Goal: Transaction & Acquisition: Purchase product/service

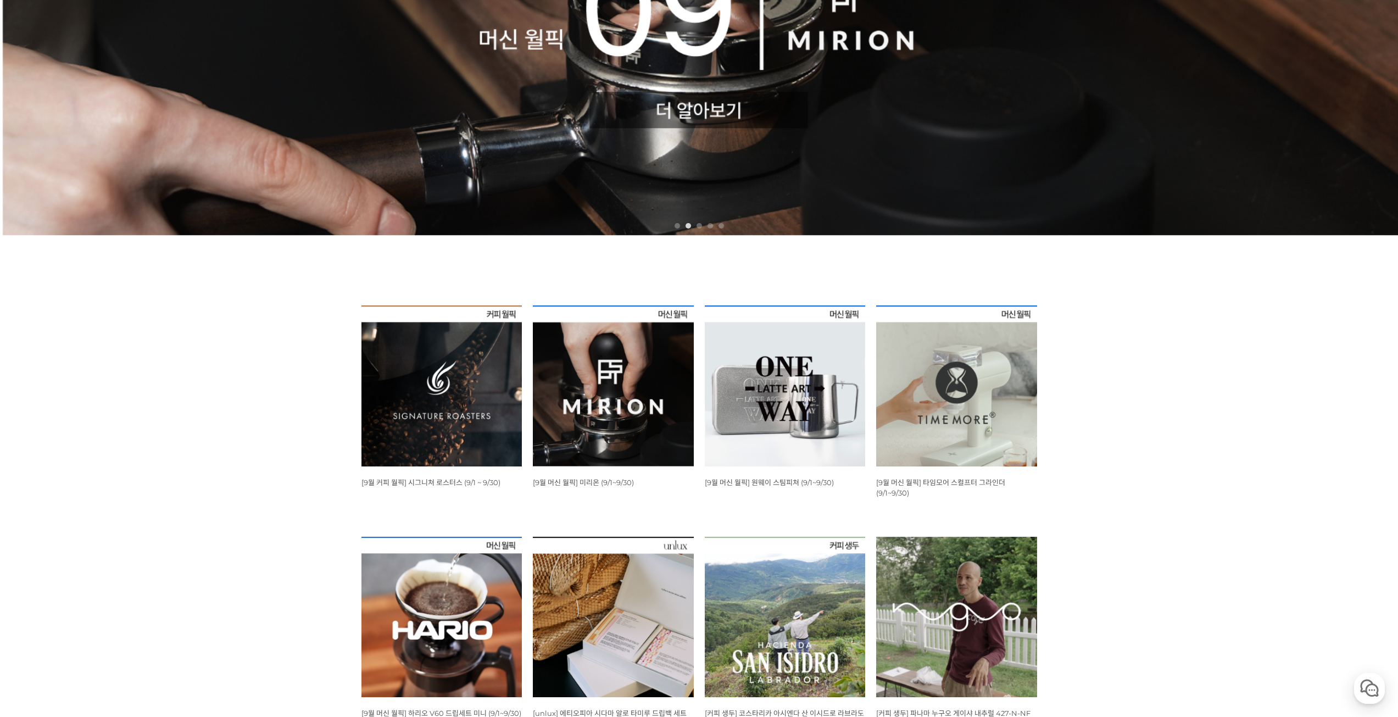
scroll to position [275, 0]
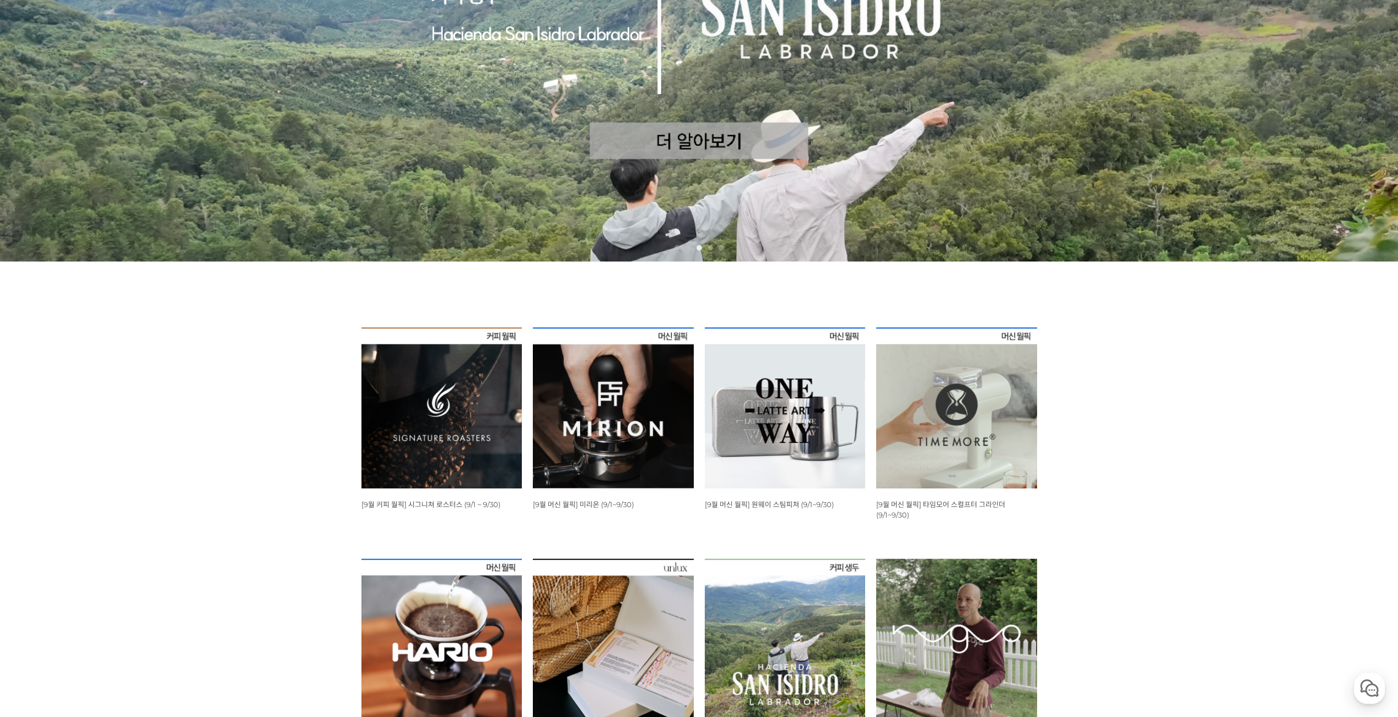
click at [447, 423] on img at bounding box center [442, 407] width 161 height 161
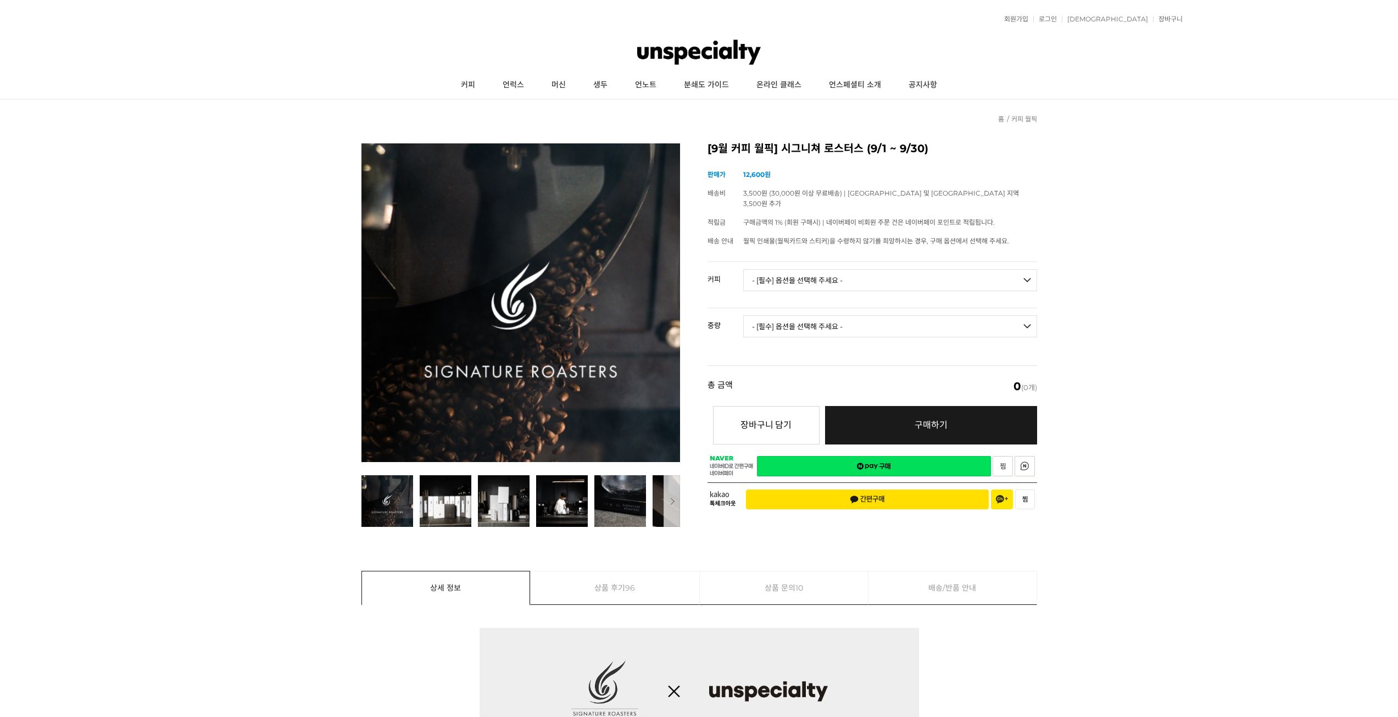
click at [814, 270] on select "- [필수] 옵션을 선택해 주세요 - ------------------- 언스페셜티 분쇄도 가이드 종이(주문 1건당 최대 1개 제공) 월픽 인…" at bounding box center [890, 280] width 294 height 22
click at [865, 274] on select "- [필수] 옵션을 선택해 주세요 - ------------------- 언스페셜티 분쇄도 가이드 종이(주문 1건당 최대 1개 제공) 월픽 인…" at bounding box center [890, 280] width 294 height 22
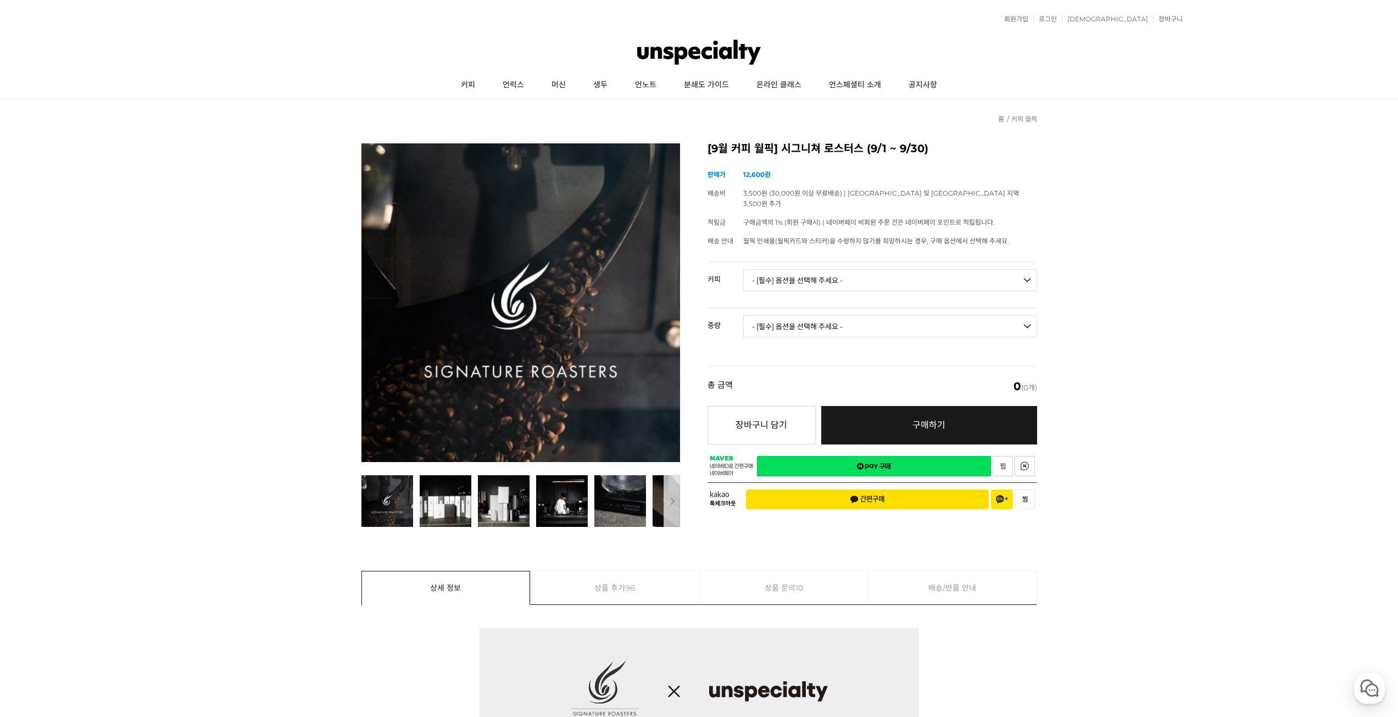
select select "언스페셜티 분쇄도 가이드 종이(주문 1건당 최대 1개 제공)"
click at [743, 269] on select "- [필수] 옵션을 선택해 주세요 - ------------------- 언스페셜티 분쇄도 가이드 종이(주문 1건당 최대 1개 제공) 월픽 인…" at bounding box center [890, 280] width 294 height 22
click at [959, 315] on select "- [필수] 옵션을 선택해 주세요 - ------------------- 해당없음" at bounding box center [890, 326] width 294 height 22
select select "해당없음"
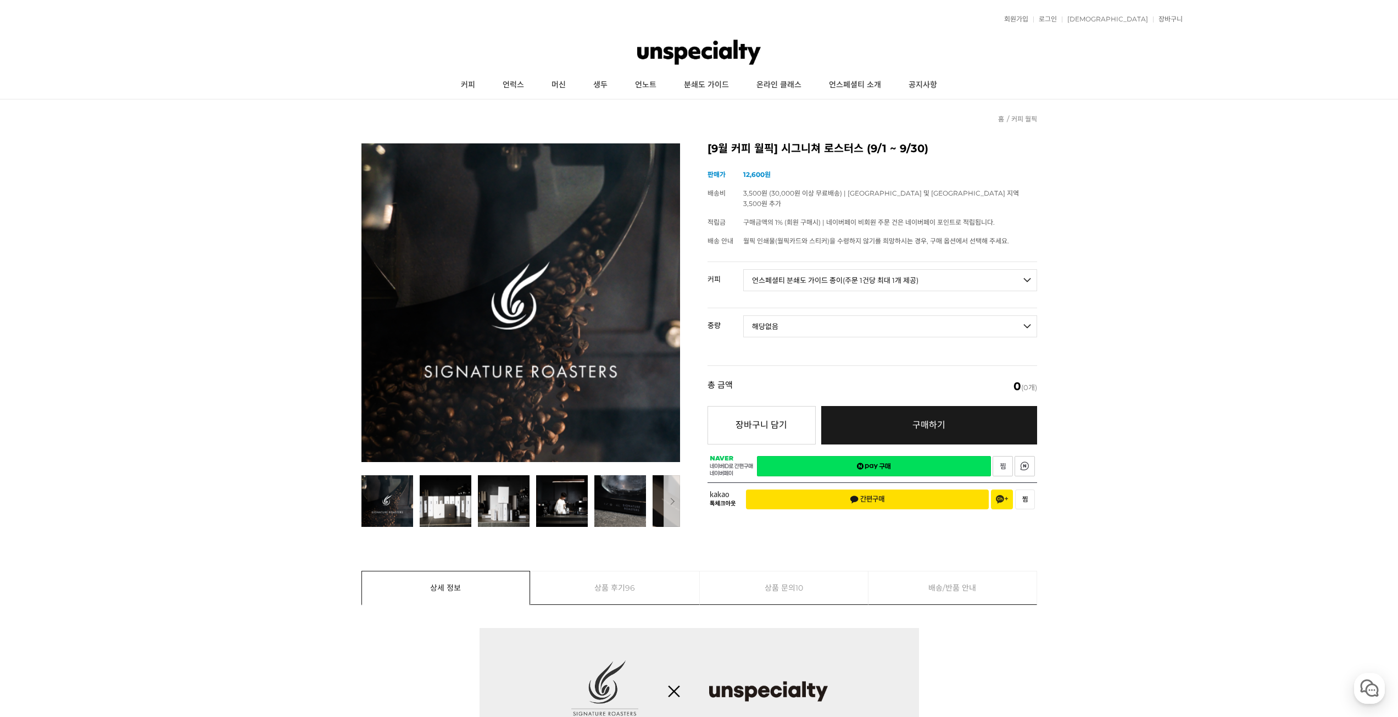
click at [743, 315] on select "- [필수] 옵션을 선택해 주세요 - ------------------- 해당없음" at bounding box center [890, 326] width 294 height 22
select select "*"
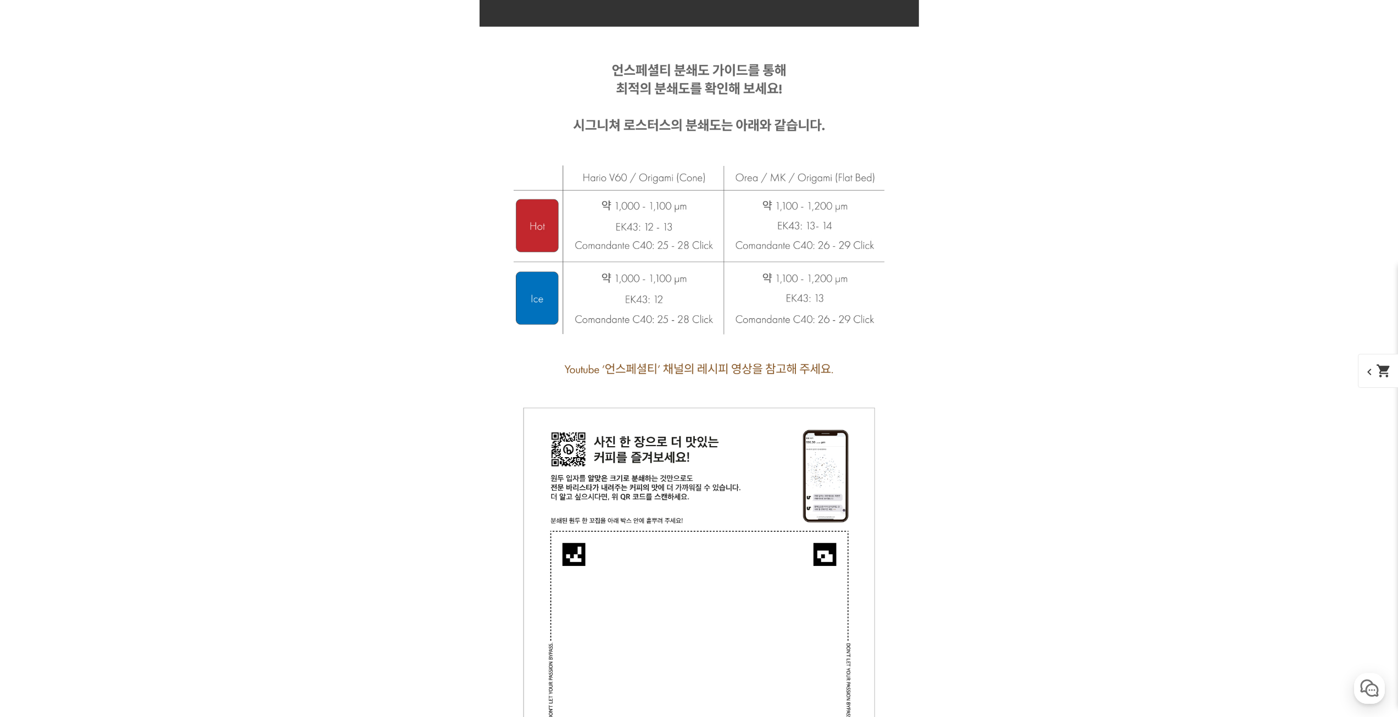
scroll to position [9355, 0]
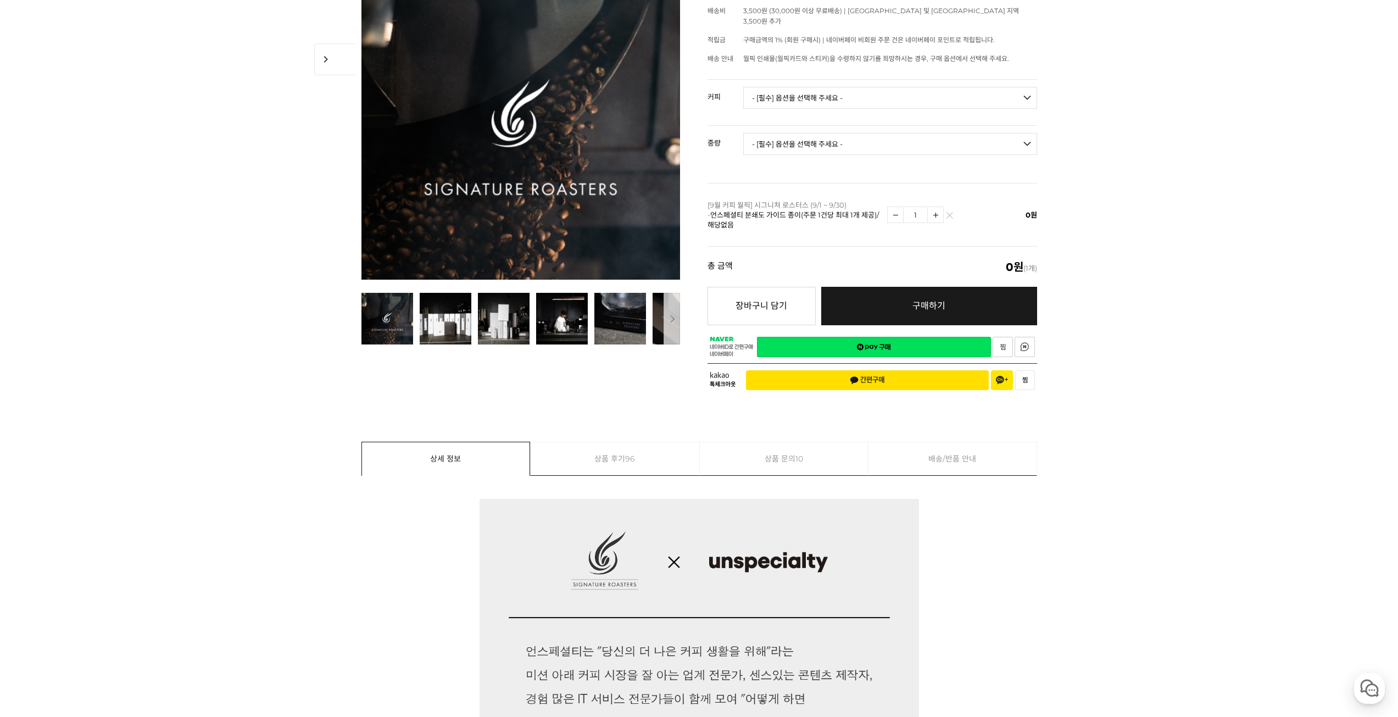
scroll to position [0, 0]
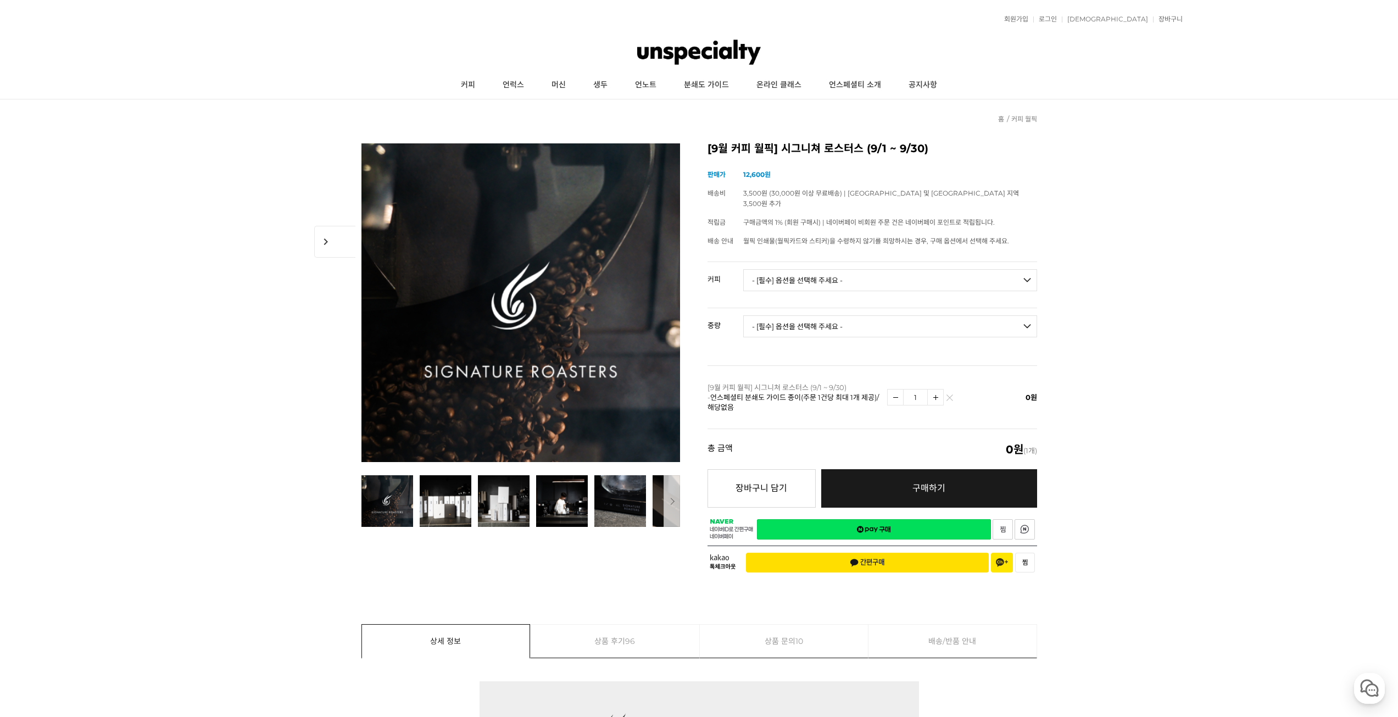
click at [808, 283] on td "- [필수] 옵션을 선택해 주세요 - ------------------- 언스페셜티 분쇄도 가이드 종이(주문 1건당 최대 1개 제공) 월픽 인…" at bounding box center [890, 285] width 294 height 46
click at [810, 279] on select "- [필수] 옵션을 선택해 주세요 - ------------------- 언스페셜티 분쇄도 가이드 종이(주문 1건당 최대 1개 제공) 월픽 인…" at bounding box center [890, 280] width 294 height 22
drag, startPoint x: 1136, startPoint y: 371, endPoint x: 1121, endPoint y: 374, distance: 15.6
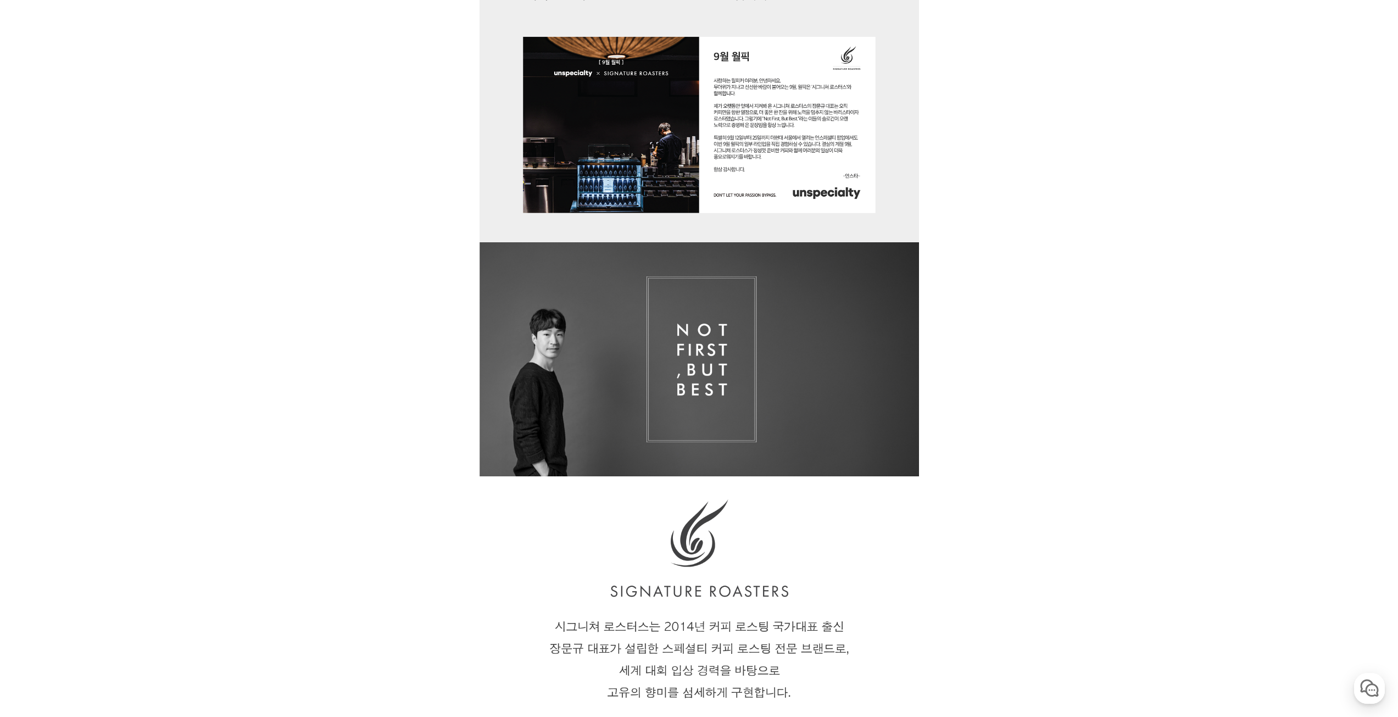
drag, startPoint x: 425, startPoint y: 346, endPoint x: 431, endPoint y: 480, distance: 134.7
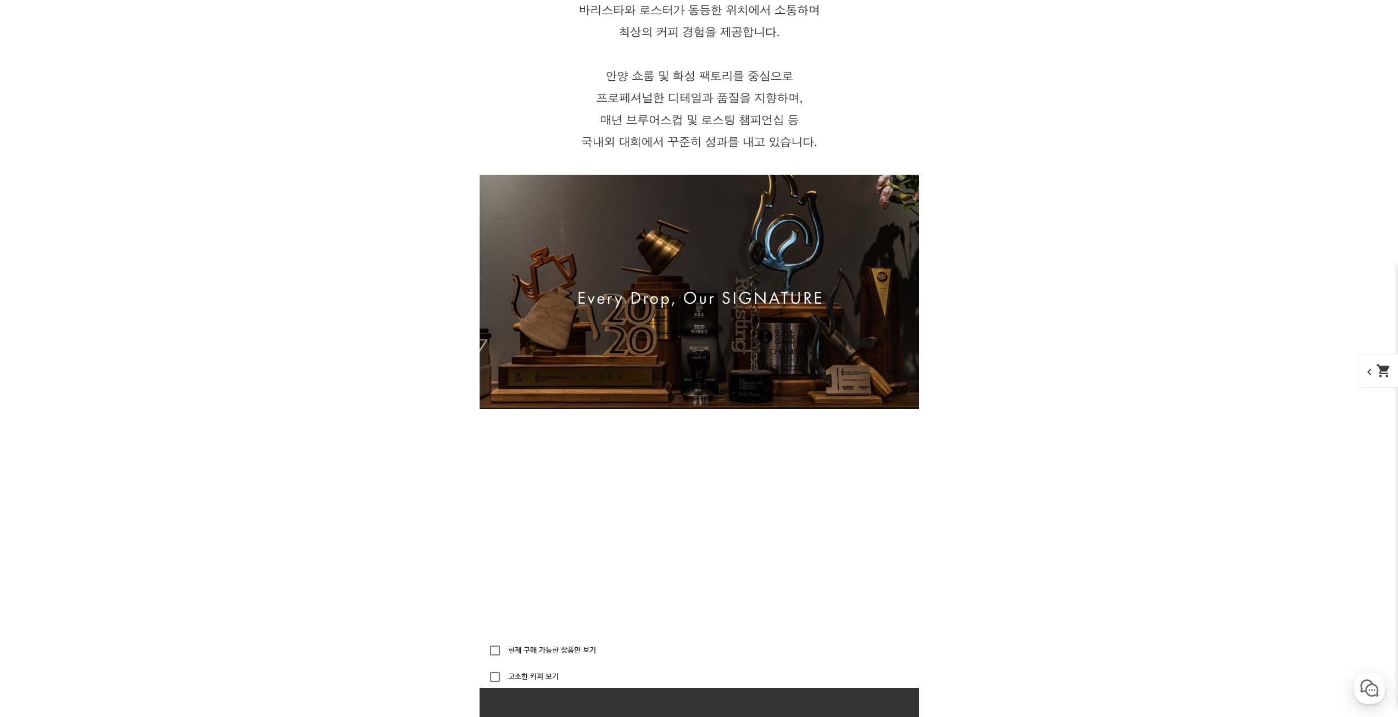
scroll to position [2056, 0]
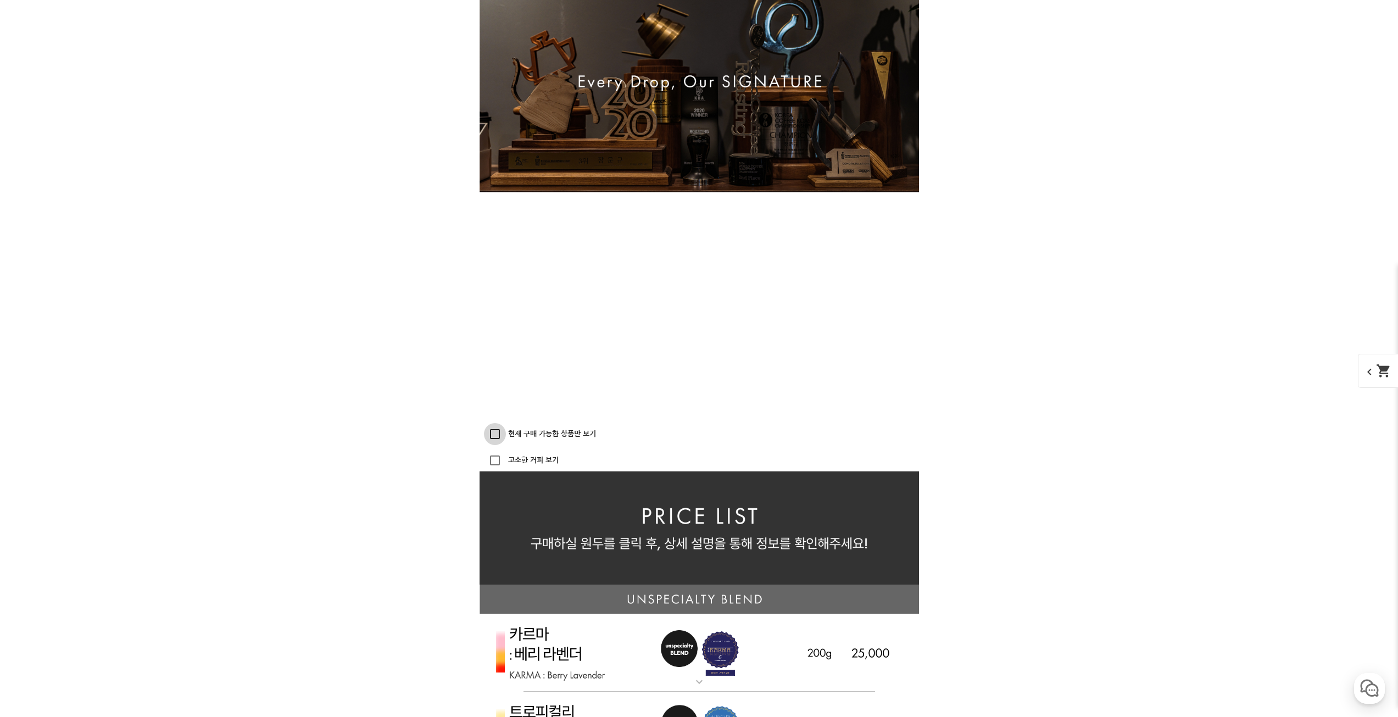
click at [491, 436] on input "현재 구매 가능한 상품만 보기" at bounding box center [495, 434] width 22 height 22
checkbox input "true"
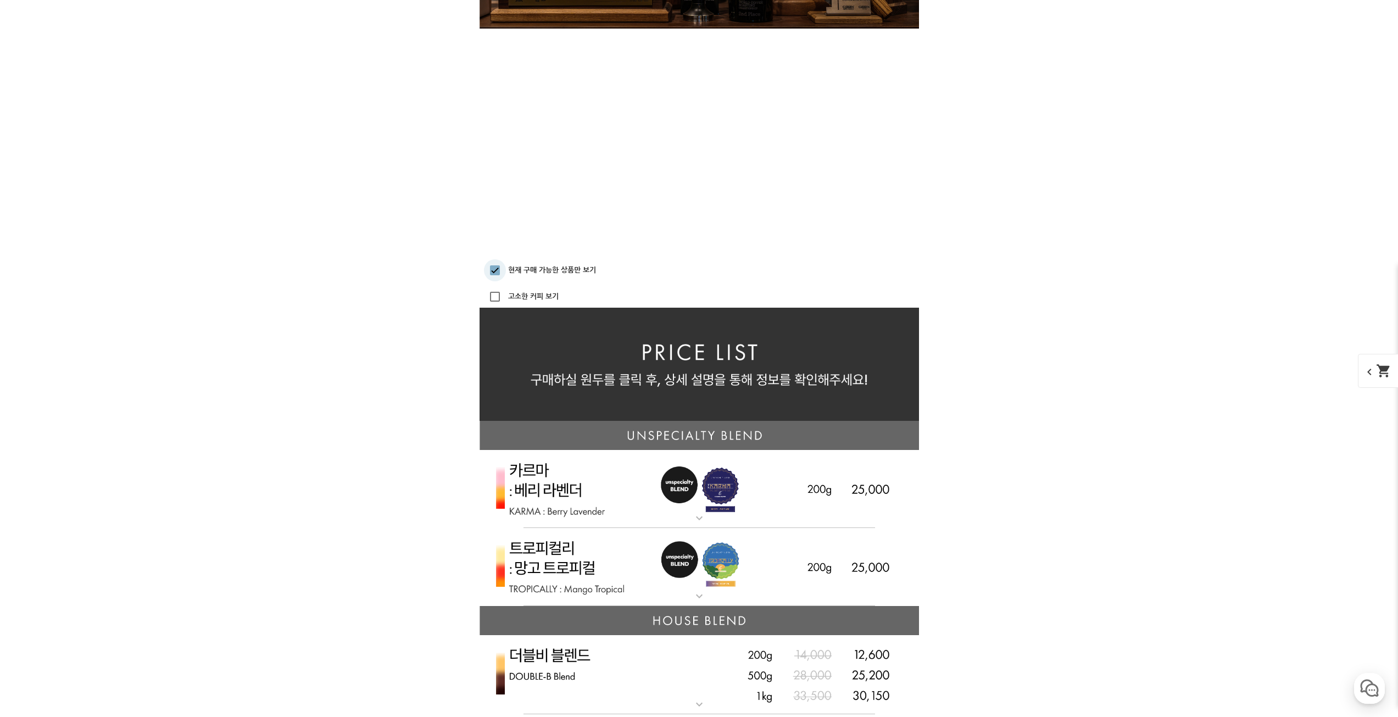
scroll to position [2276, 0]
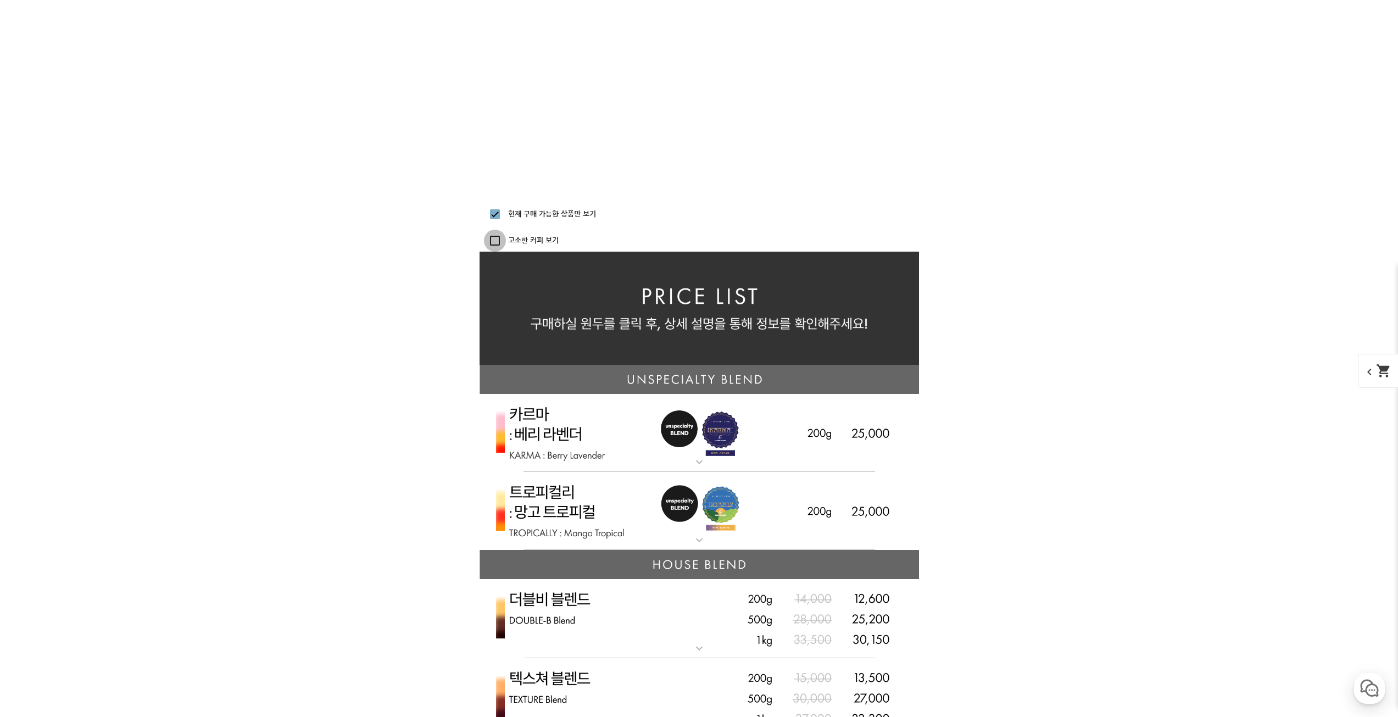
click at [496, 247] on input "고소한 커피 보기" at bounding box center [495, 241] width 22 height 22
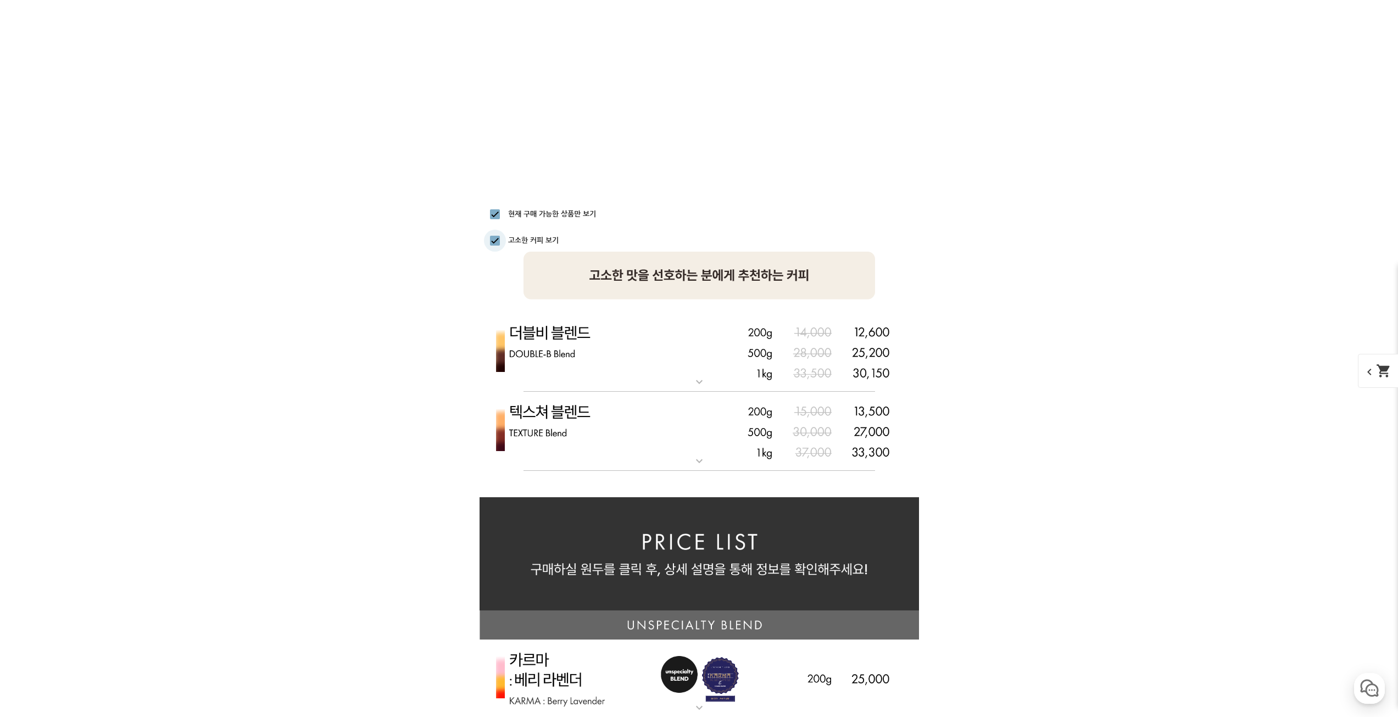
click at [496, 242] on input "고소한 커피 보기" at bounding box center [495, 241] width 22 height 22
checkbox input "false"
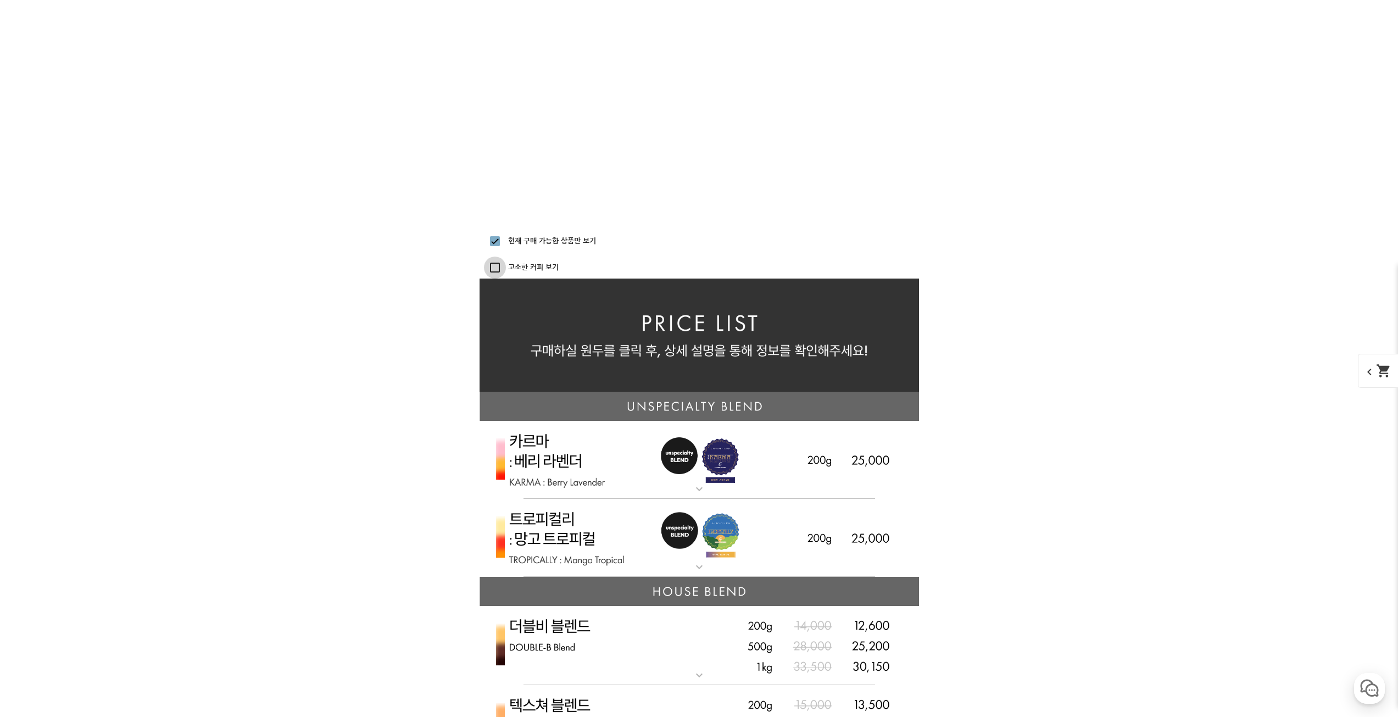
scroll to position [2232, 0]
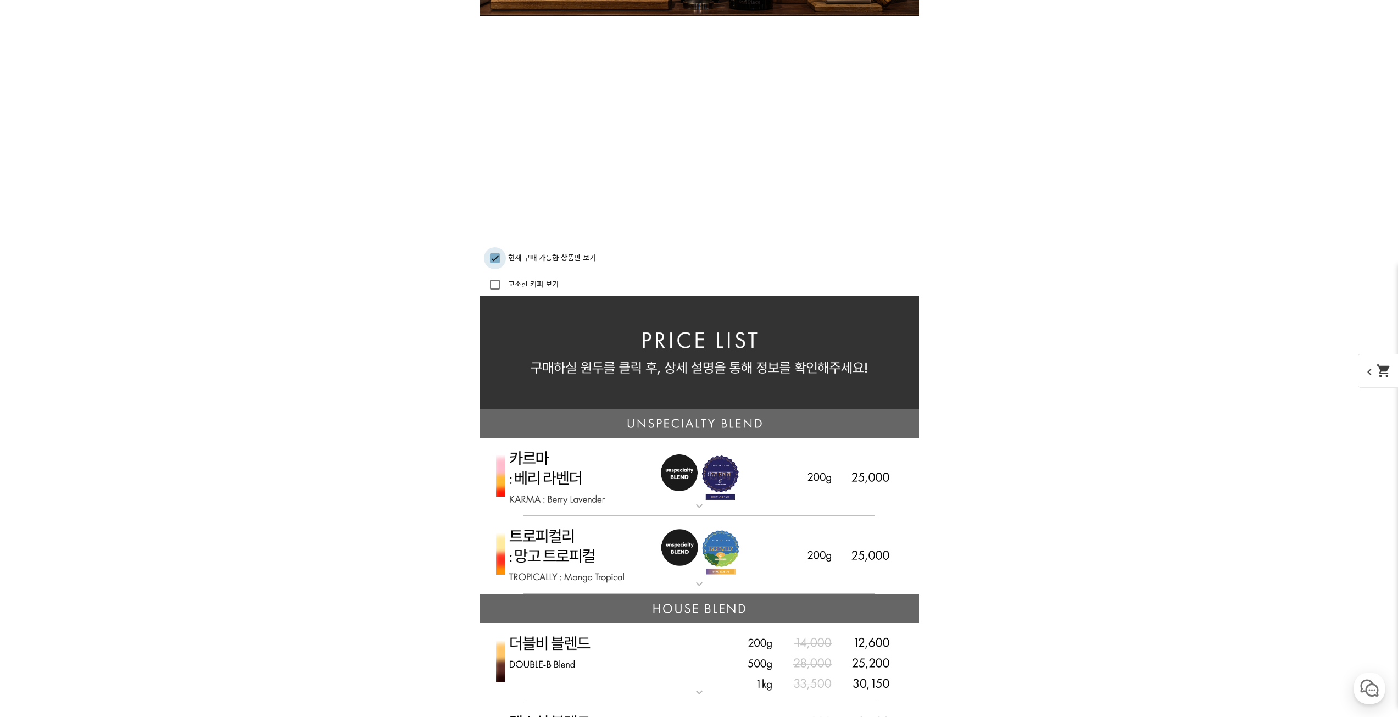
click at [494, 252] on input "현재 구매 가능한 상품만 보기" at bounding box center [495, 258] width 22 height 22
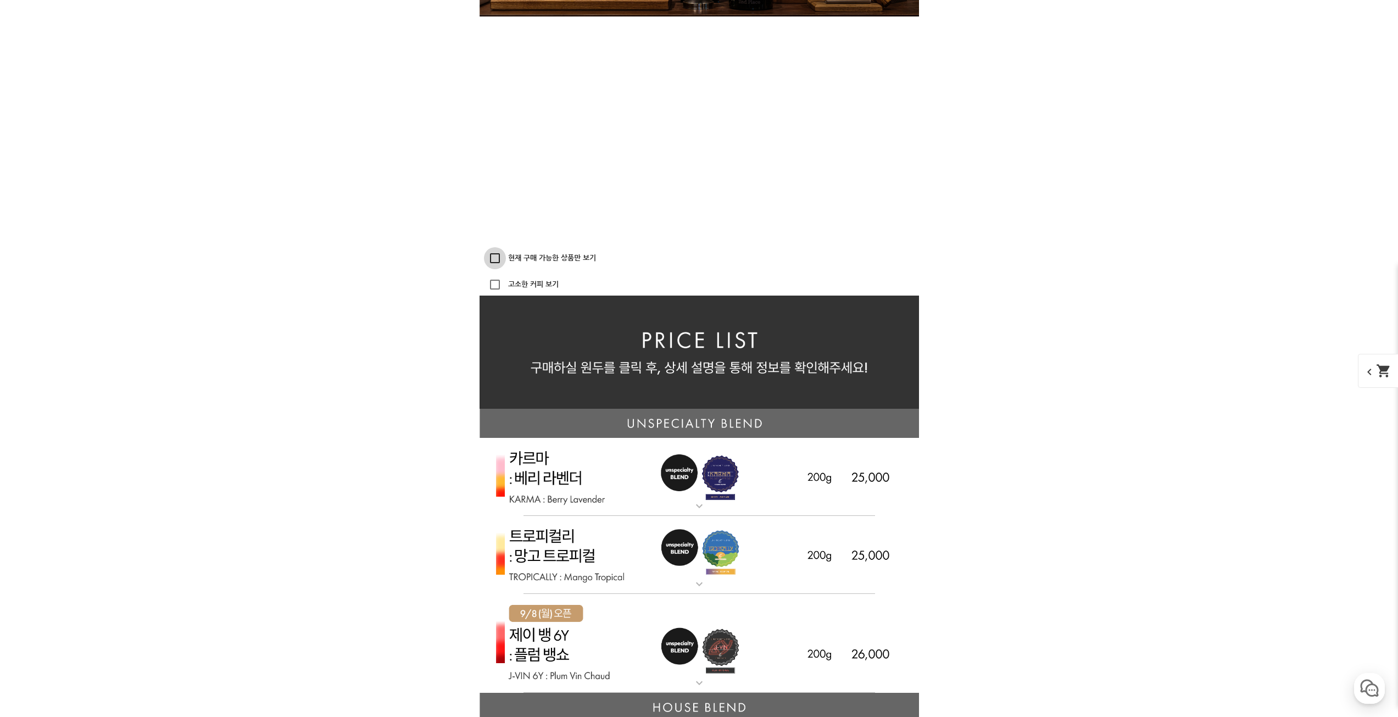
click at [495, 255] on input "현재 구매 가능한 상품만 보기" at bounding box center [495, 258] width 22 height 22
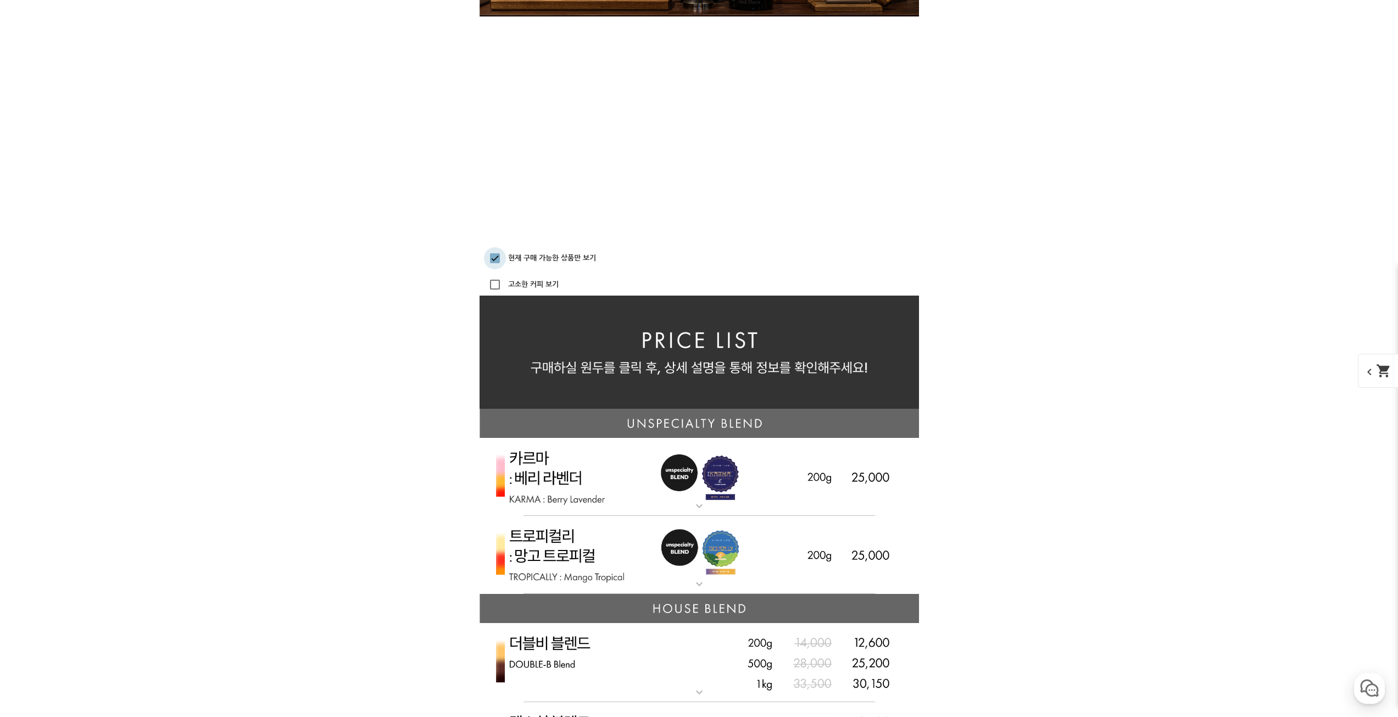
click at [495, 255] on input "현재 구매 가능한 상품만 보기" at bounding box center [495, 258] width 22 height 22
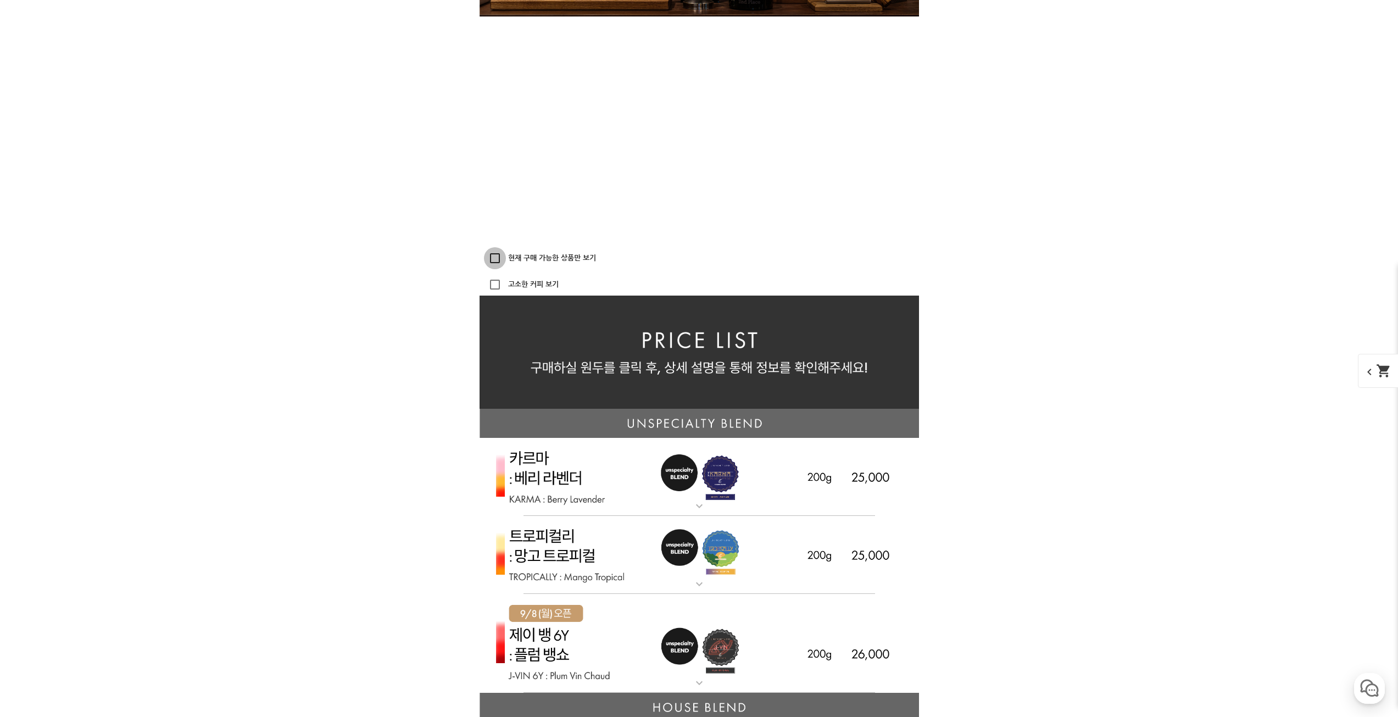
click at [495, 255] on input "현재 구매 가능한 상품만 보기" at bounding box center [495, 258] width 22 height 22
checkbox input "true"
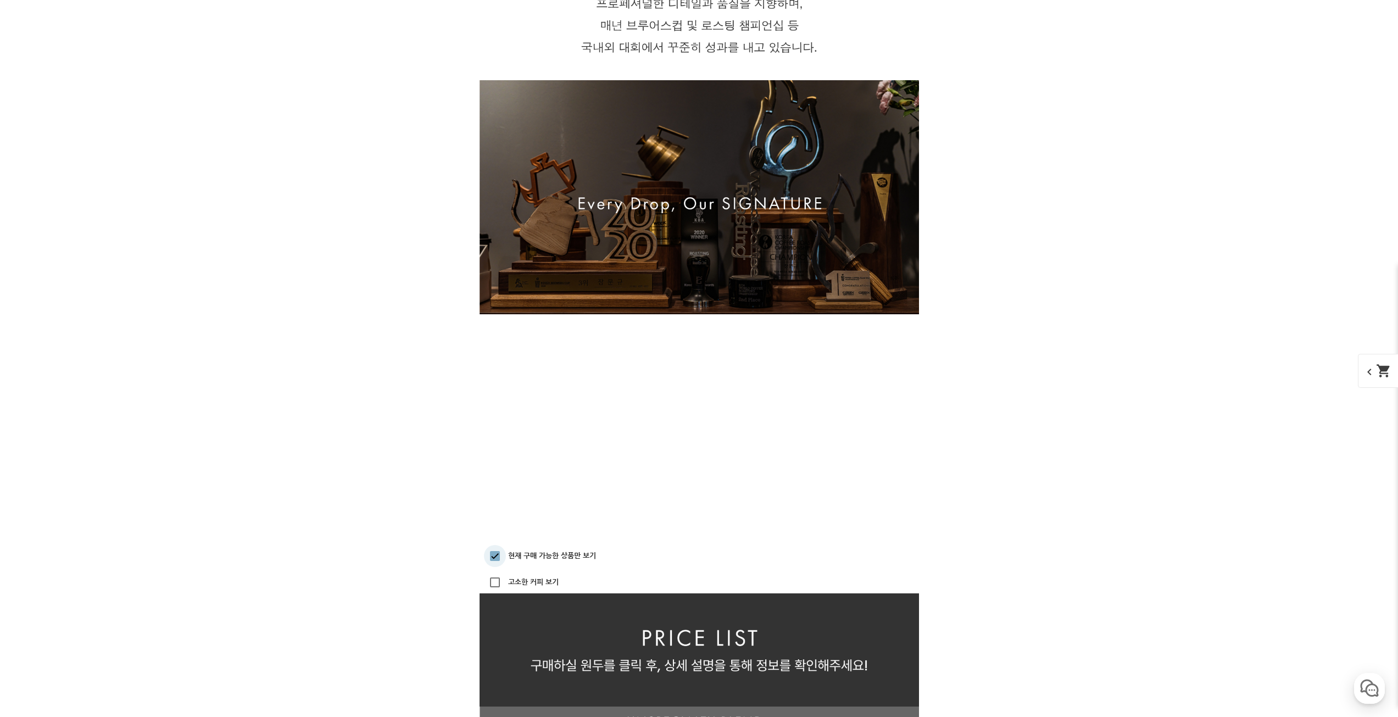
scroll to position [1903, 0]
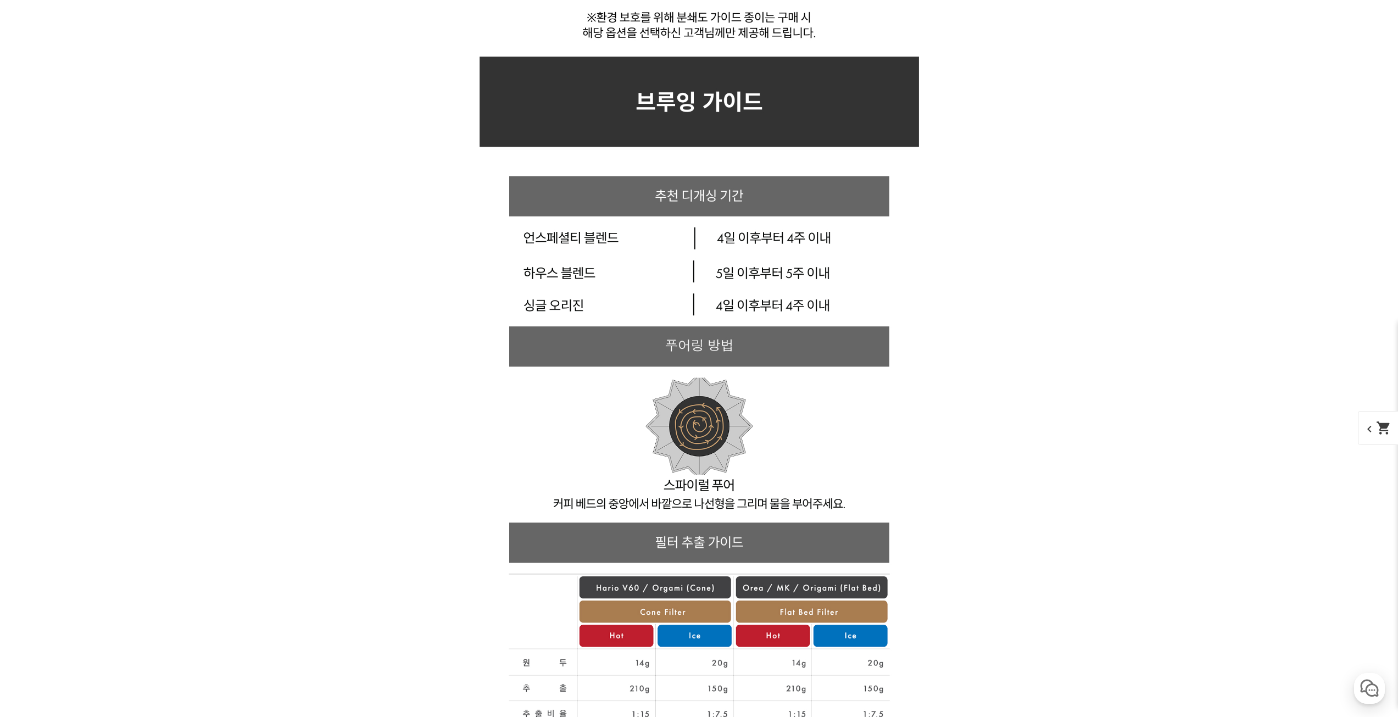
drag, startPoint x: 280, startPoint y: 240, endPoint x: 259, endPoint y: 508, distance: 268.9
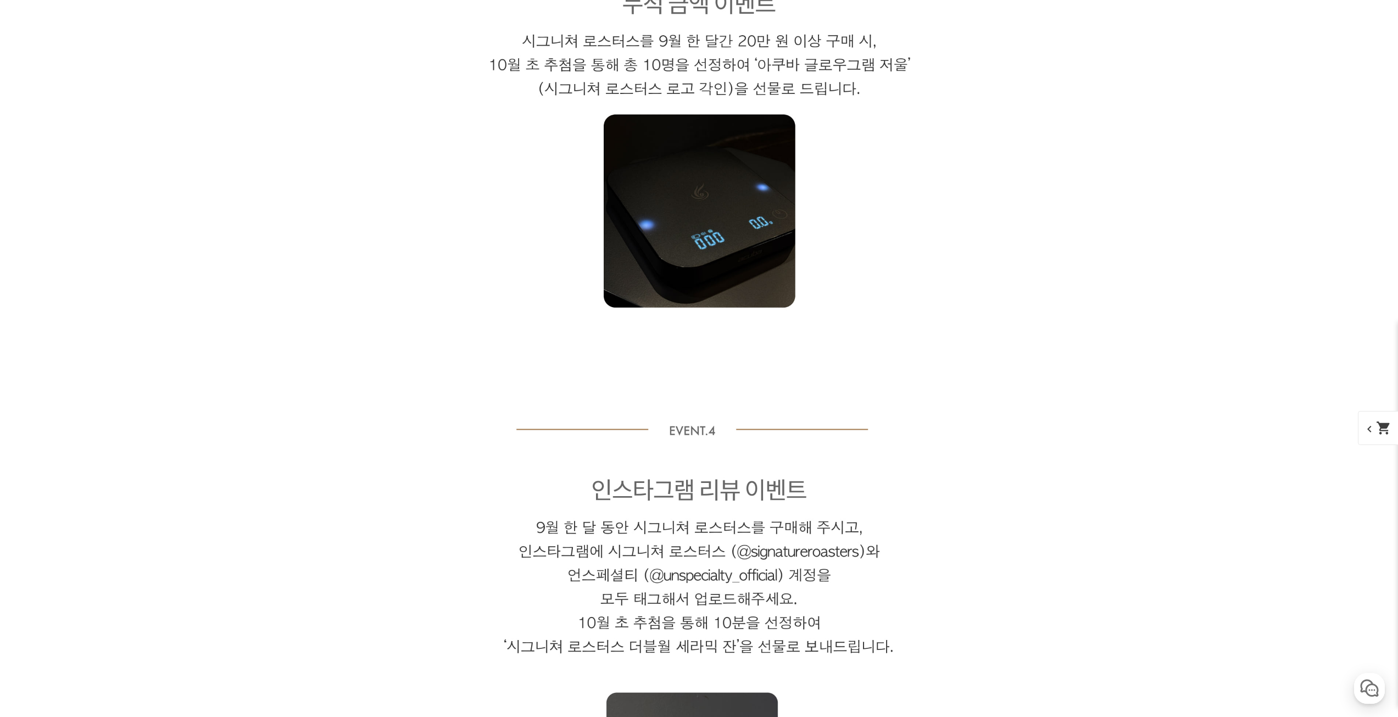
drag, startPoint x: 1022, startPoint y: 544, endPoint x: 926, endPoint y: 291, distance: 271.2
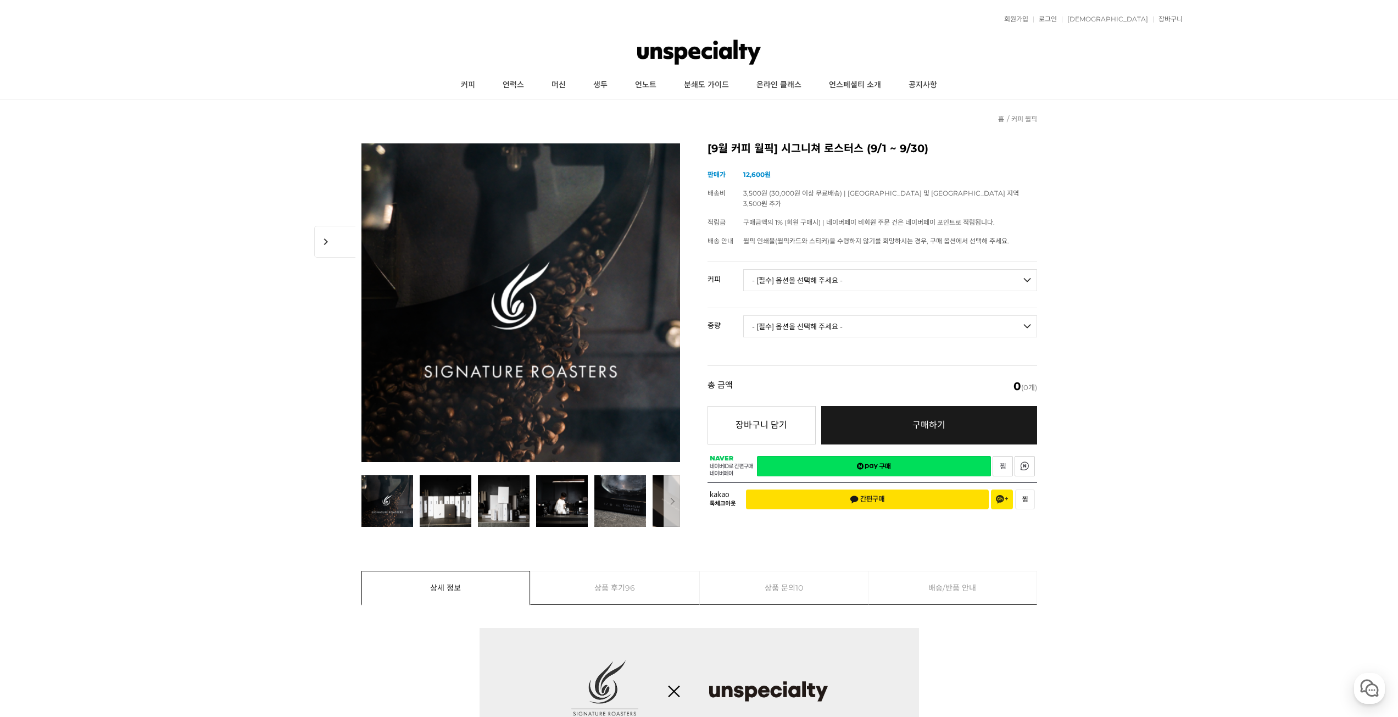
drag, startPoint x: 297, startPoint y: 511, endPoint x: 314, endPoint y: 315, distance: 197.5
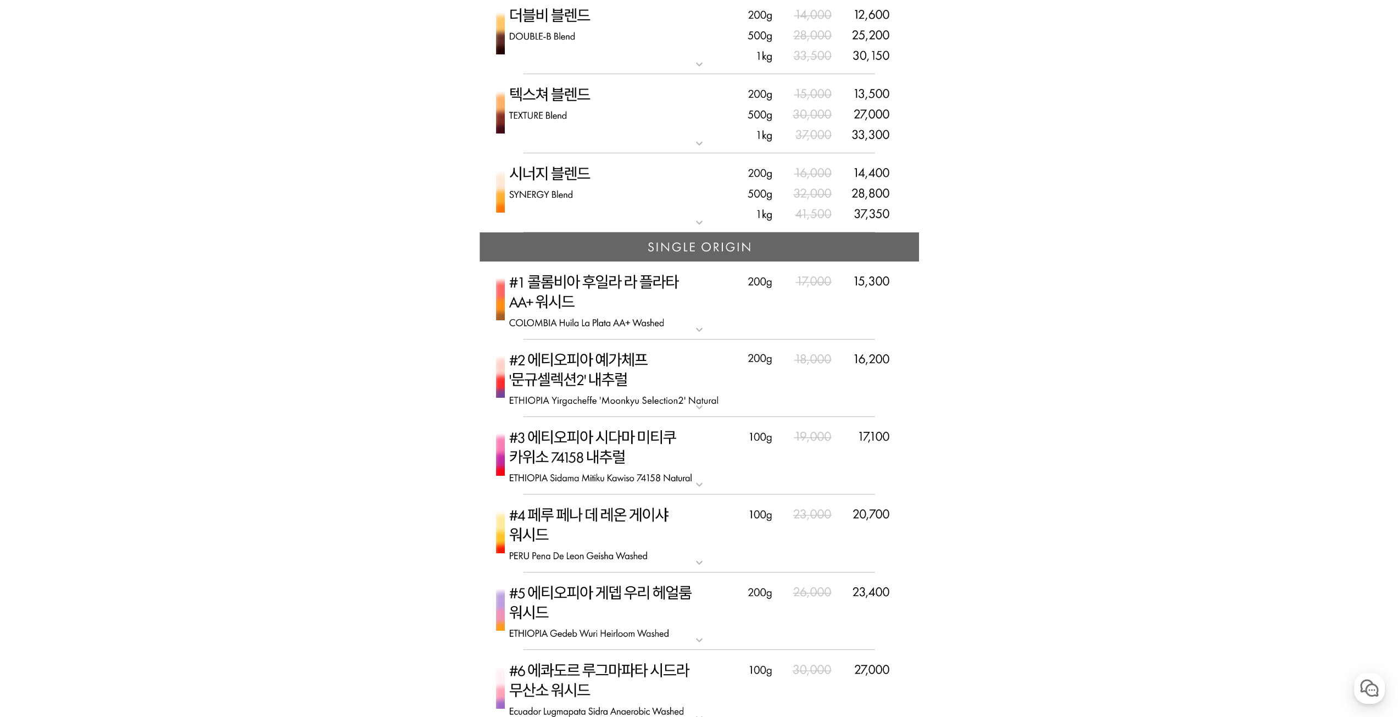
drag, startPoint x: 142, startPoint y: 344, endPoint x: 211, endPoint y: 669, distance: 332.4
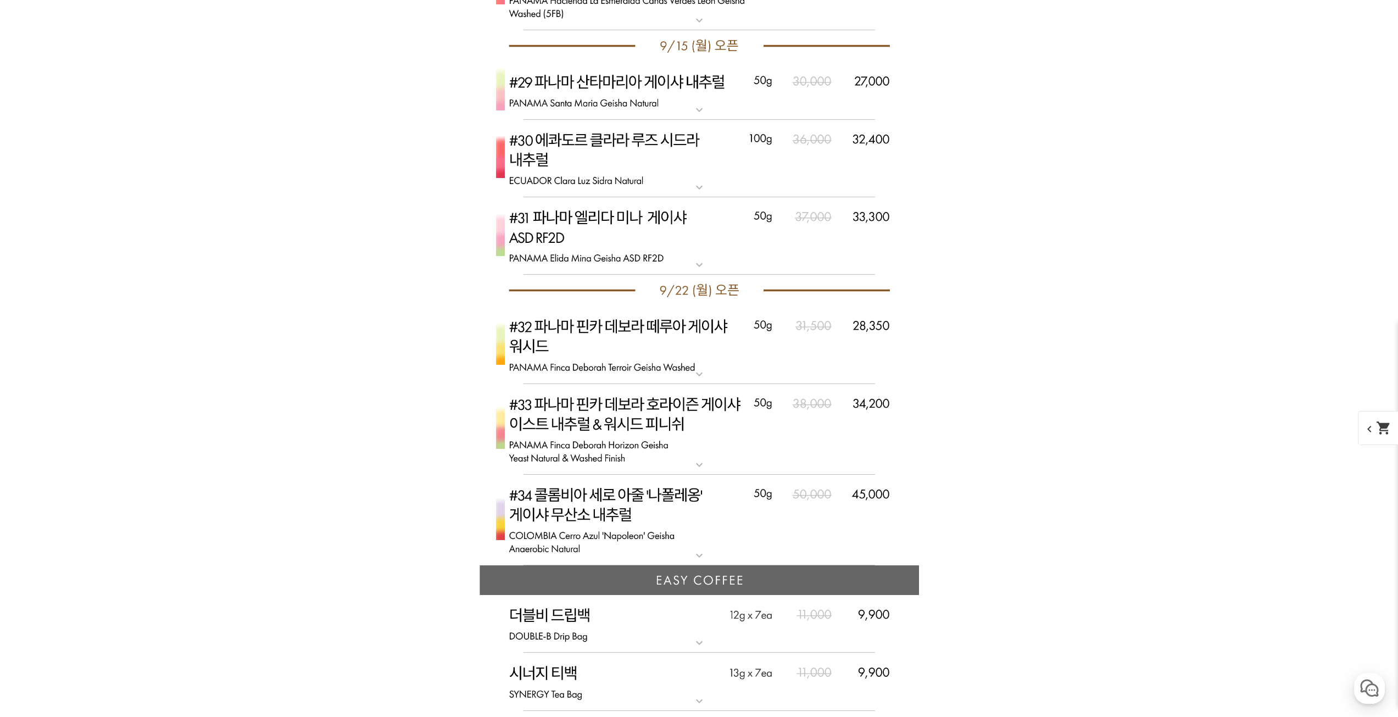
scroll to position [5340, 0]
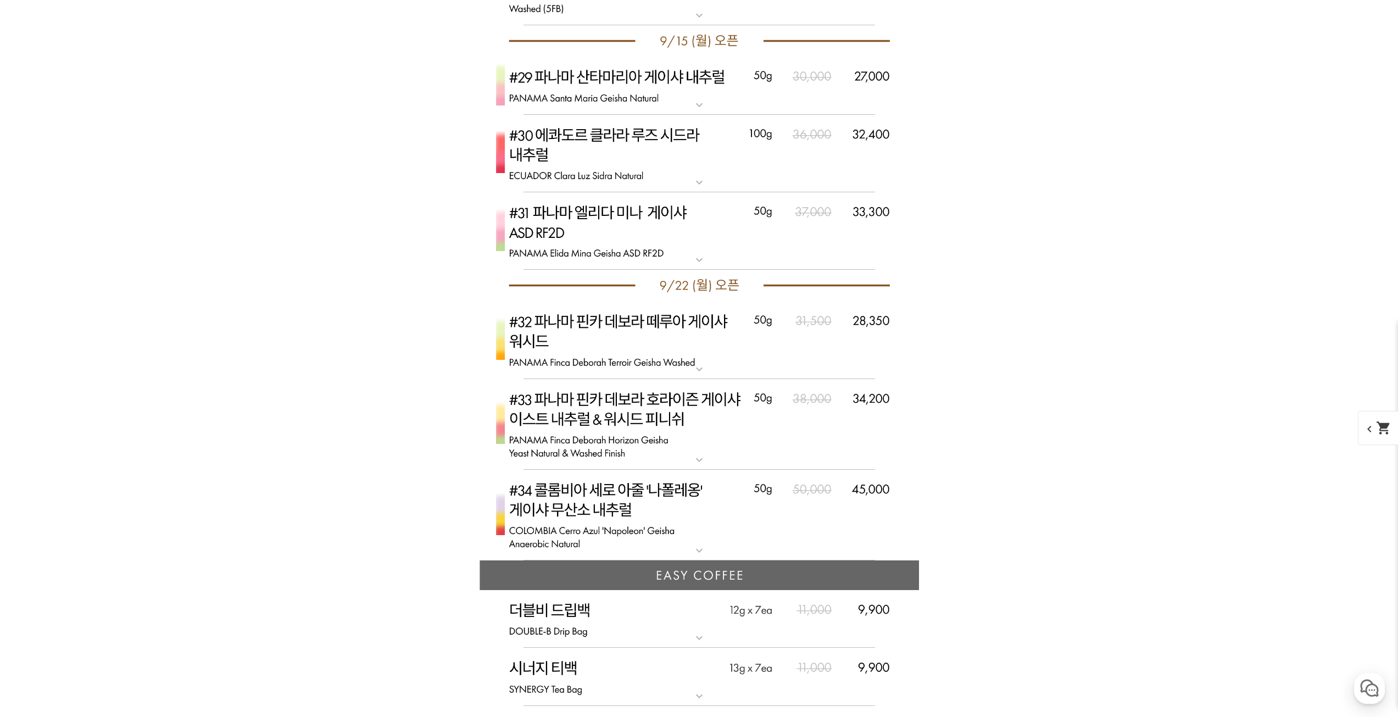
drag, startPoint x: 429, startPoint y: 579, endPoint x: 422, endPoint y: 576, distance: 7.4
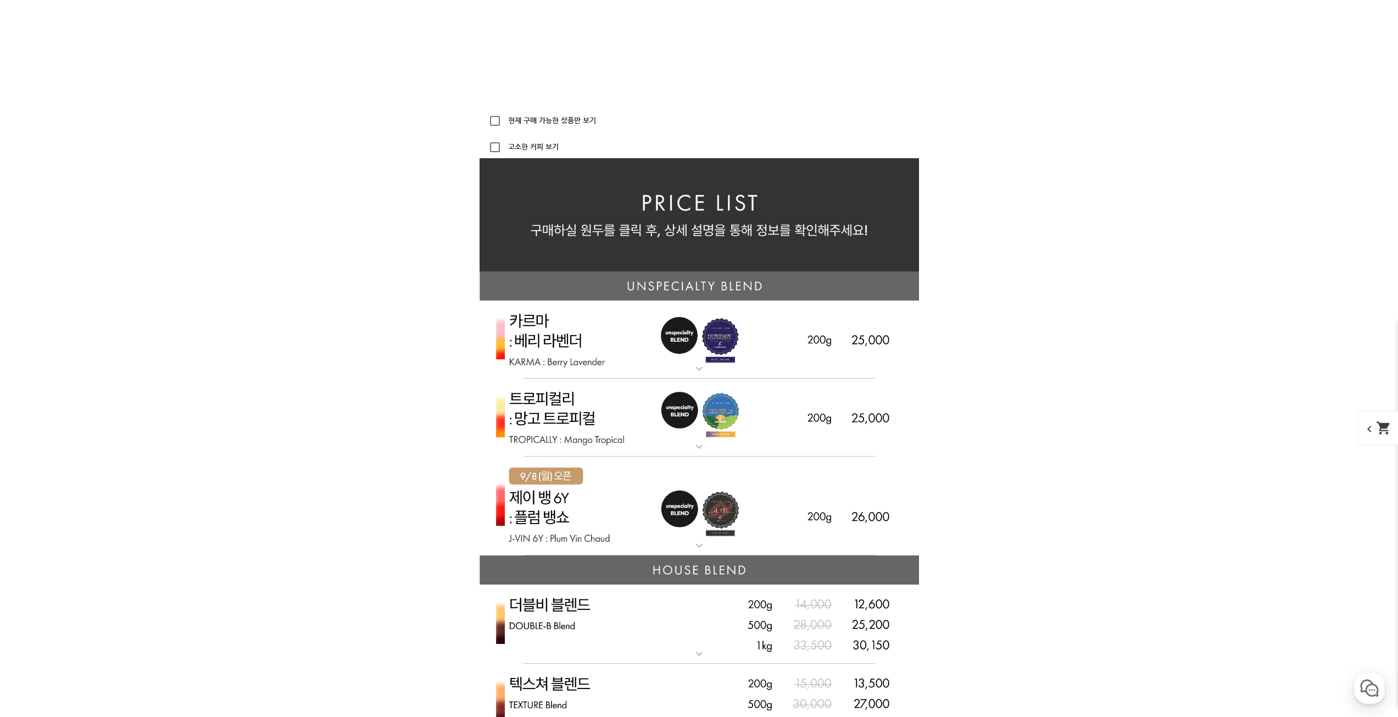
scroll to position [0, 0]
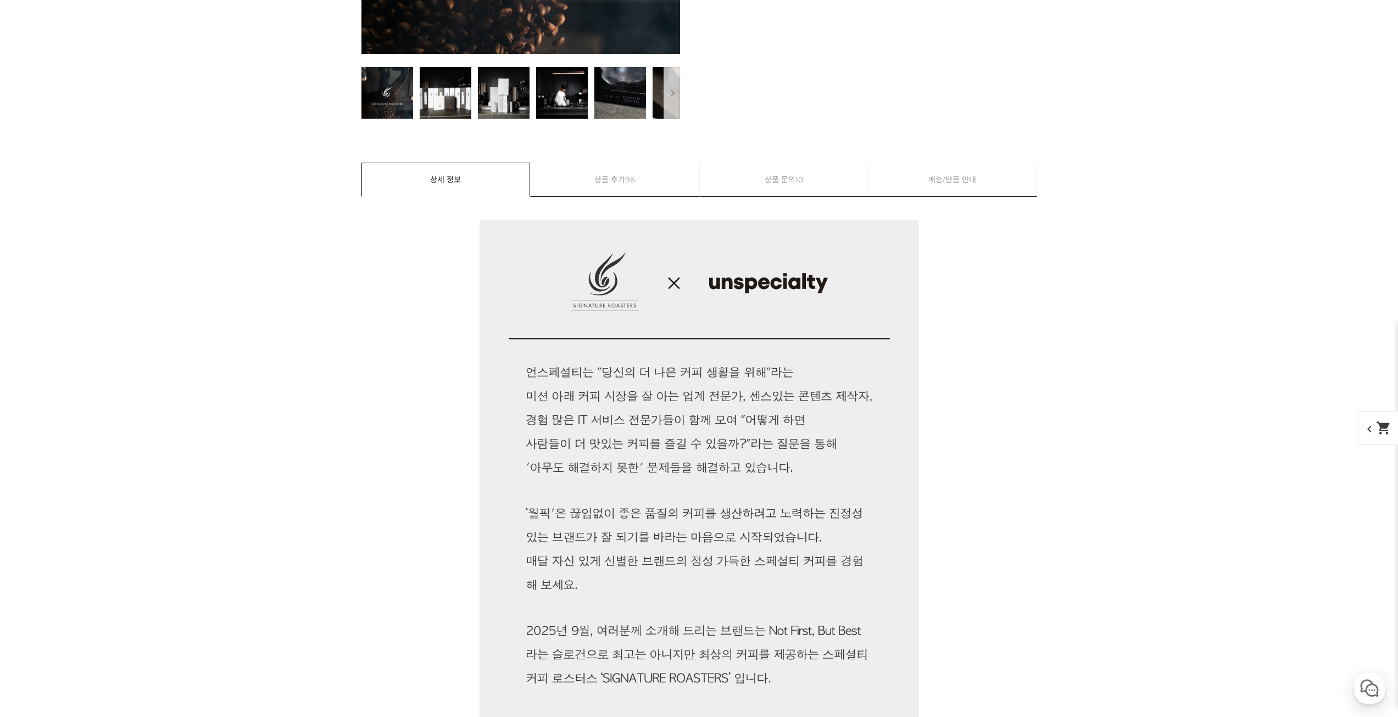
drag, startPoint x: 889, startPoint y: 431, endPoint x: 777, endPoint y: 256, distance: 207.7
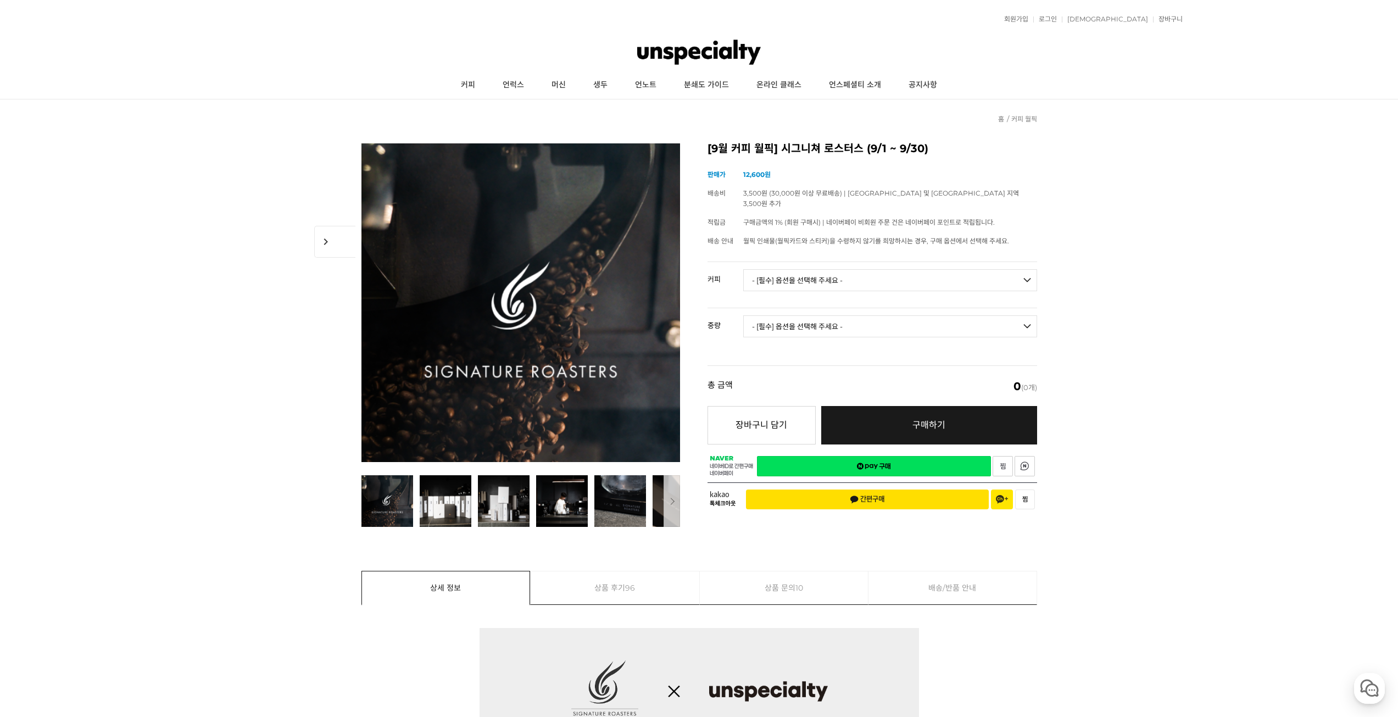
click at [864, 279] on select "- [필수] 옵션을 선택해 주세요 - ------------------- 언스페셜티 분쇄도 가이드 종이(주문 1건당 최대 1개 제공) 월픽 인…" at bounding box center [890, 280] width 294 height 22
click at [832, 269] on select "- [필수] 옵션을 선택해 주세요 - ------------------- 언스페셜티 분쇄도 가이드 종이(주문 1건당 최대 1개 제공) 월픽 인…" at bounding box center [890, 280] width 294 height 22
select select "언스페셜티 분쇄도 가이드 종이(주문 1건당 최대 1개 제공)"
click at [743, 269] on select "- [필수] 옵션을 선택해 주세요 - ------------------- 언스페셜티 분쇄도 가이드 종이(주문 1건당 최대 1개 제공) 월픽 인…" at bounding box center [890, 280] width 294 height 22
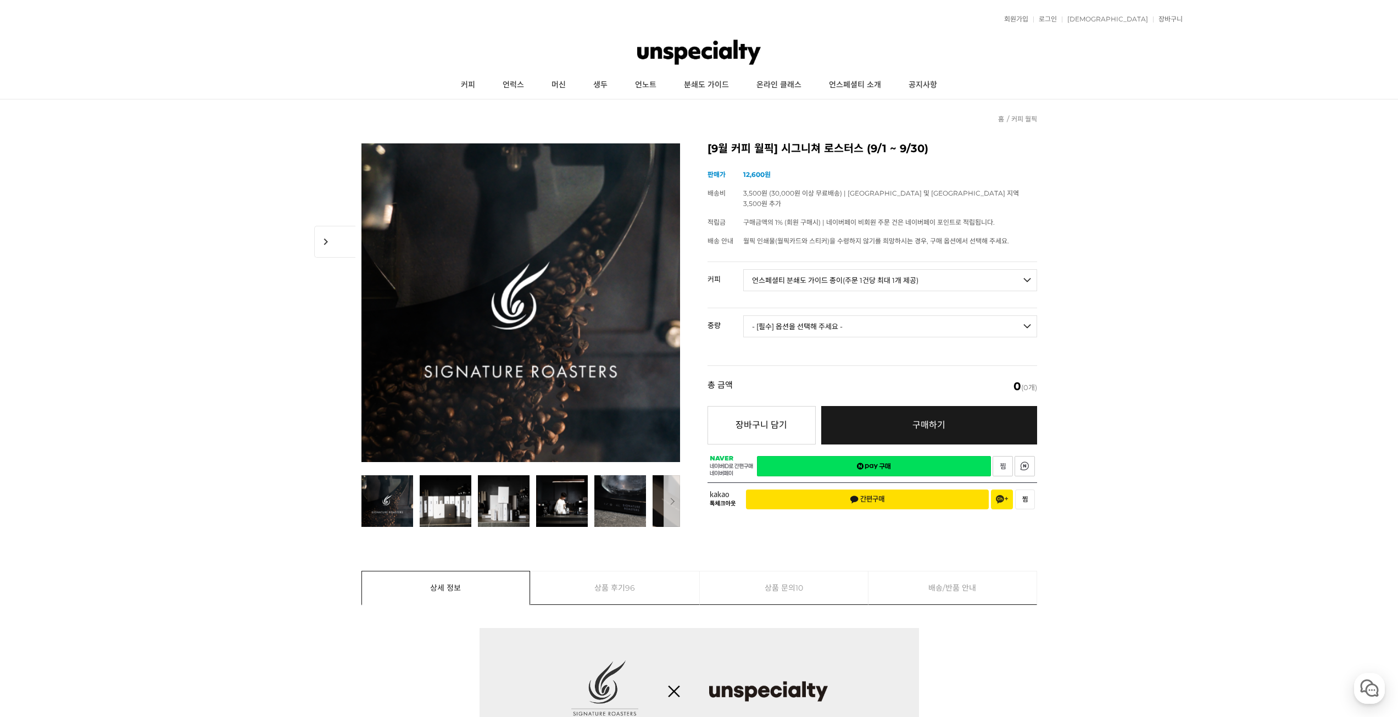
click at [779, 315] on select "- [필수] 옵션을 선택해 주세요 - ------------------- 해당없음" at bounding box center [890, 326] width 294 height 22
select select "해당없음"
click at [743, 315] on select "- [필수] 옵션을 선택해 주세요 - ------------------- 해당없음" at bounding box center [890, 326] width 294 height 22
select select "*"
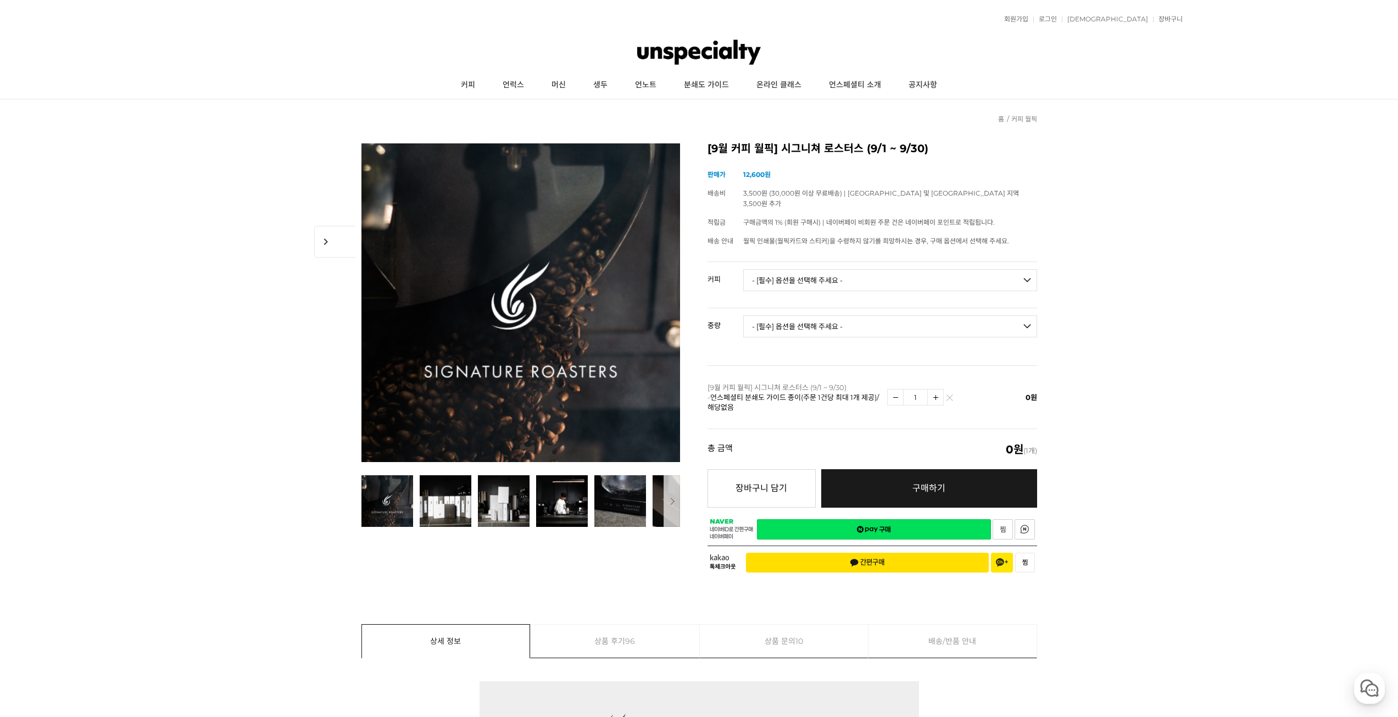
click at [826, 270] on select "- [필수] 옵션을 선택해 주세요 - ------------------- 언스페셜티 분쇄도 가이드 종이(주문 1건당 최대 1개 제공) 월픽 인…" at bounding box center [890, 280] width 294 height 22
select select "시너지 블렌드"
click at [743, 269] on select "- [필수] 옵션을 선택해 주세요 - ------------------- 언스페셜티 분쇄도 가이드 종이(주문 1건당 최대 1개 제공) 월픽 인…" at bounding box center [890, 280] width 294 height 22
click at [955, 315] on select "- [필수] 옵션을 선택해 주세요 - ------------------- 200g 500g 1kg" at bounding box center [890, 326] width 294 height 22
select select "200g"
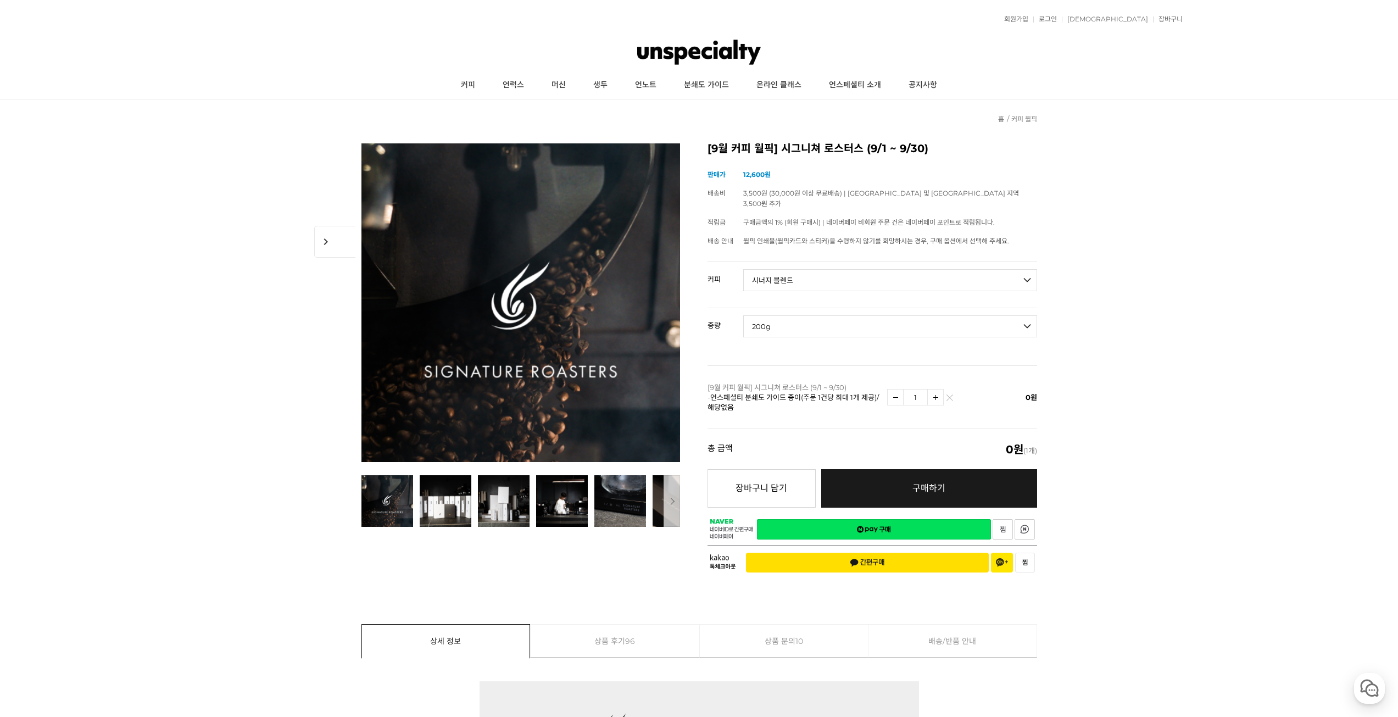
click at [743, 315] on select "- [필수] 옵션을 선택해 주세요 - ------------------- 200g 500g 1kg" at bounding box center [890, 326] width 294 height 22
select select "*"
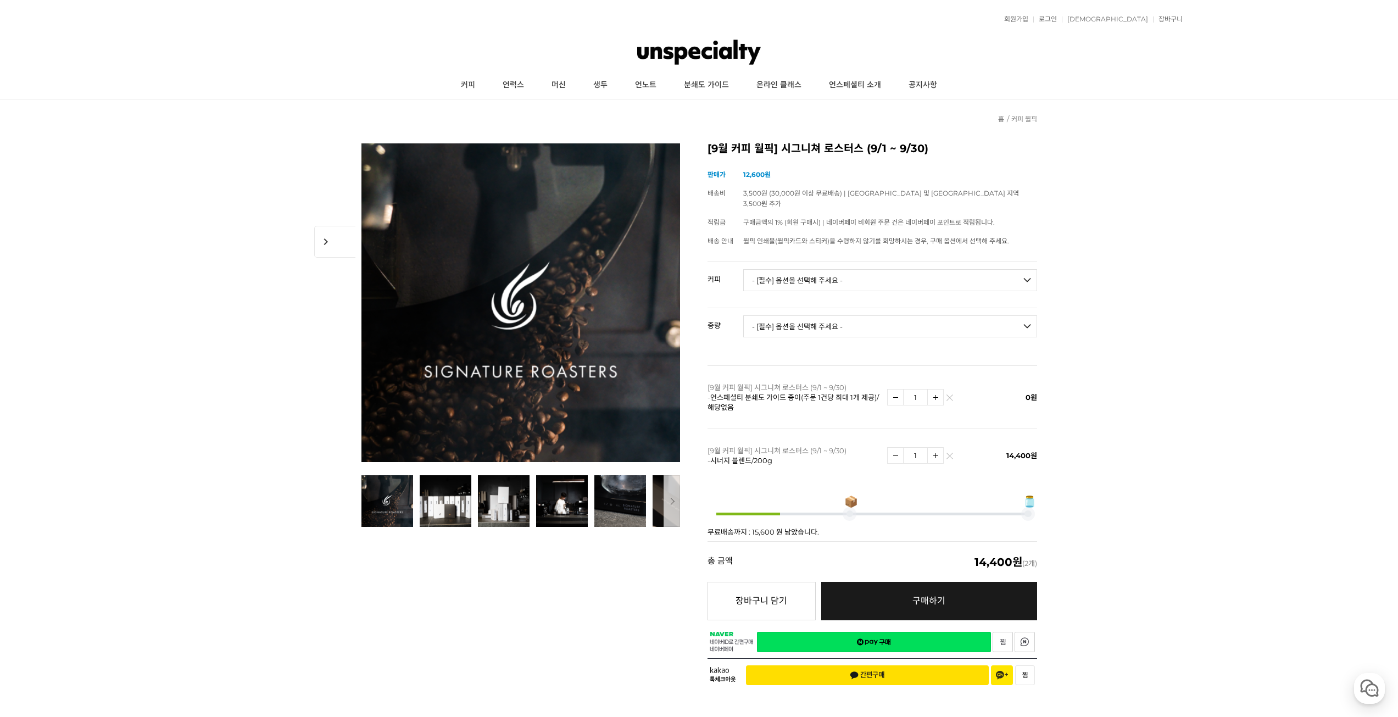
click at [871, 282] on td "- [필수] 옵션을 선택해 주세요 - ------------------- 언스페셜티 분쇄도 가이드 종이(주문 1건당 최대 1개 제공) 월픽 인…" at bounding box center [890, 285] width 294 height 46
click at [866, 273] on select "- [필수] 옵션을 선택해 주세요 - ------------------- 언스페셜티 분쇄도 가이드 종이(주문 1건당 최대 1개 제공) 월픽 인…" at bounding box center [890, 280] width 294 height 22
select select "#2 에티오피아 예가체프 '문규셀렉션 2' 내추럴"
click at [743, 269] on select "- [필수] 옵션을 선택해 주세요 - ------------------- 언스페셜티 분쇄도 가이드 종이(주문 1건당 최대 1개 제공) 월픽 인…" at bounding box center [890, 280] width 294 height 22
click at [821, 315] on select "- [필수] 옵션을 선택해 주세요 - ------------------- 200g" at bounding box center [890, 326] width 294 height 22
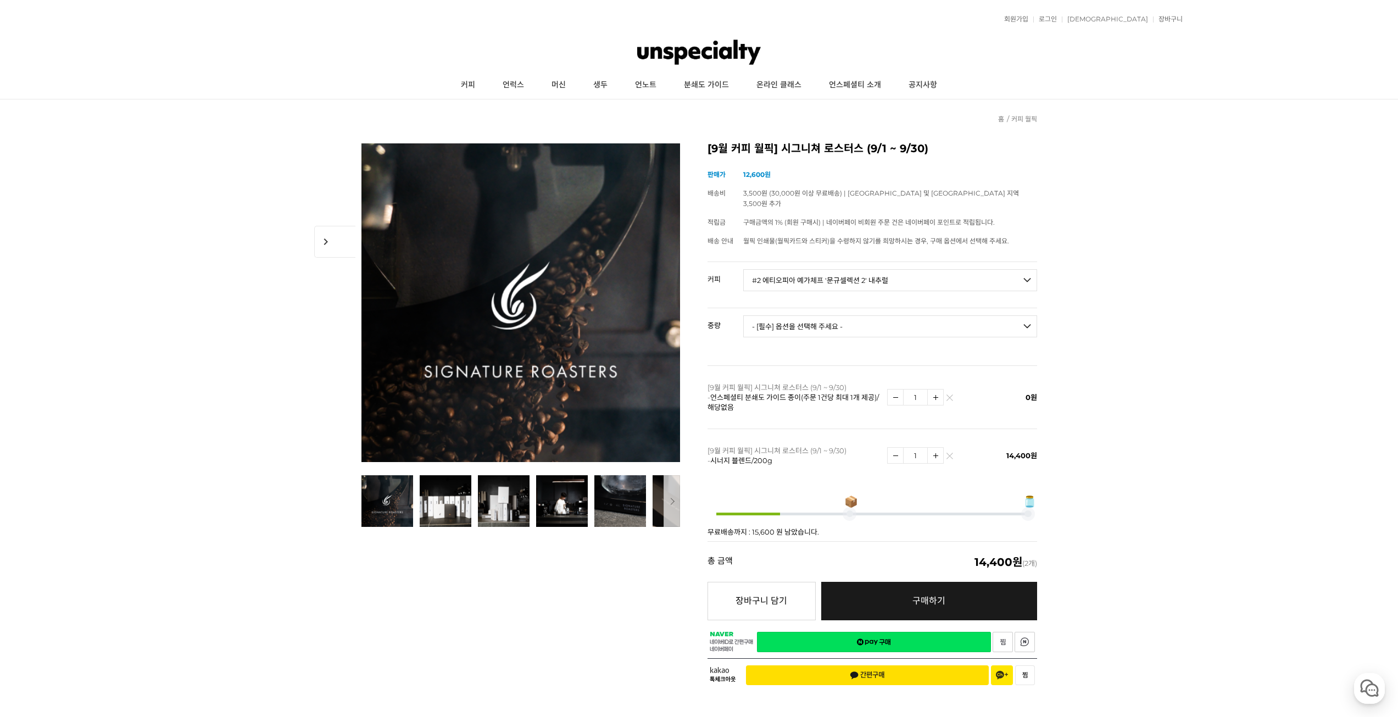
select select "200g"
click at [743, 315] on select "- [필수] 옵션을 선택해 주세요 - ------------------- 200g" at bounding box center [890, 326] width 294 height 22
select select "*"
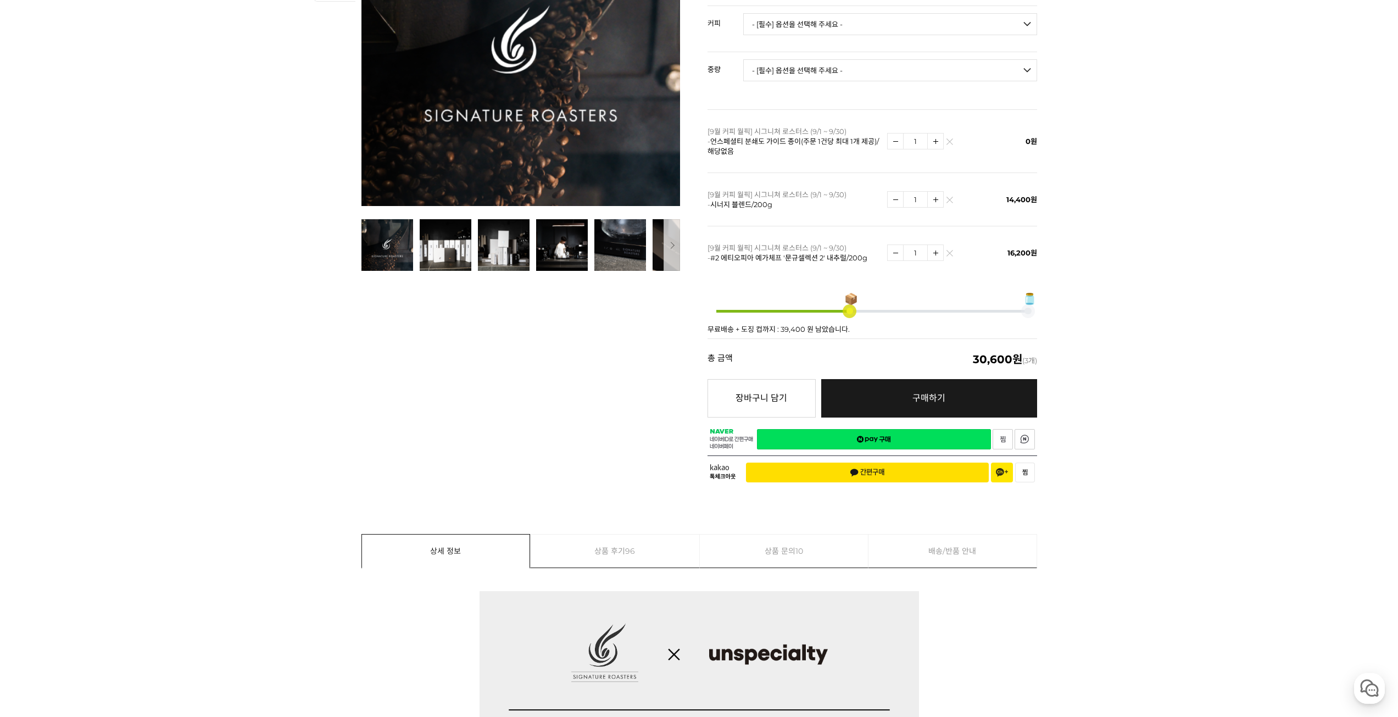
scroll to position [275, 0]
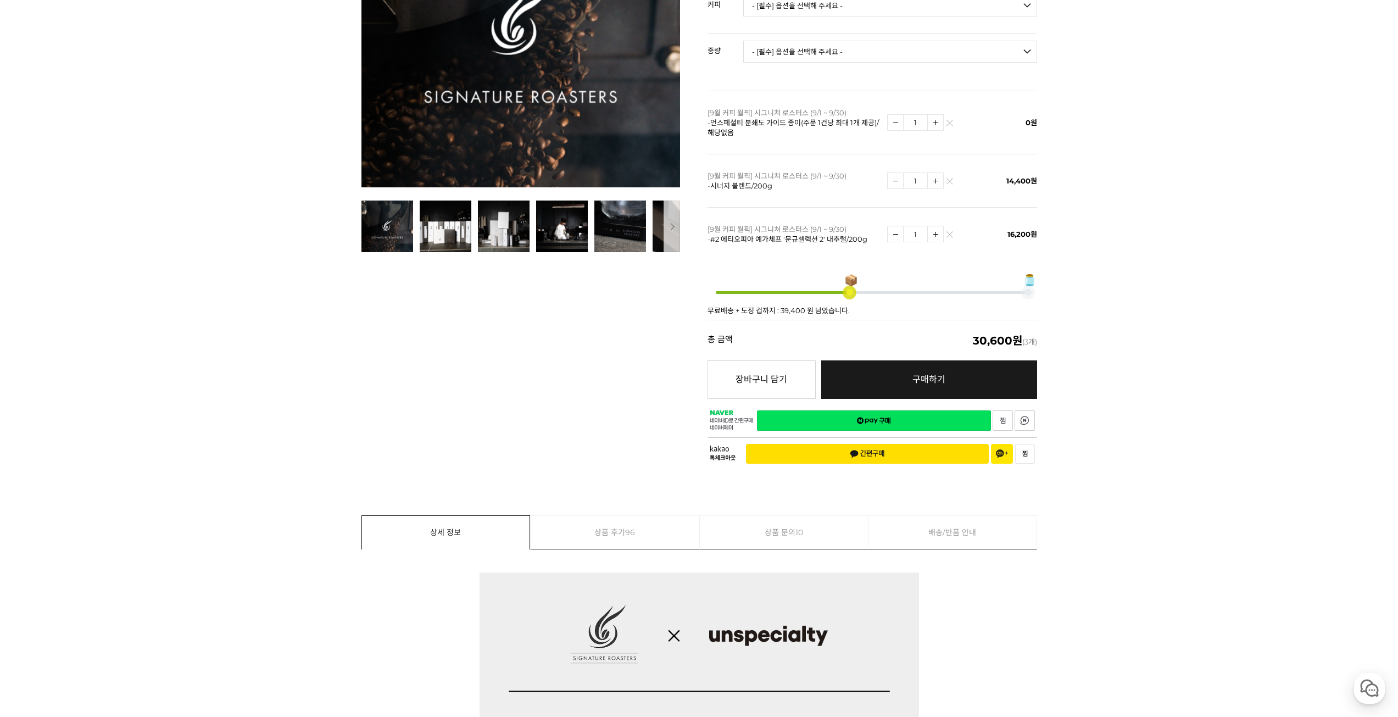
click at [861, 415] on link "네이버페이 구매하기" at bounding box center [874, 420] width 234 height 20
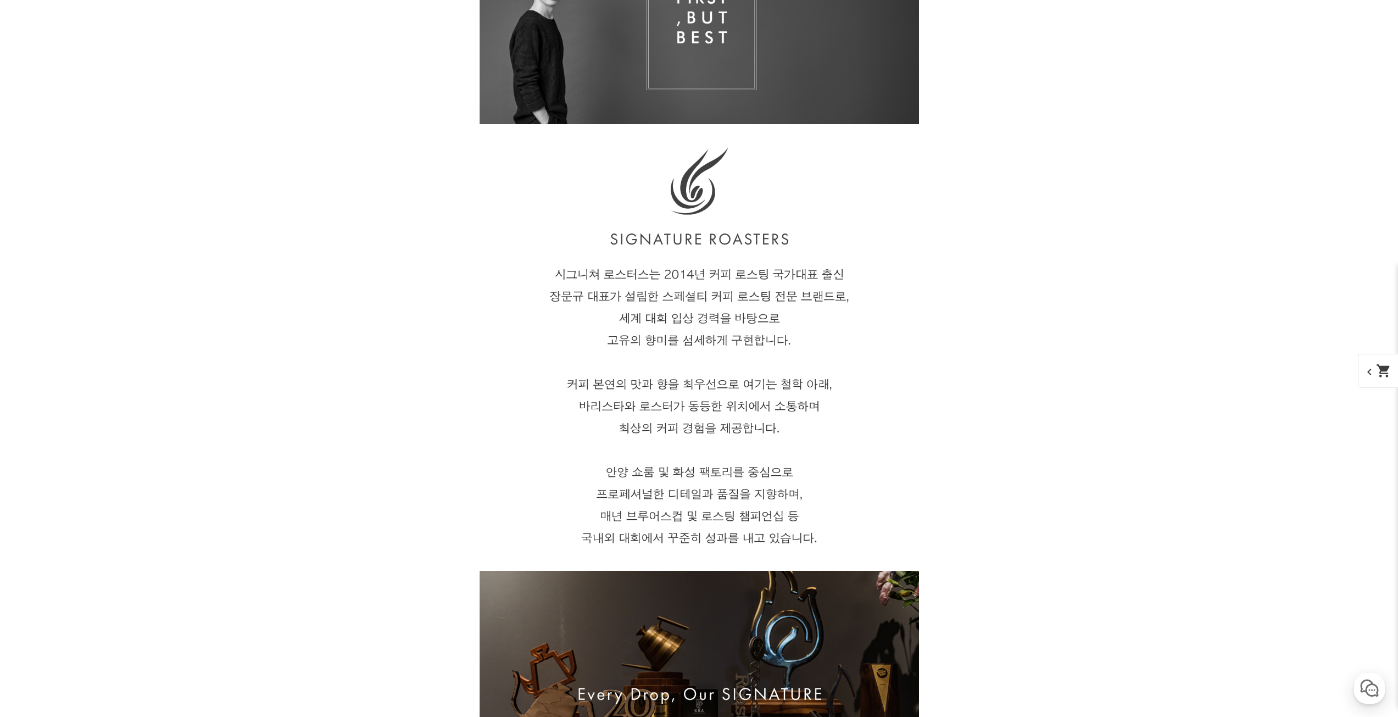
drag, startPoint x: 419, startPoint y: 371, endPoint x: 421, endPoint y: 490, distance: 118.7
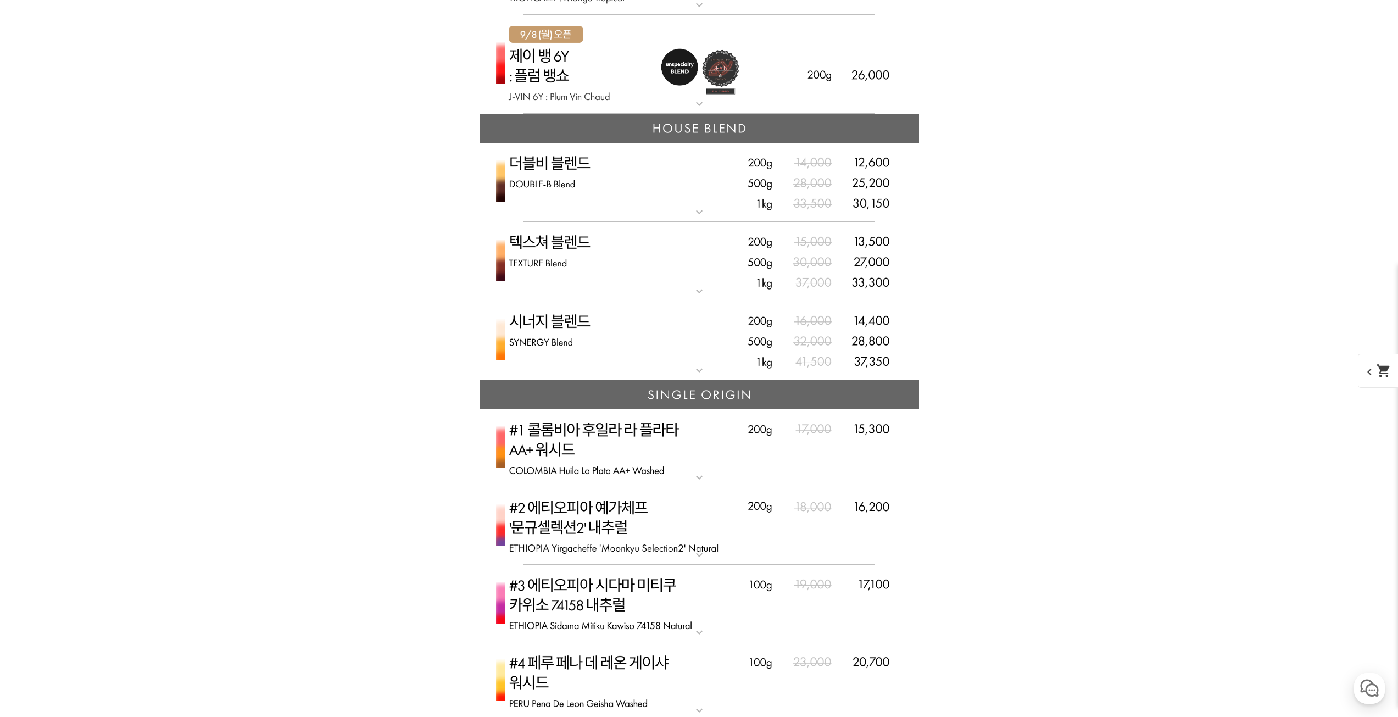
scroll to position [2844, 0]
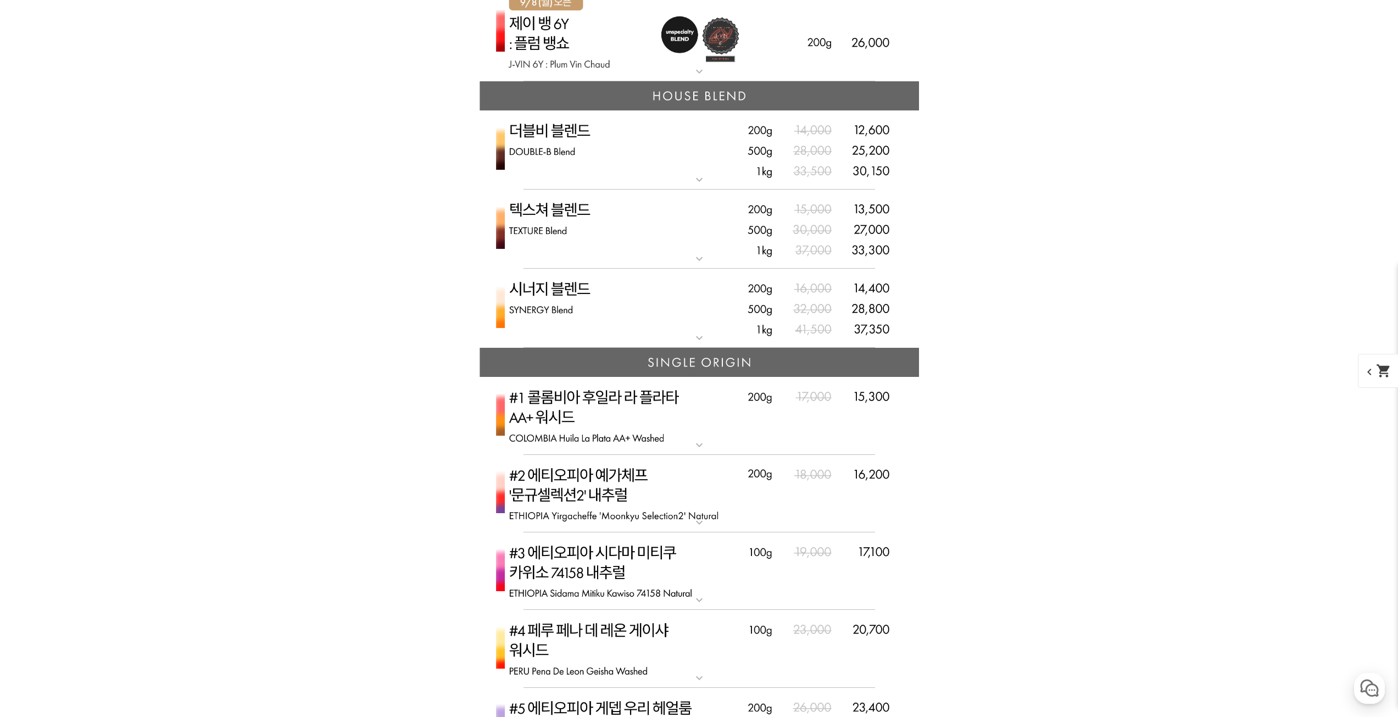
click at [557, 298] on img at bounding box center [700, 309] width 440 height 80
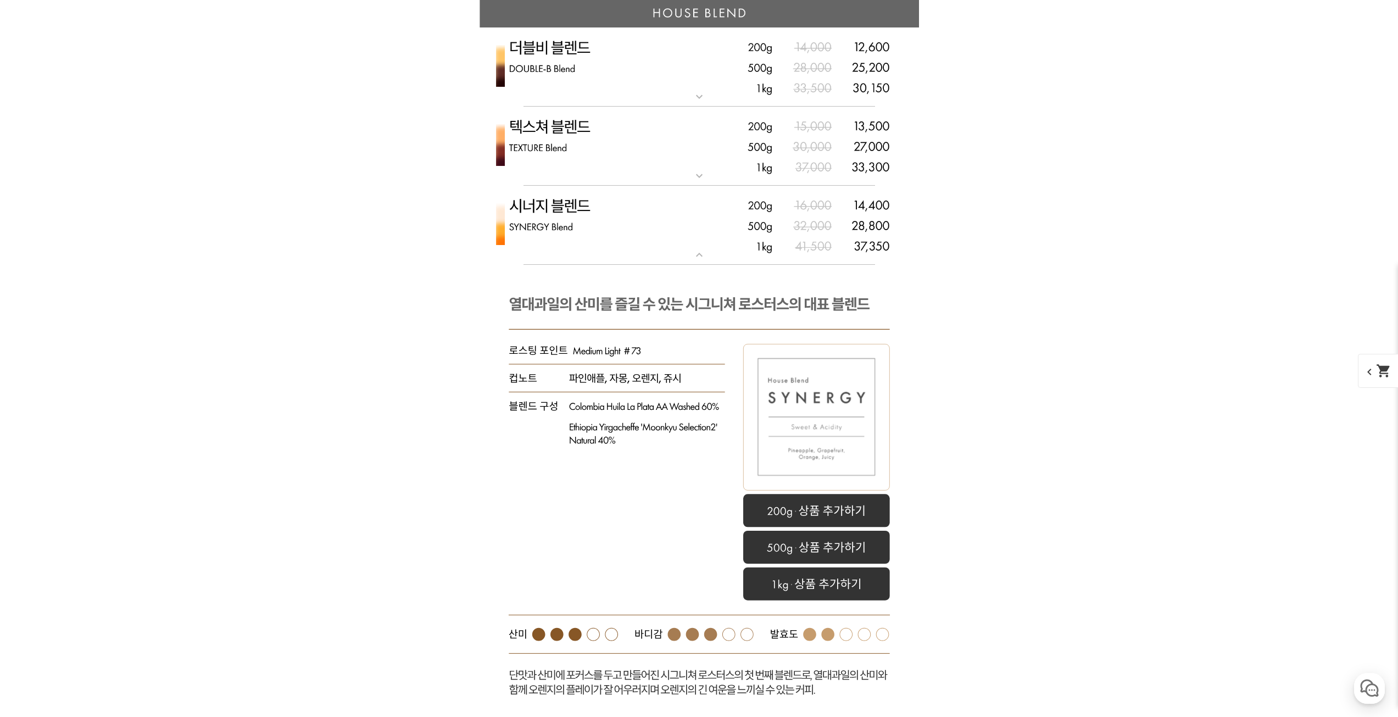
scroll to position [3118, 0]
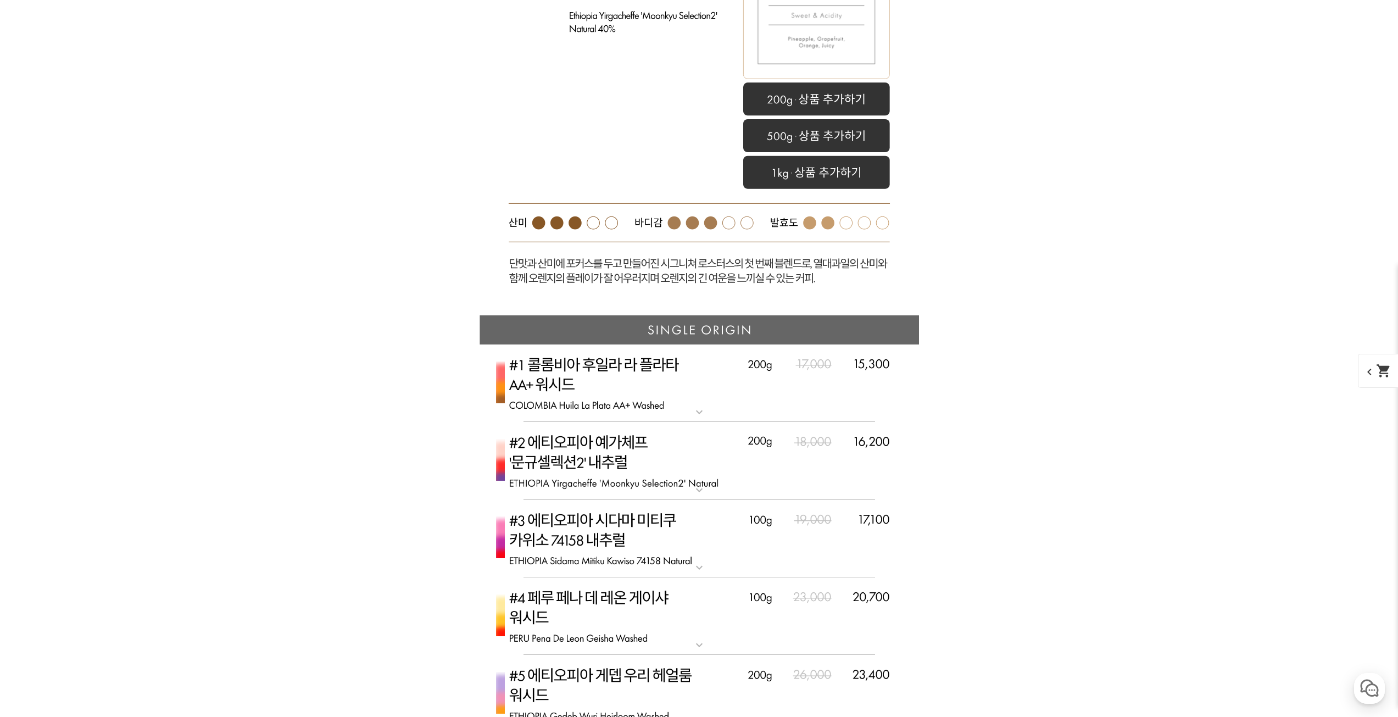
click at [591, 468] on img at bounding box center [700, 461] width 440 height 78
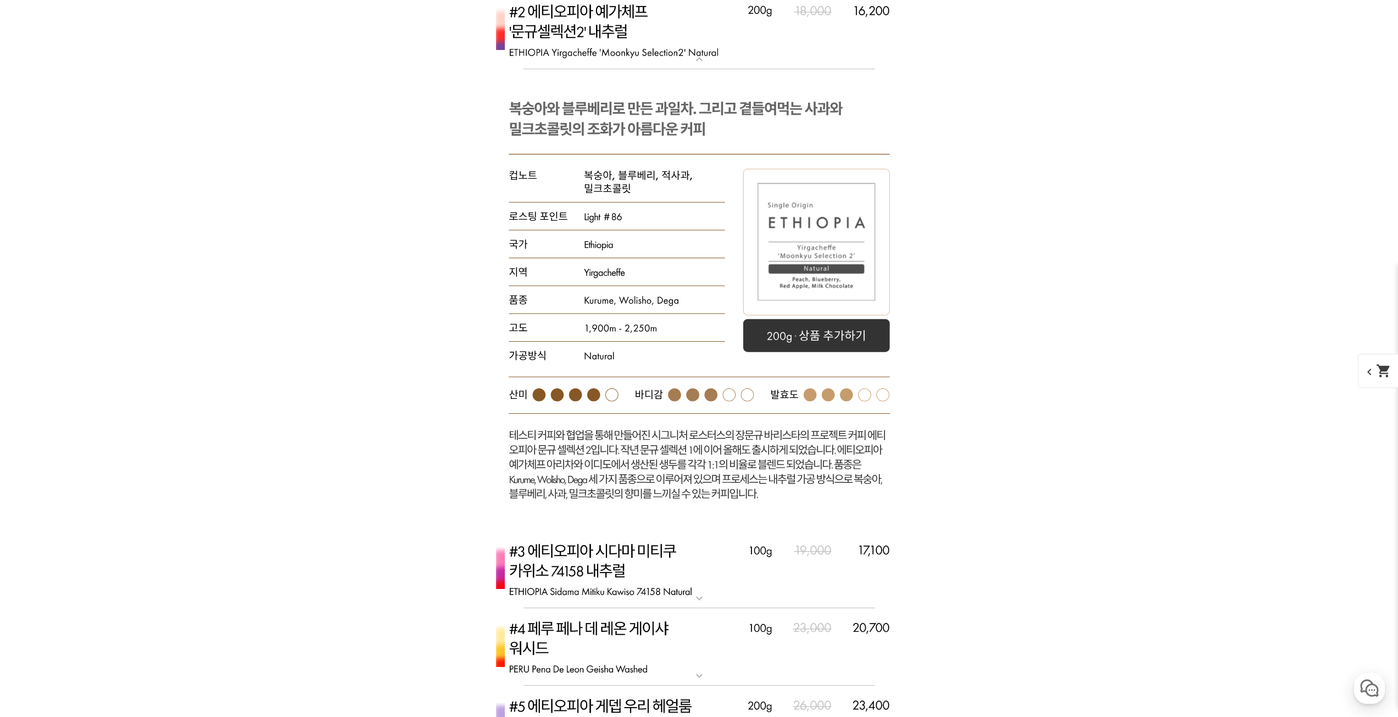
scroll to position [3778, 0]
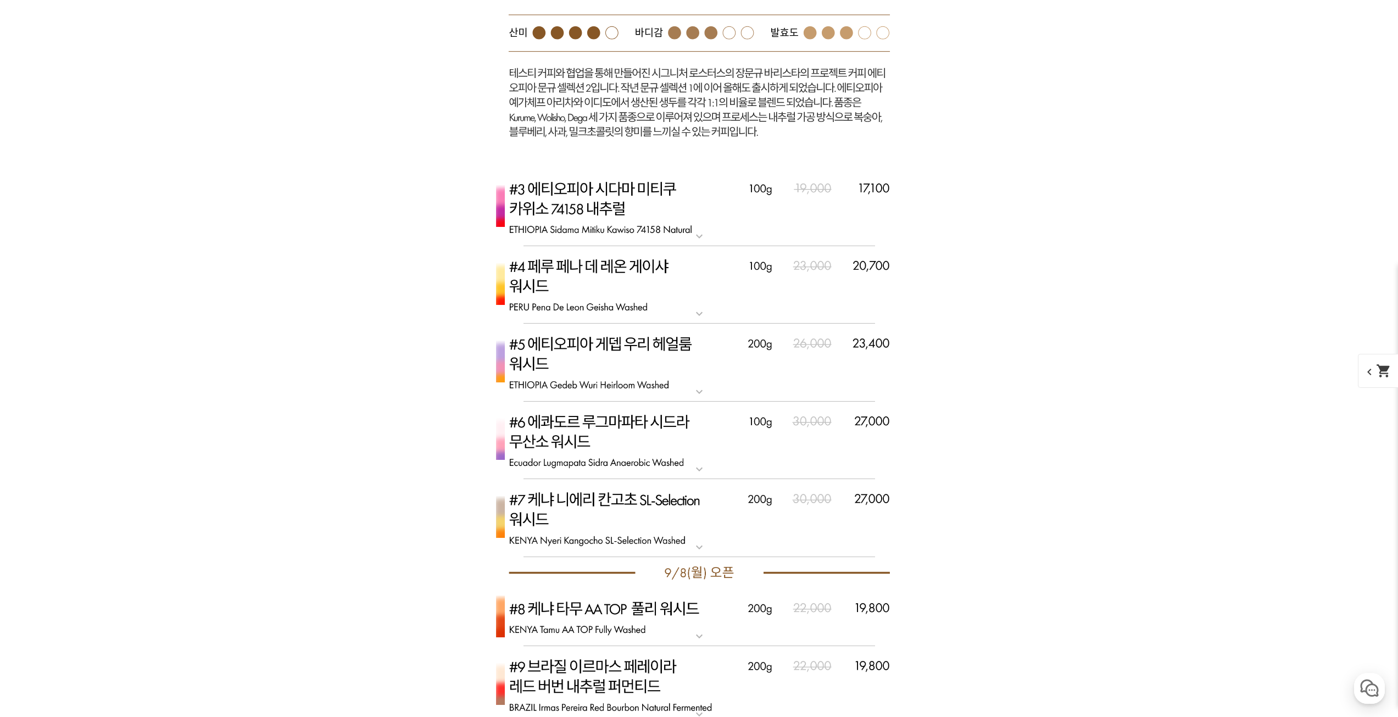
drag, startPoint x: 969, startPoint y: 493, endPoint x: 1021, endPoint y: 593, distance: 113.3
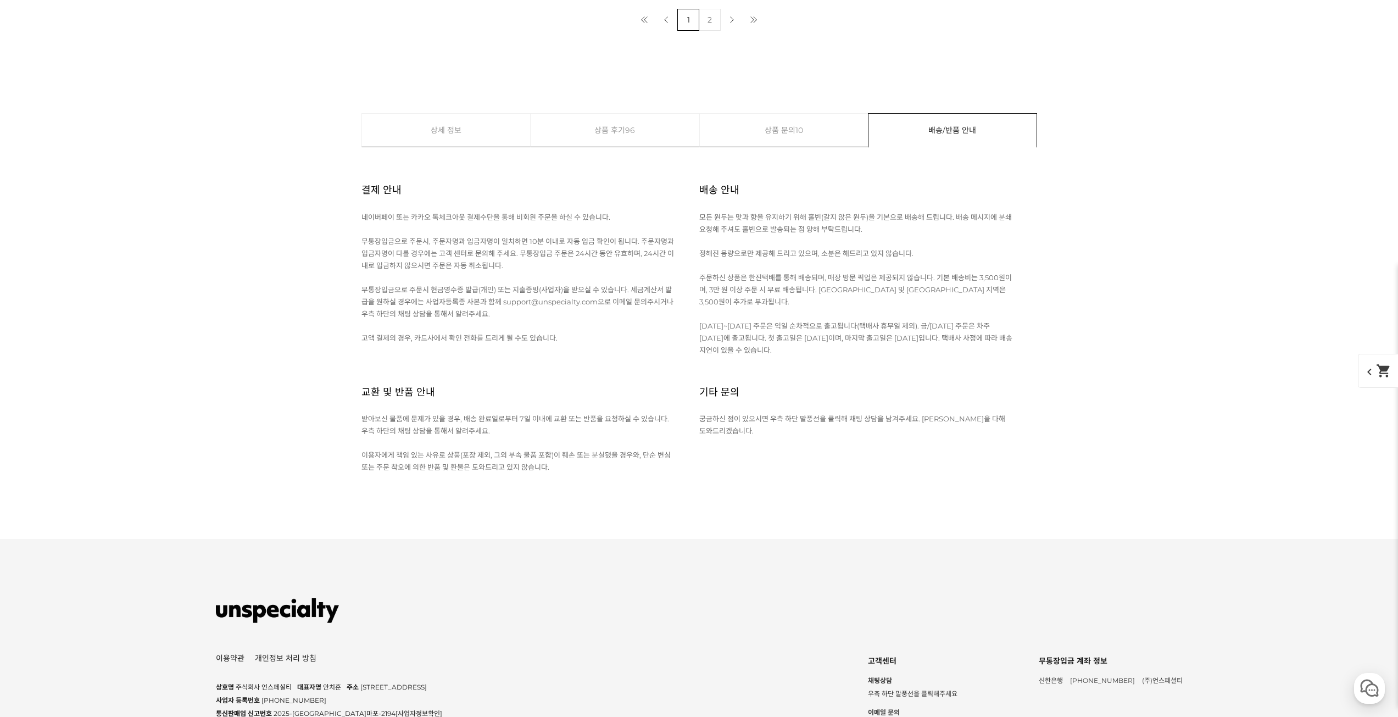
scroll to position [13638, 0]
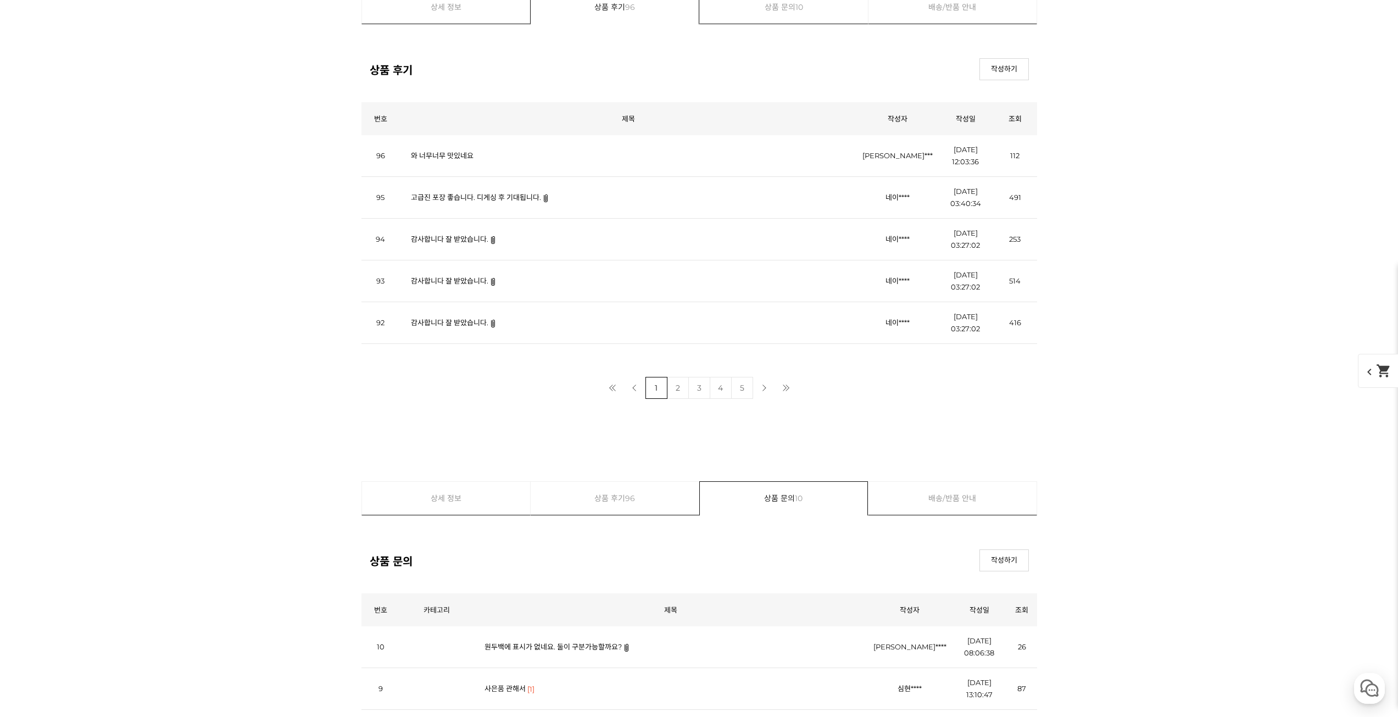
click at [468, 196] on link "고급진 포장 좋습니다. 디게싱 후 기대됩니다." at bounding box center [476, 197] width 130 height 9
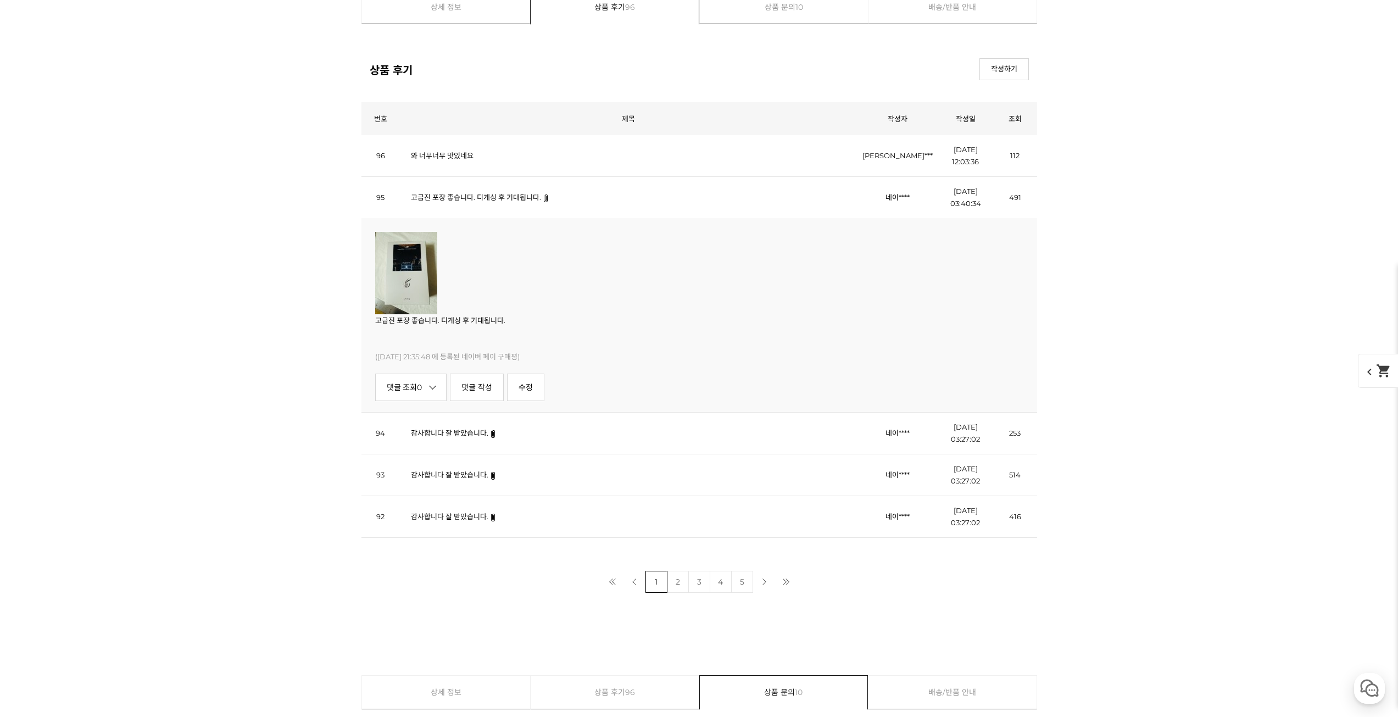
click at [446, 144] on td "와 너무너무 맛있네요" at bounding box center [628, 156] width 457 height 42
click at [438, 154] on link "와 너무너무 맛있네요" at bounding box center [442, 155] width 63 height 9
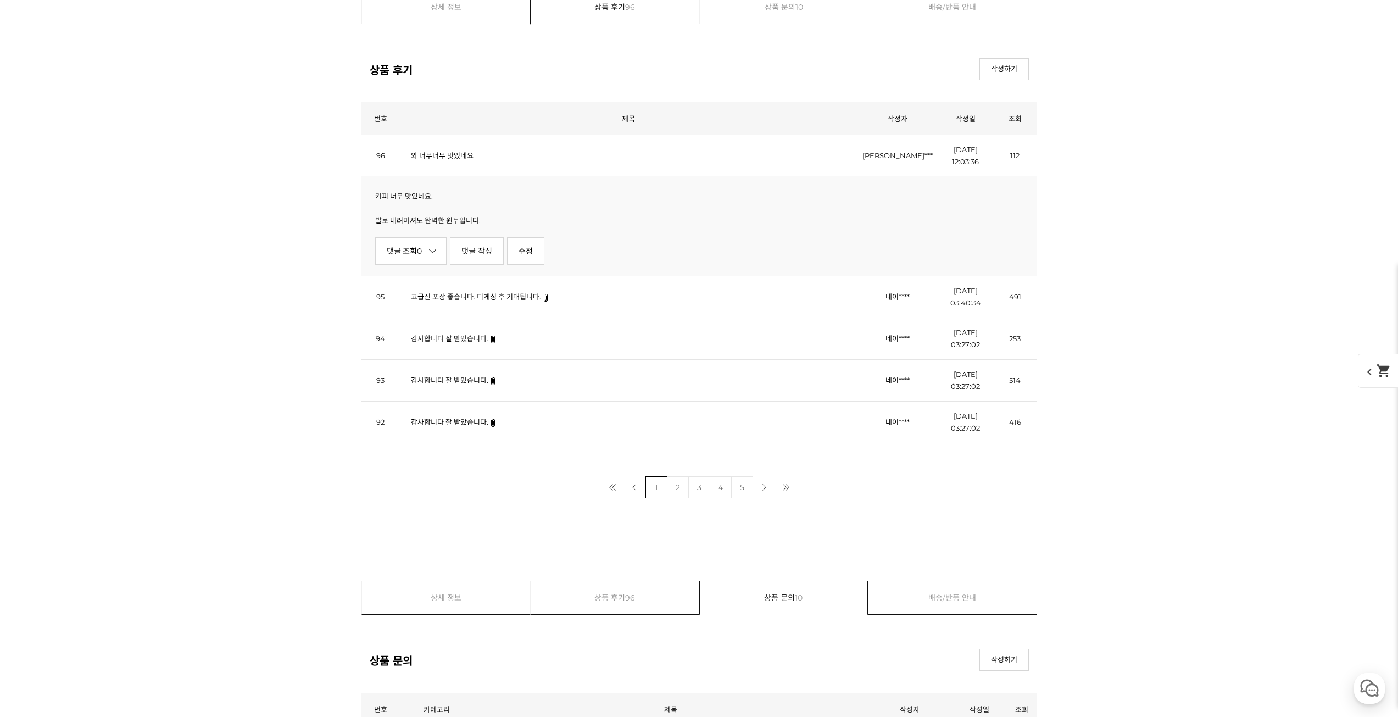
click at [444, 324] on td "감사합니다 잘 받았습니다." at bounding box center [628, 339] width 457 height 42
click at [444, 337] on link "감사합니다 잘 받았습니다." at bounding box center [449, 338] width 77 height 9
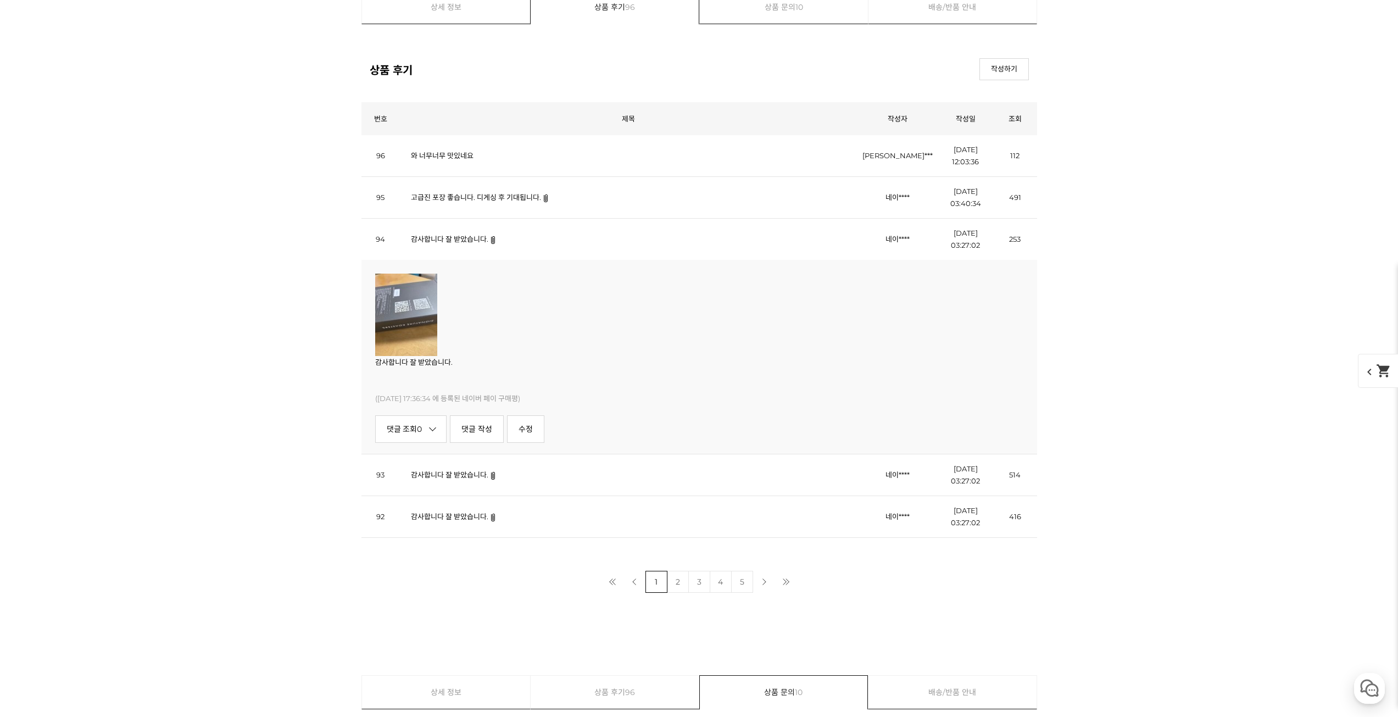
drag, startPoint x: 442, startPoint y: 496, endPoint x: 442, endPoint y: 473, distance: 22.5
click at [441, 495] on td "감사합니다 잘 받았습니다." at bounding box center [628, 475] width 457 height 42
click at [442, 473] on link "감사합니다 잘 받았습니다." at bounding box center [449, 474] width 77 height 9
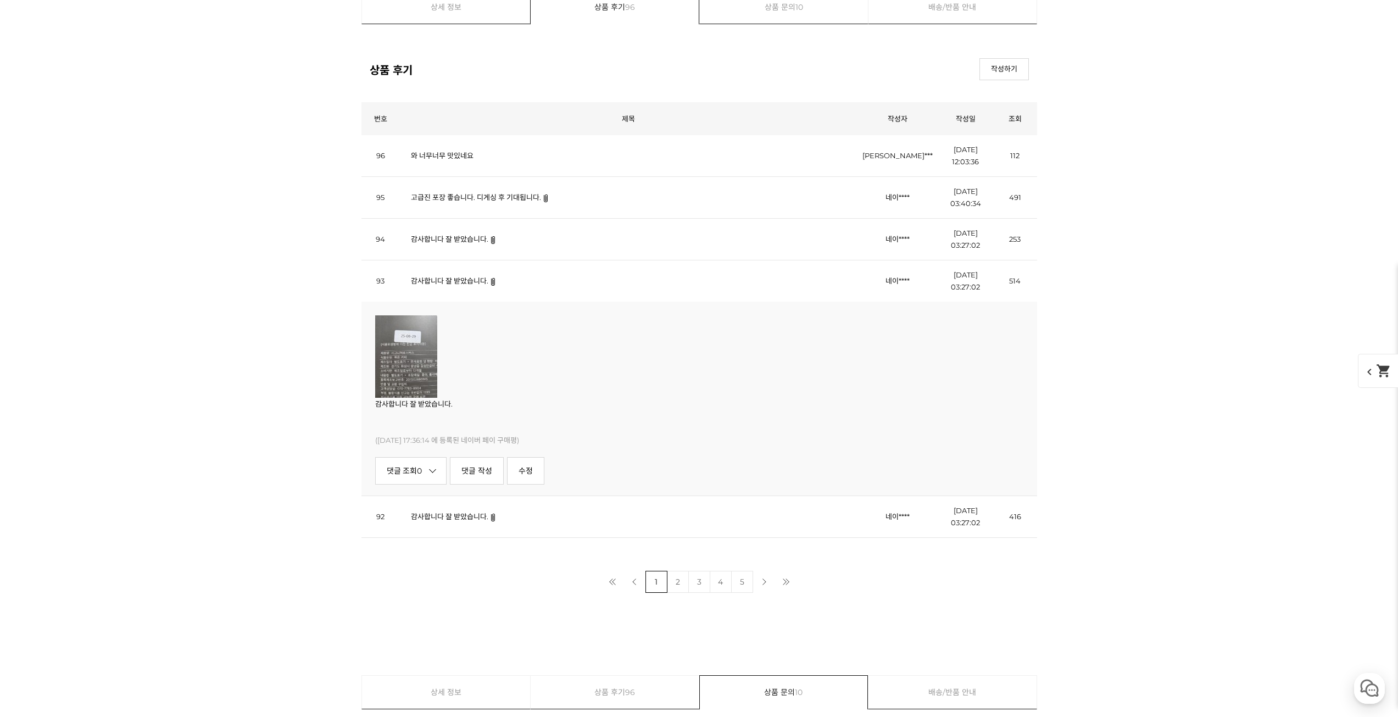
click at [471, 518] on link "감사합니다 잘 받았습니다." at bounding box center [449, 516] width 77 height 9
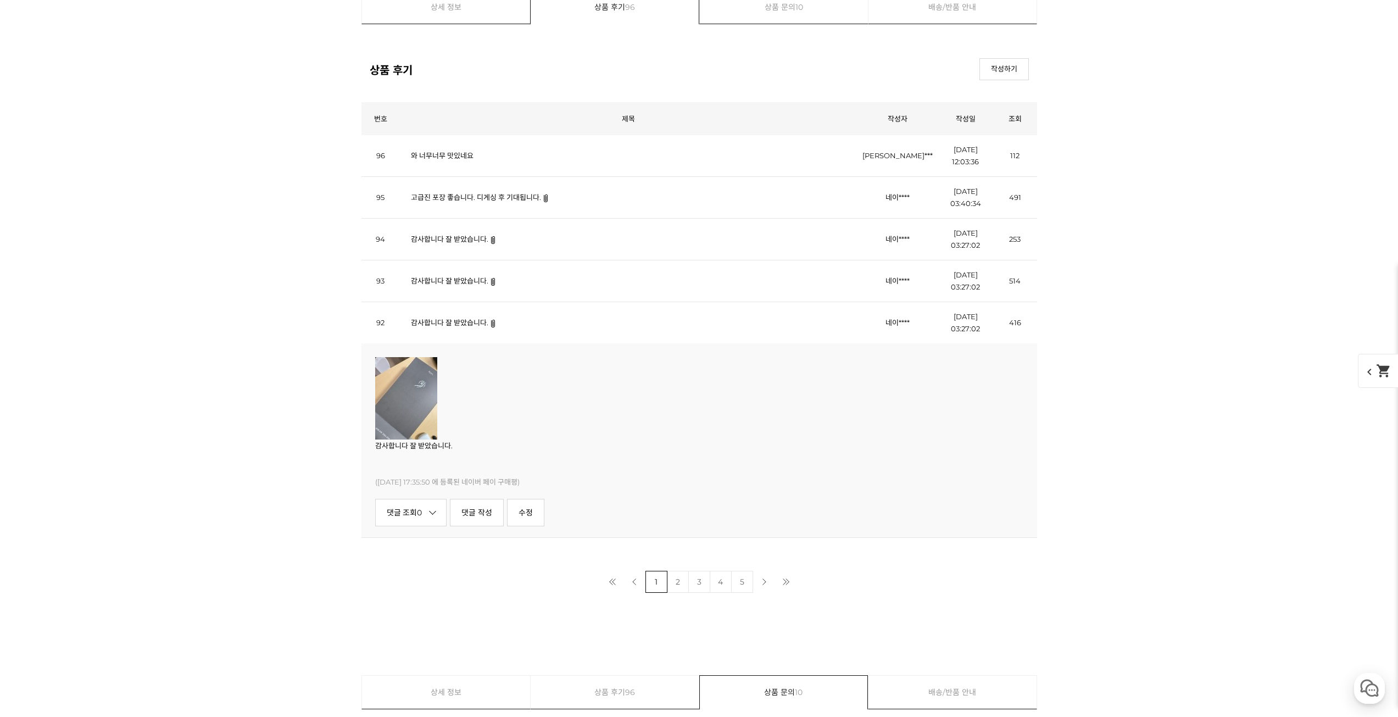
click at [677, 582] on link "2" at bounding box center [678, 582] width 22 height 22
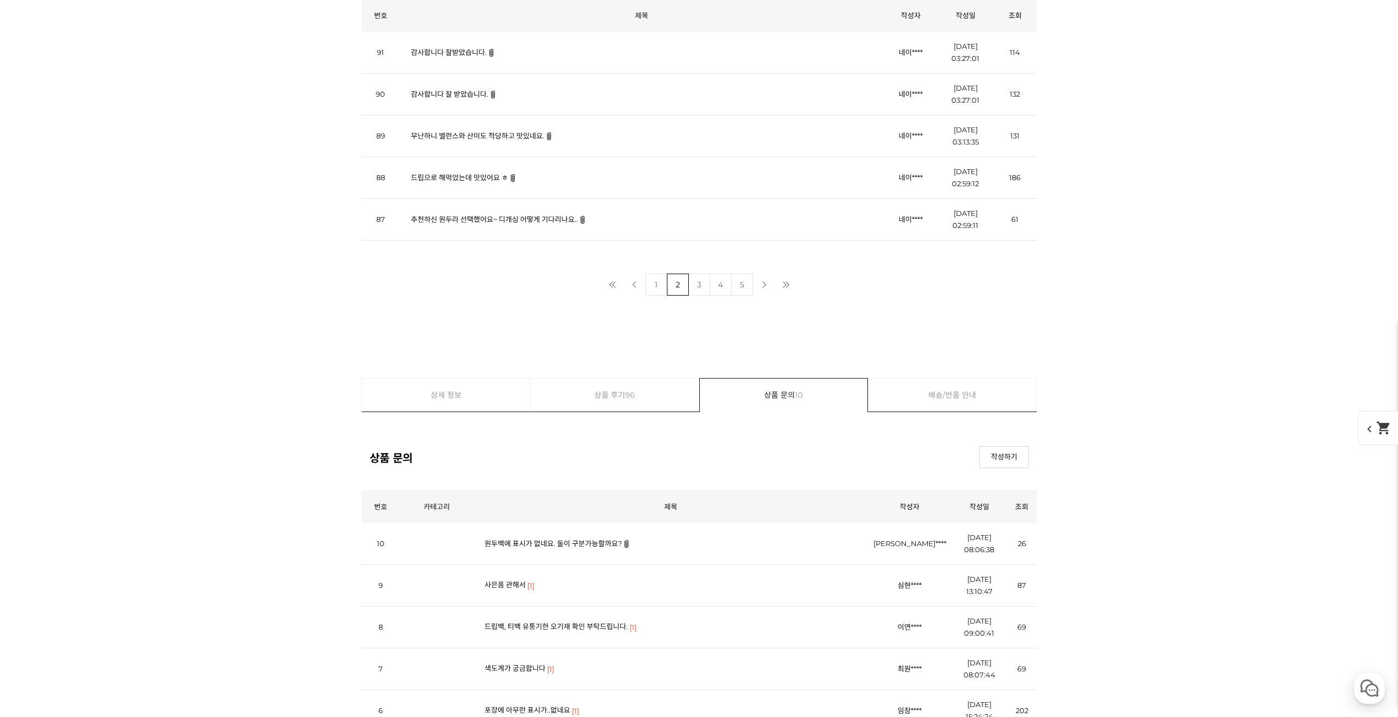
click at [575, 543] on link "원두백에 표시가 없네요. 둘이 구분가능할까요?" at bounding box center [553, 543] width 137 height 9
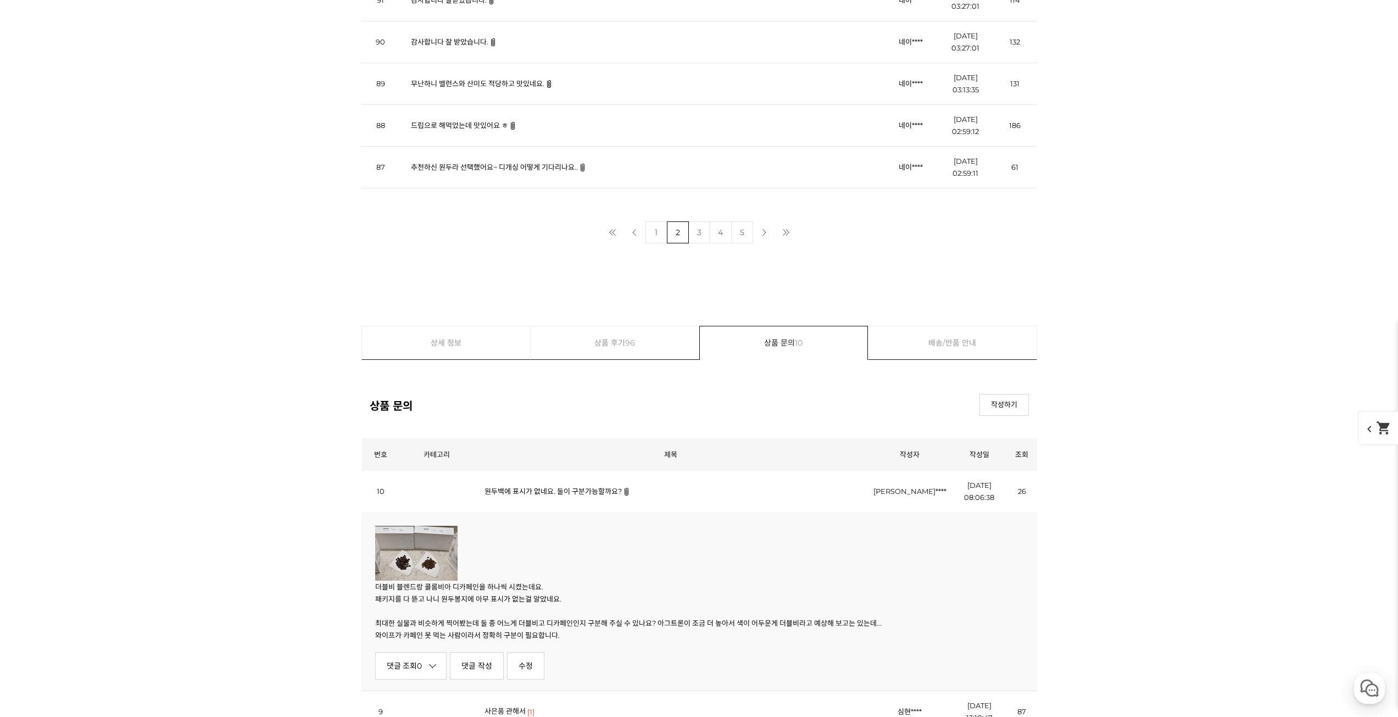
scroll to position [4856, 0]
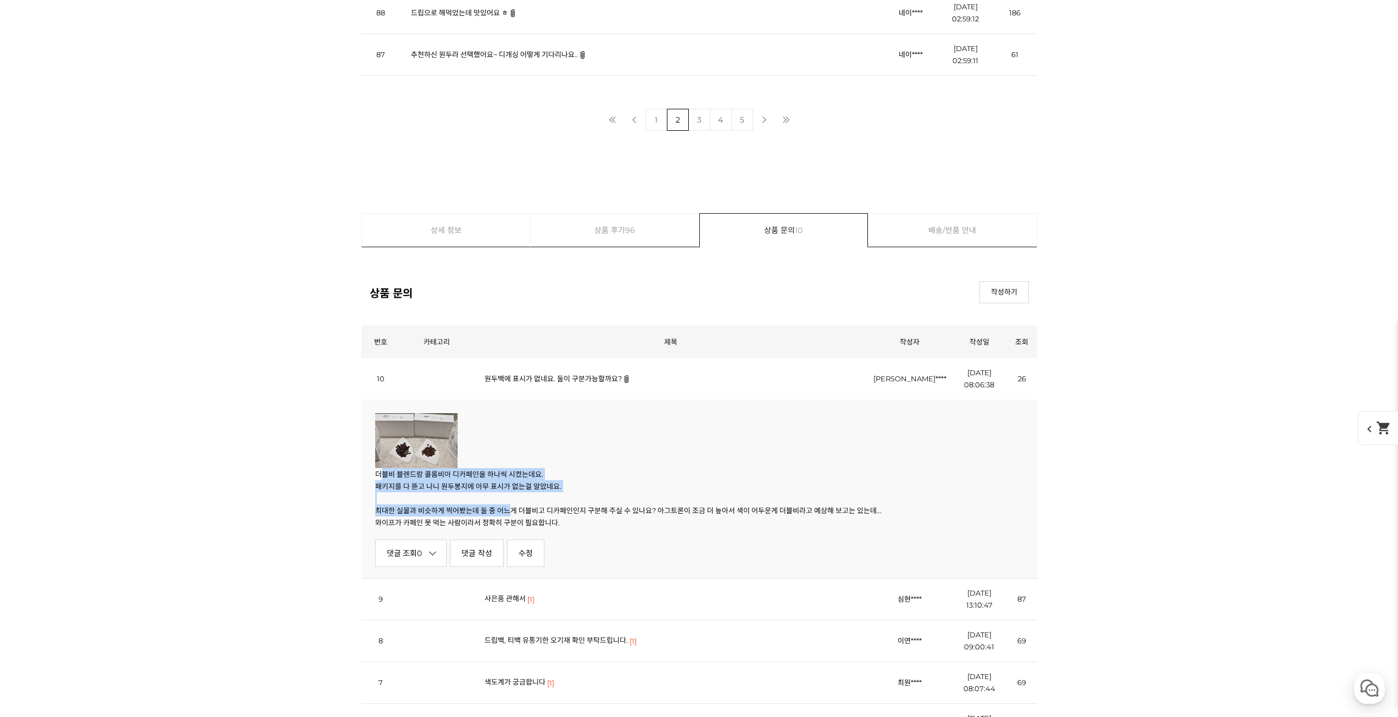
drag, startPoint x: 380, startPoint y: 474, endPoint x: 515, endPoint y: 509, distance: 139.6
click at [511, 508] on div "더블비 블렌드랑 콜롬비아 디카페인을 하나씩 시켰는데요. 패키지를 다 뜯고 나니 원두봉지에 아무 표시가 없는걸 알았네요. 최대한 실물과 비슷하게…" at bounding box center [699, 498] width 648 height 60
click at [515, 509] on p "최대한 실물과 비슷하게 찍어봤는데 둘 중 어느게 더블비고 디카페인인지 구분해 주실 수 있나요? 아그트론이 조금 더 높아서 색이 어두운게 더블비…" at bounding box center [699, 510] width 648 height 12
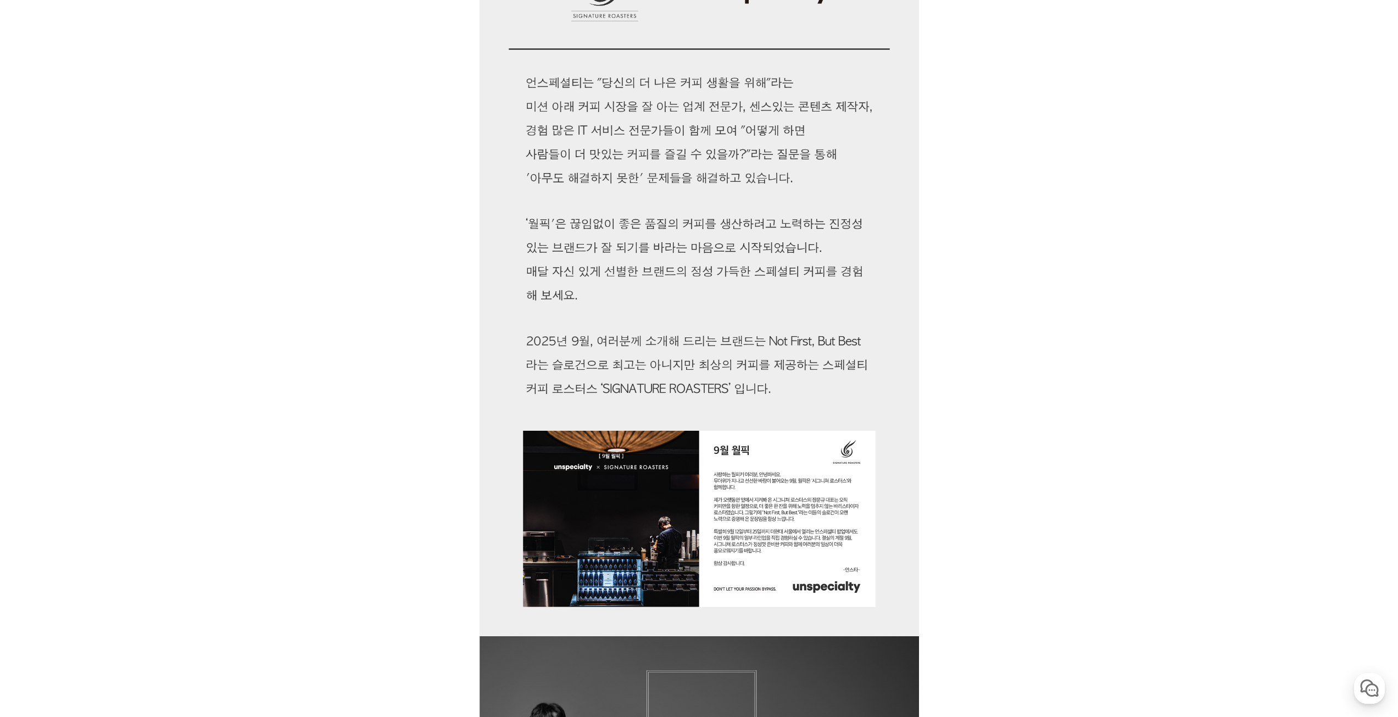
scroll to position [0, 0]
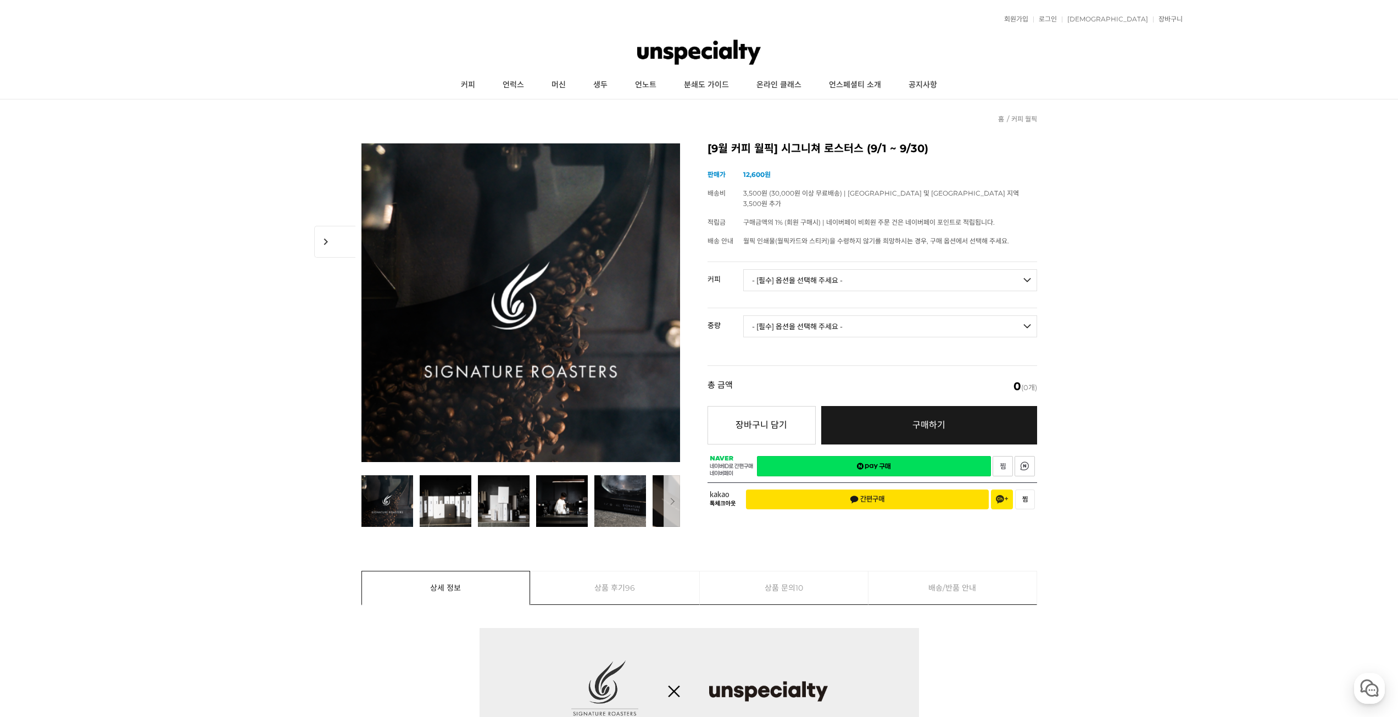
drag, startPoint x: 294, startPoint y: 516, endPoint x: 616, endPoint y: 294, distance: 391.2
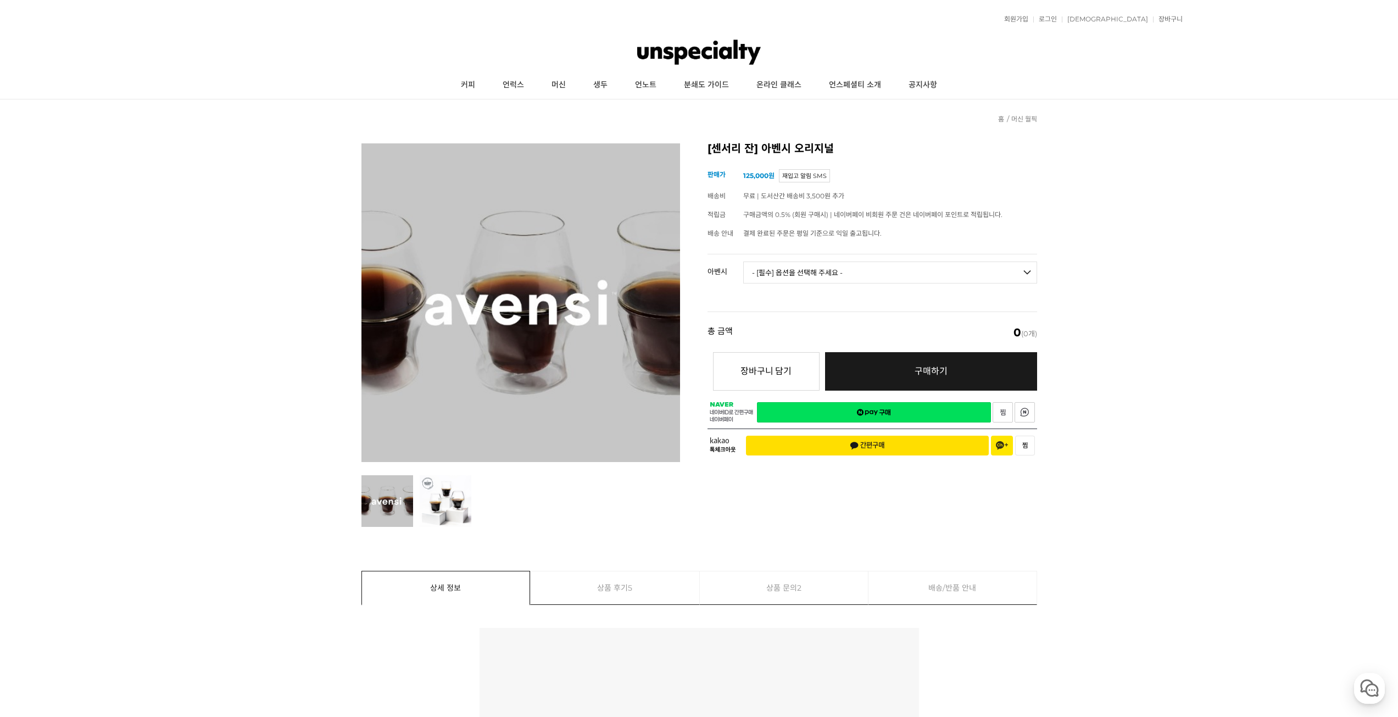
click at [921, 271] on select "- [필수] 옵션을 선택해 주세요 - ------------------- 3종 세트 [품절] 일시 품절 [품절]" at bounding box center [890, 273] width 294 height 22
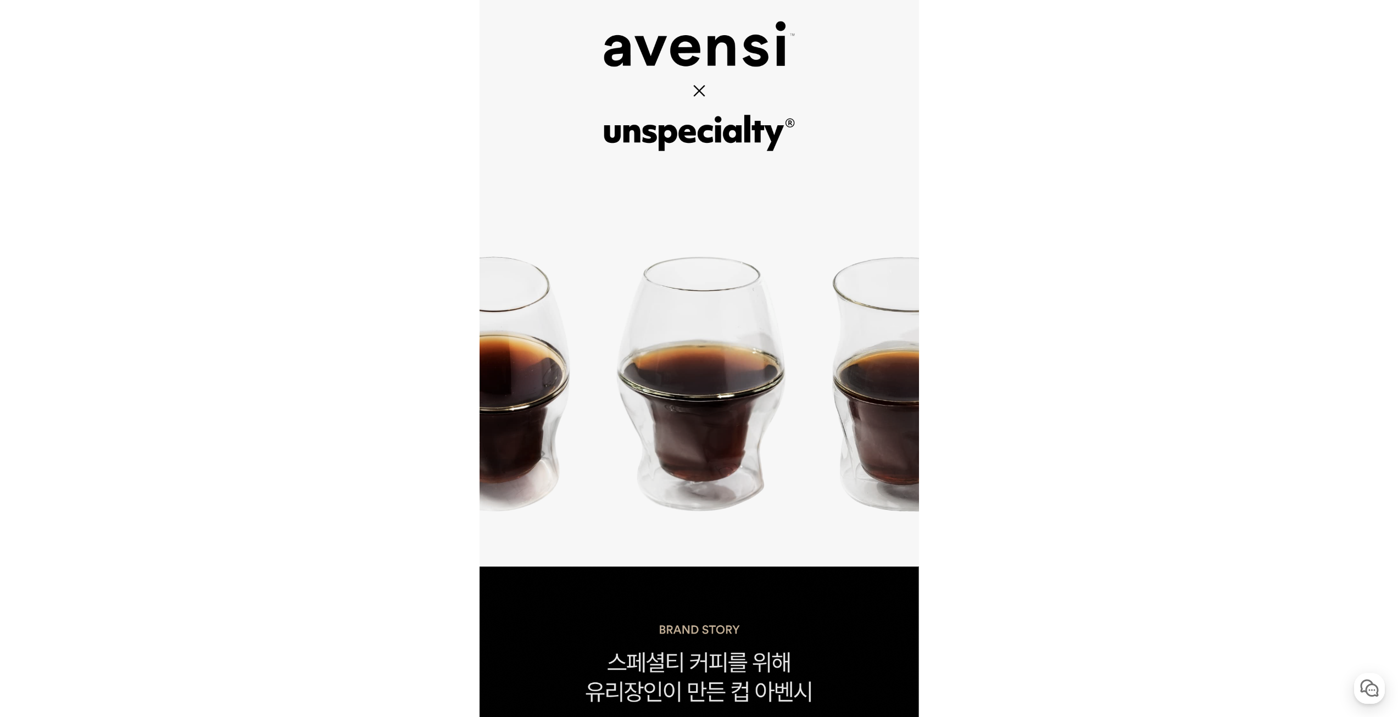
drag, startPoint x: 341, startPoint y: 412, endPoint x: 341, endPoint y: 510, distance: 97.8
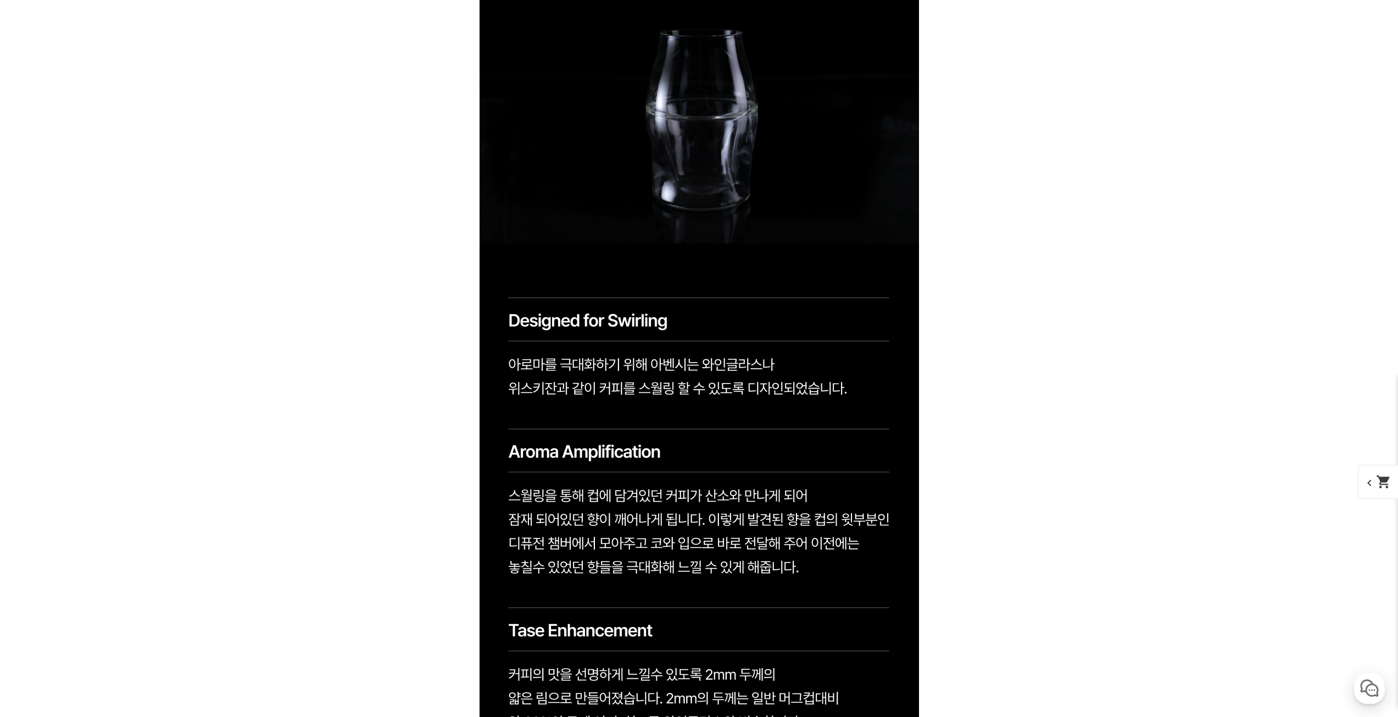
scroll to position [1982, 0]
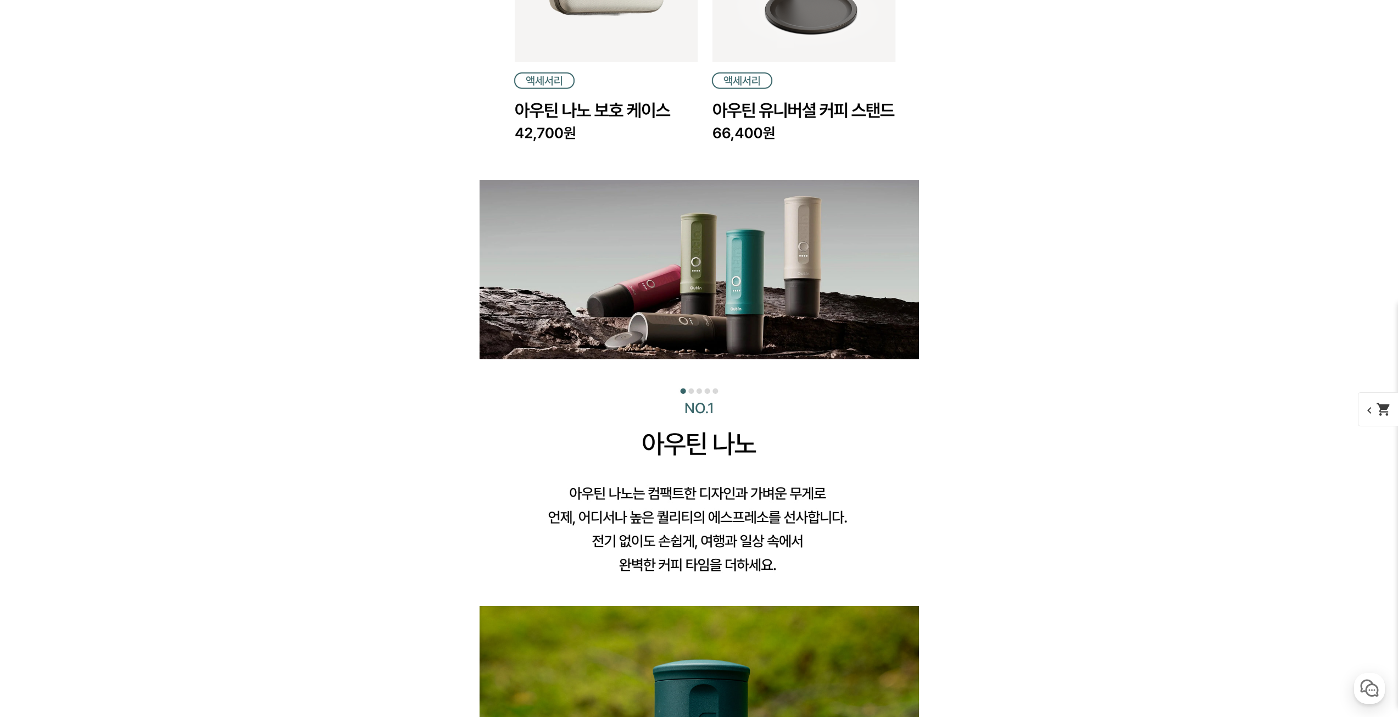
scroll to position [1582, 0]
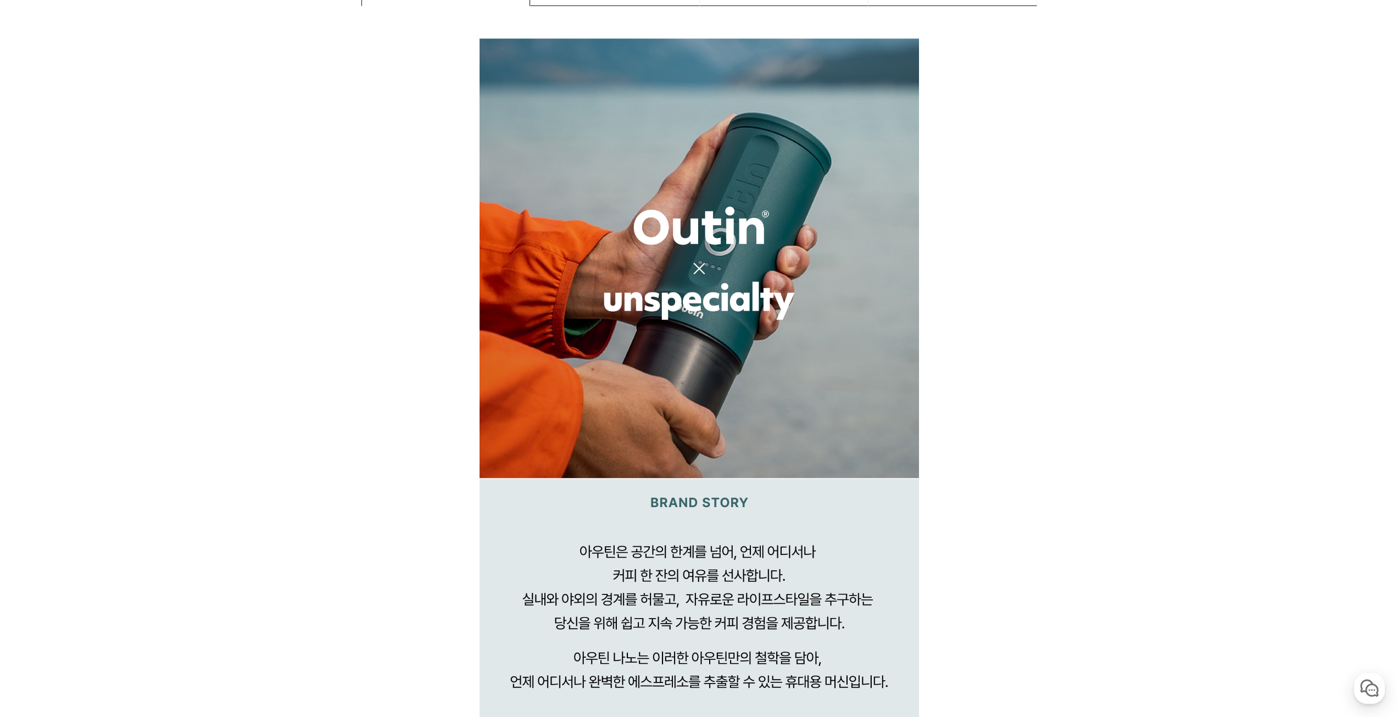
scroll to position [0, 0]
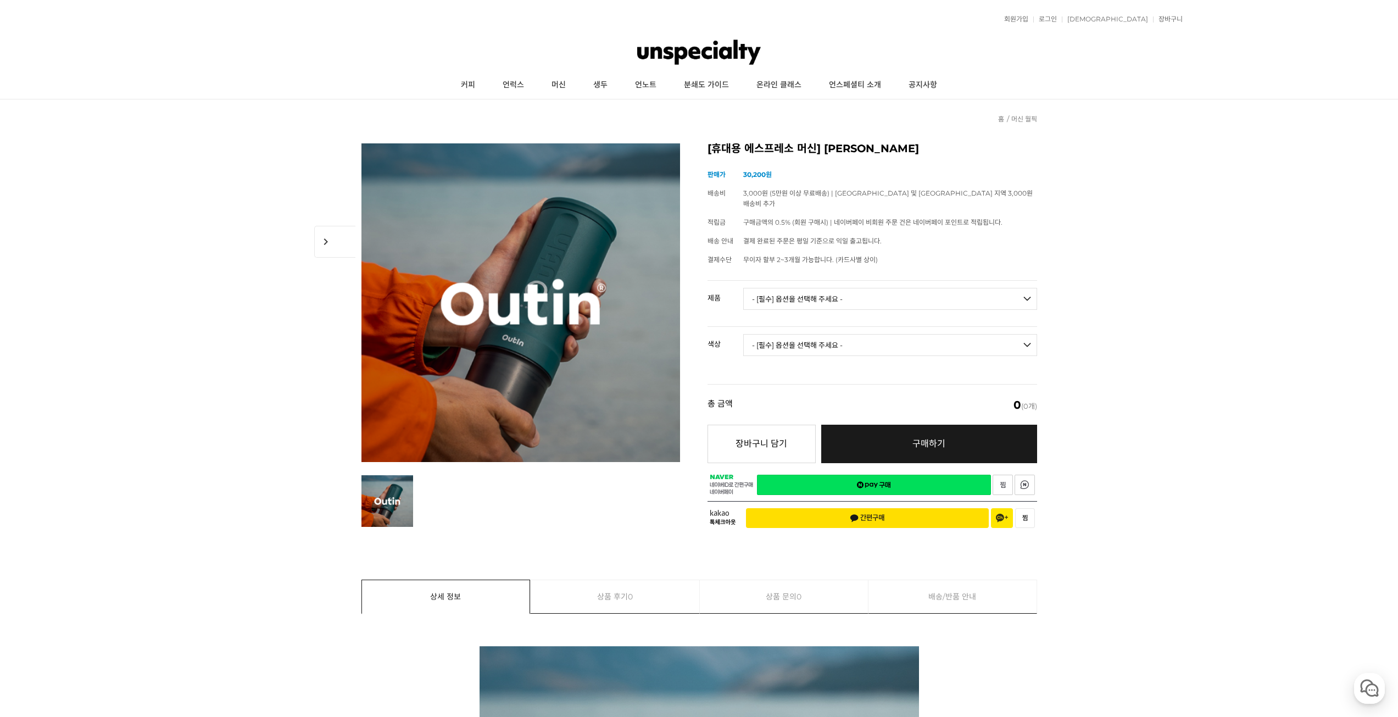
click at [983, 291] on select "- [필수] 옵션을 선택해 주세요 - ------------------- 아우틴 나노 휴대용 에스프레소 머신 아우틴 나노 트래블러 기프트박스 …" at bounding box center [890, 299] width 294 height 22
click at [743, 288] on select "- [필수] 옵션을 선택해 주세요 - ------------------- 아우틴 나노 휴대용 에스프레소 머신 아우틴 나노 트래블러 기프트박스 …" at bounding box center [890, 299] width 294 height 22
click at [916, 292] on select "- [필수] 옵션을 선택해 주세요 - ------------------- 아우틴 나노 휴대용 에스프레소 머신 아우틴 나노 트래블러 기프트박스 …" at bounding box center [890, 299] width 294 height 22
click at [743, 288] on select "- [필수] 옵션을 선택해 주세요 - ------------------- 아우틴 나노 휴대용 에스프레소 머신 아우틴 나노 트래블러 기프트박스 …" at bounding box center [890, 299] width 294 height 22
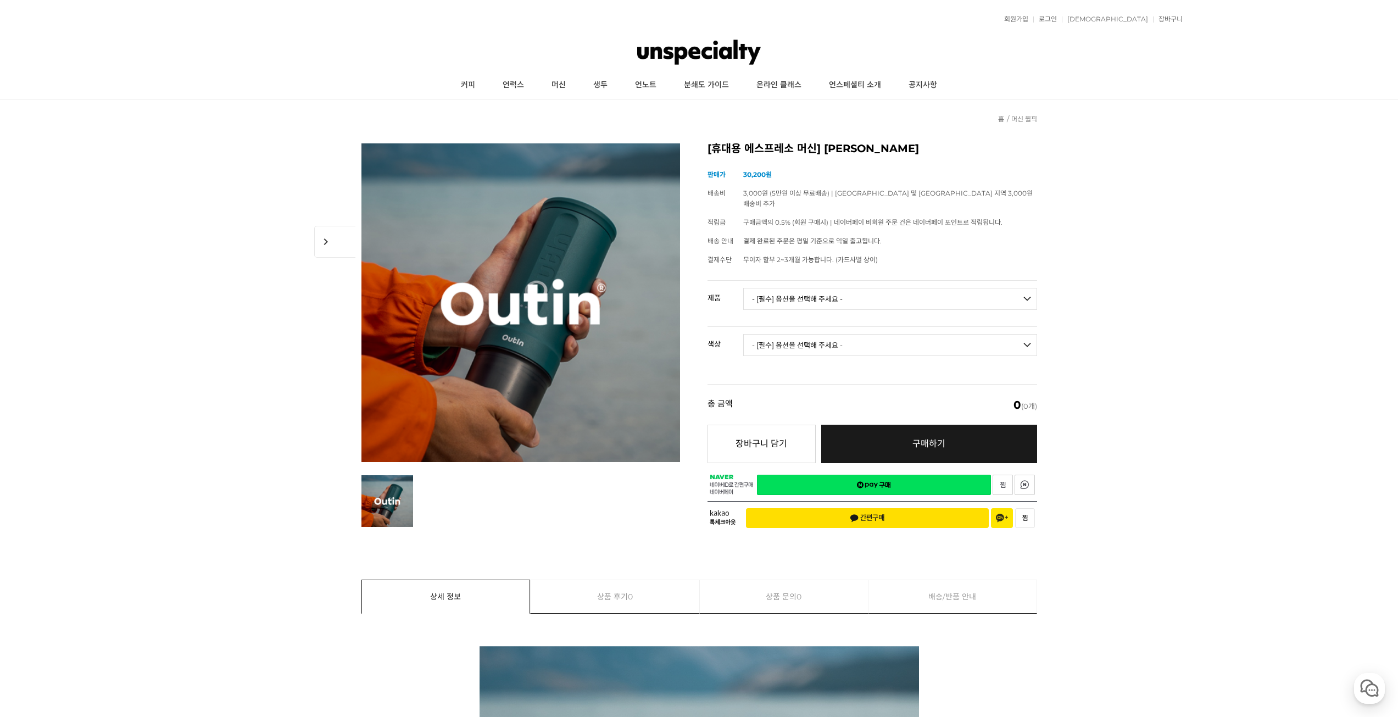
click at [847, 288] on select "- [필수] 옵션을 선택해 주세요 - ------------------- 아우틴 나노 휴대용 에스프레소 머신 아우틴 나노 트래블러 기프트박스 …" at bounding box center [890, 299] width 294 height 22
select select "아우틴 나노 휴대용 에스프레소 머신"
click at [743, 288] on select "- [필수] 옵션을 선택해 주세요 - ------------------- 아우틴 나노 휴대용 에스프레소 머신 아우틴 나노 트래블러 기프트박스 …" at bounding box center [890, 299] width 294 height 22
click at [834, 334] on select "- [필수] 옵션을 선택해 주세요 - ------------------- 스페이스 그레이 아우틴 틸 펄 화이트 포레스트 그린 푸시아 핑크 로즈…" at bounding box center [890, 345] width 294 height 22
select select "스페이스 그레이"
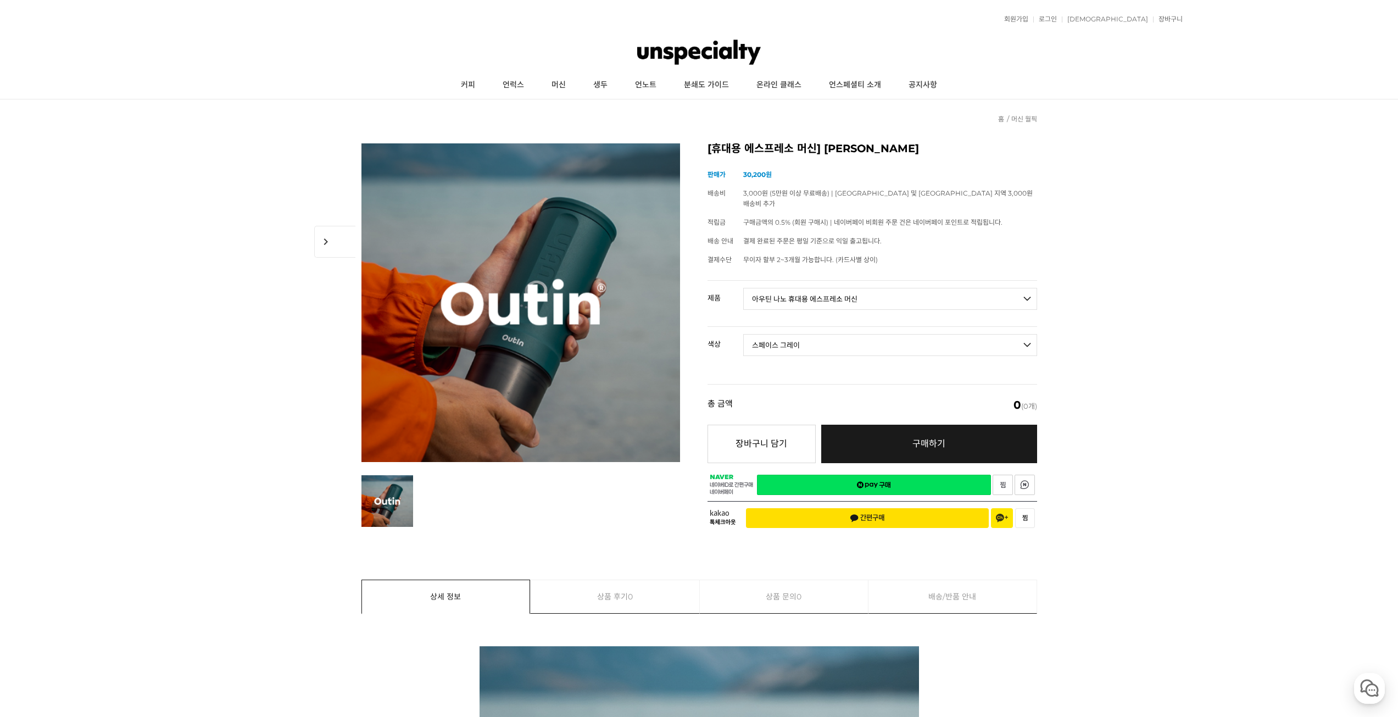
click at [743, 334] on select "- [필수] 옵션을 선택해 주세요 - ------------------- 스페이스 그레이 아우틴 틸 펄 화이트 포레스트 그린 푸시아 핑크 로즈…" at bounding box center [890, 345] width 294 height 22
select select "*"
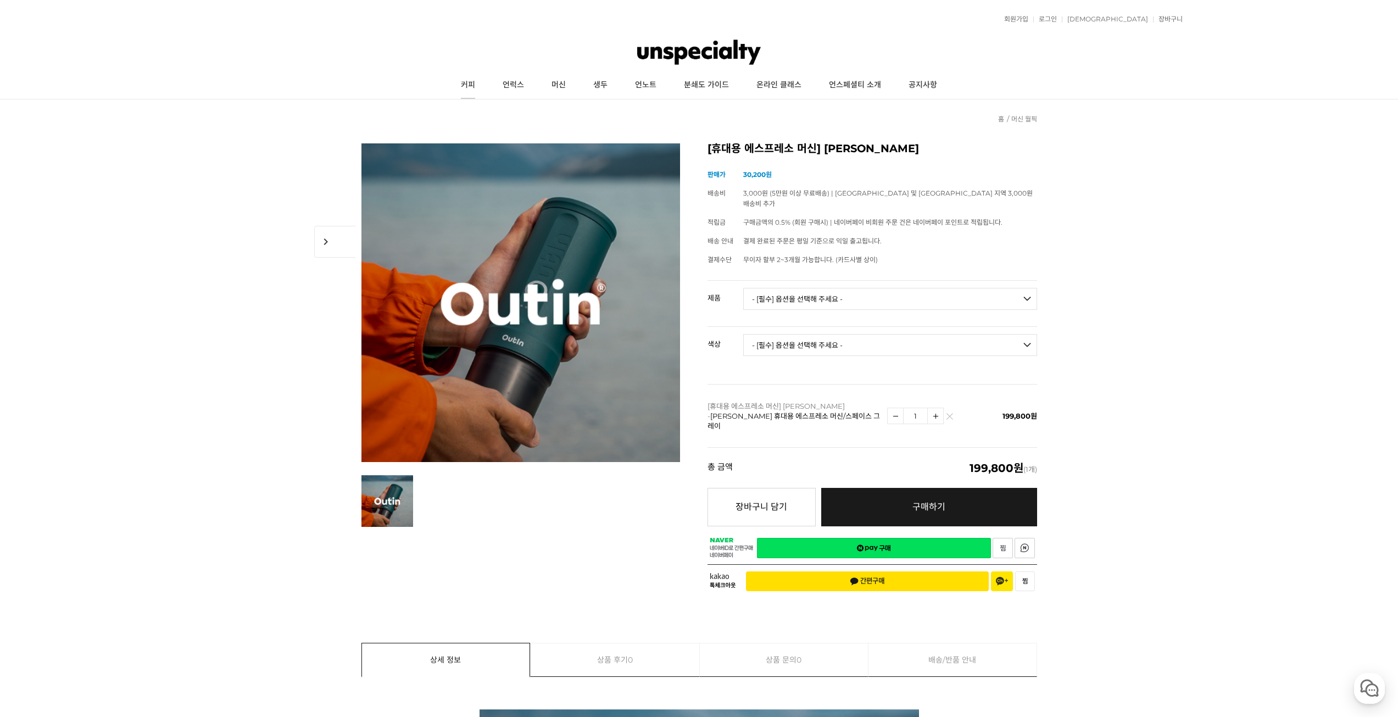
click at [479, 76] on link "커피" at bounding box center [468, 84] width 42 height 27
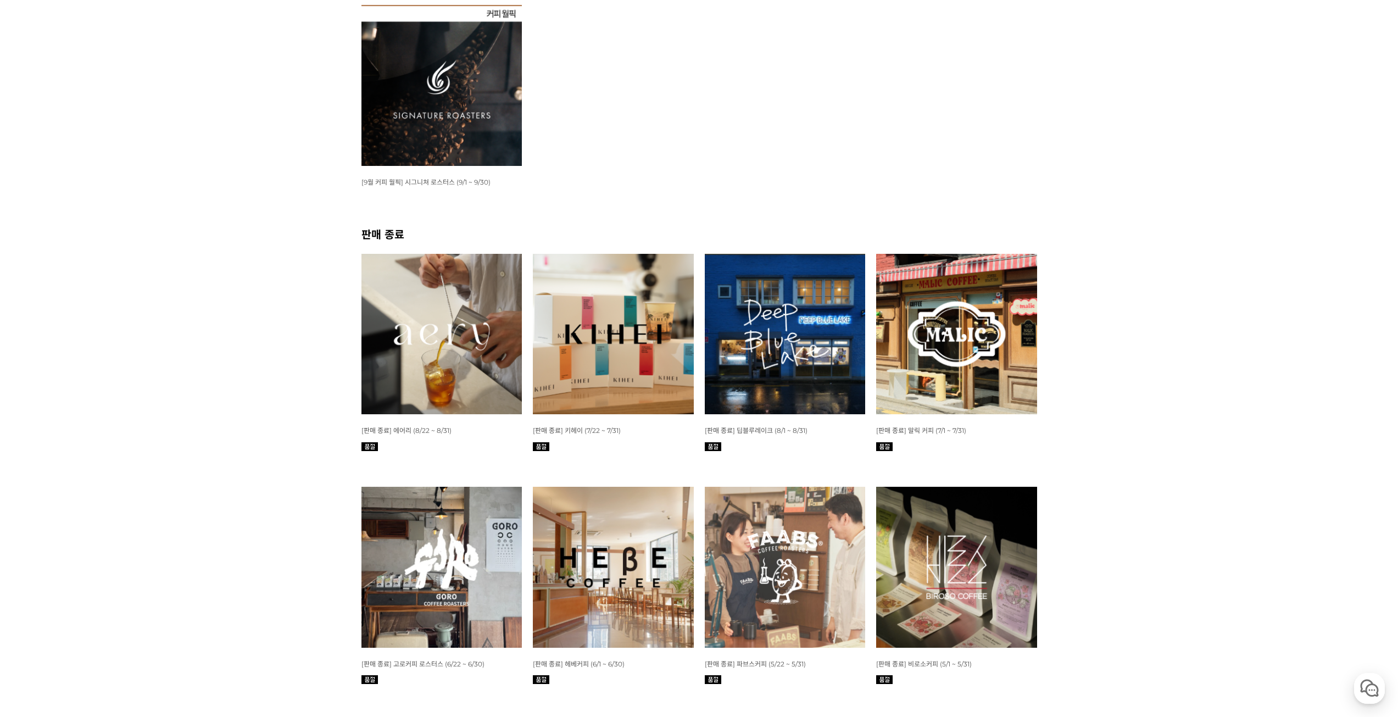
scroll to position [220, 0]
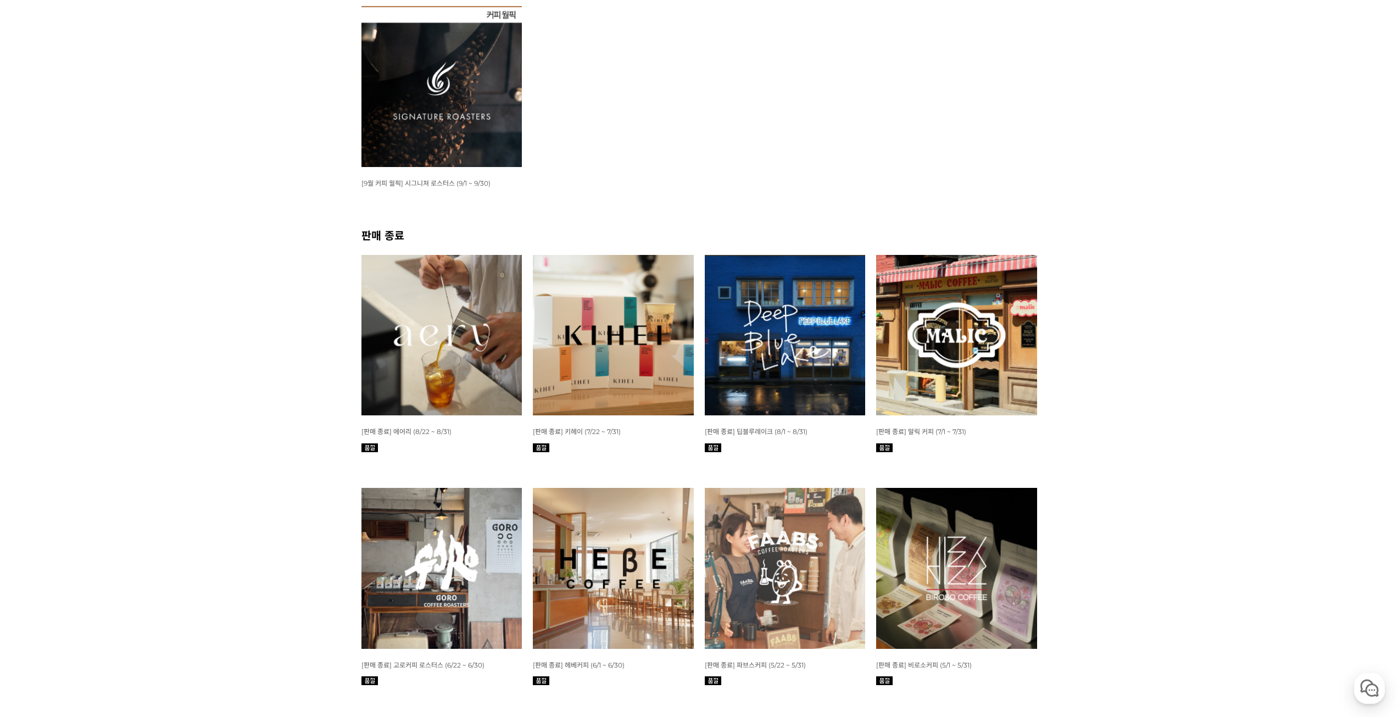
click at [590, 338] on img at bounding box center [613, 335] width 161 height 161
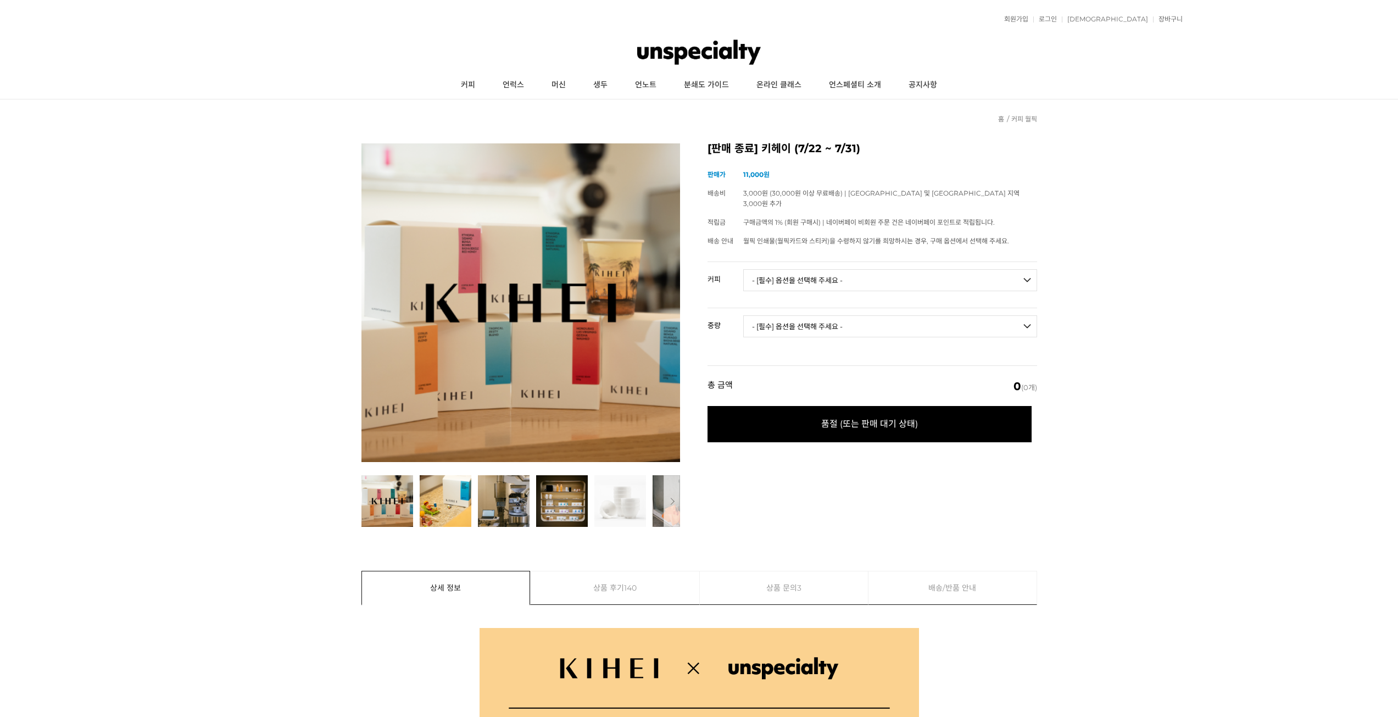
click at [816, 272] on select "- [필수] 옵션을 선택해 주세요 - ------------------- 언스페셜티 분쇄도 가이드 종이(주문 1건당 최대 1개 제공) 월픽 인…" at bounding box center [890, 280] width 294 height 22
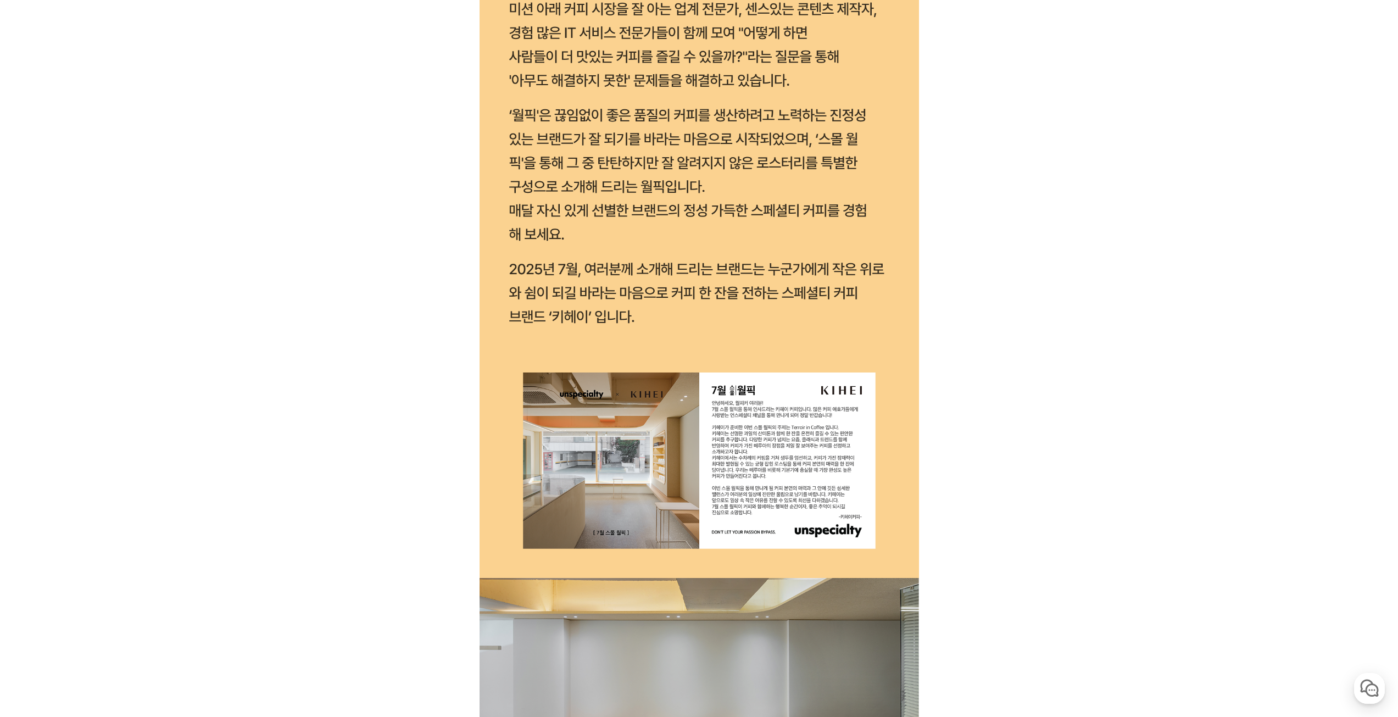
drag, startPoint x: 1115, startPoint y: 263, endPoint x: 1115, endPoint y: 463, distance: 199.4
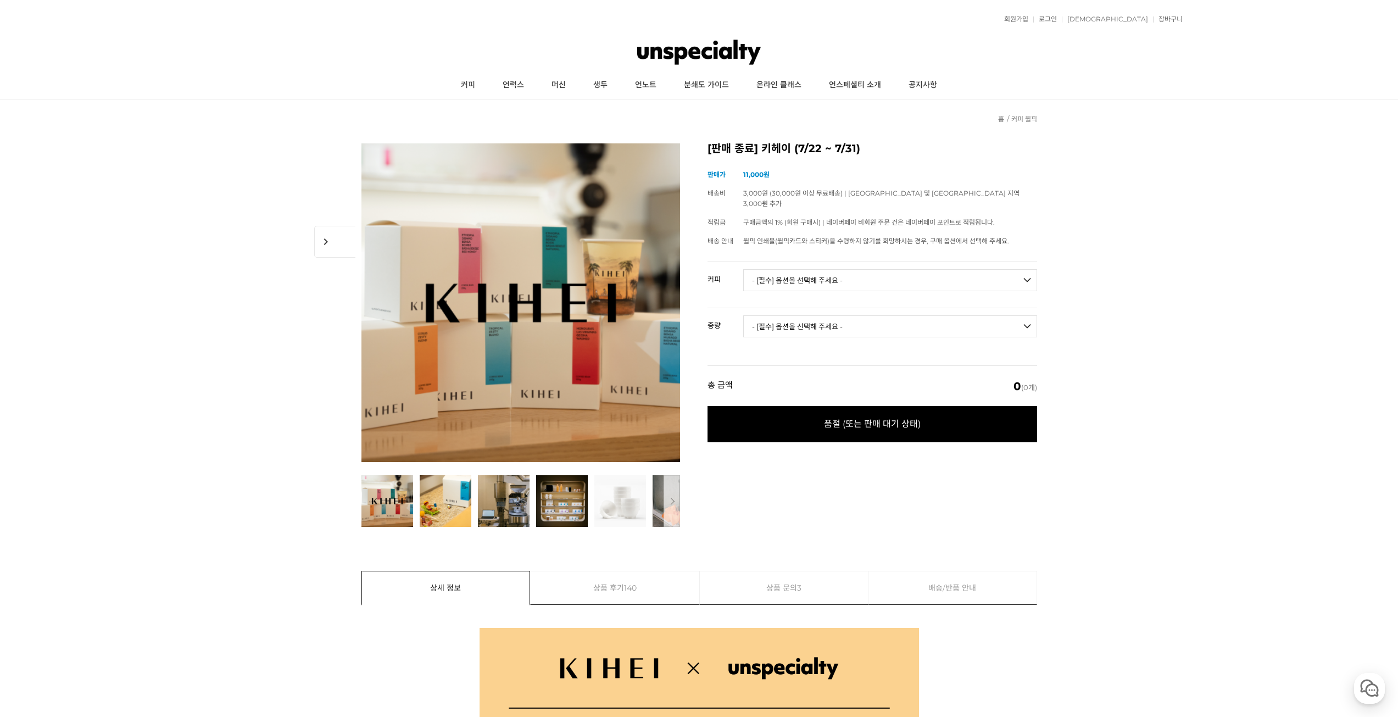
click at [699, 47] on img at bounding box center [699, 52] width 124 height 33
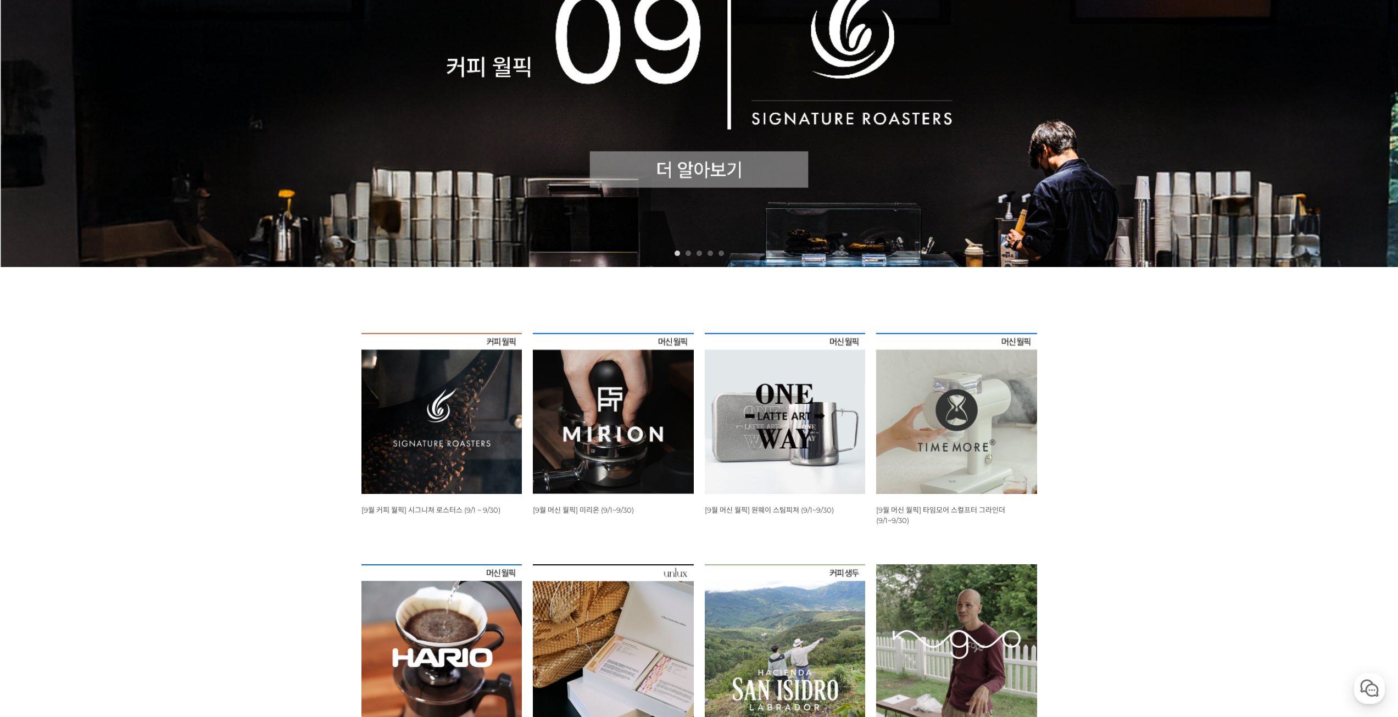
scroll to position [440, 0]
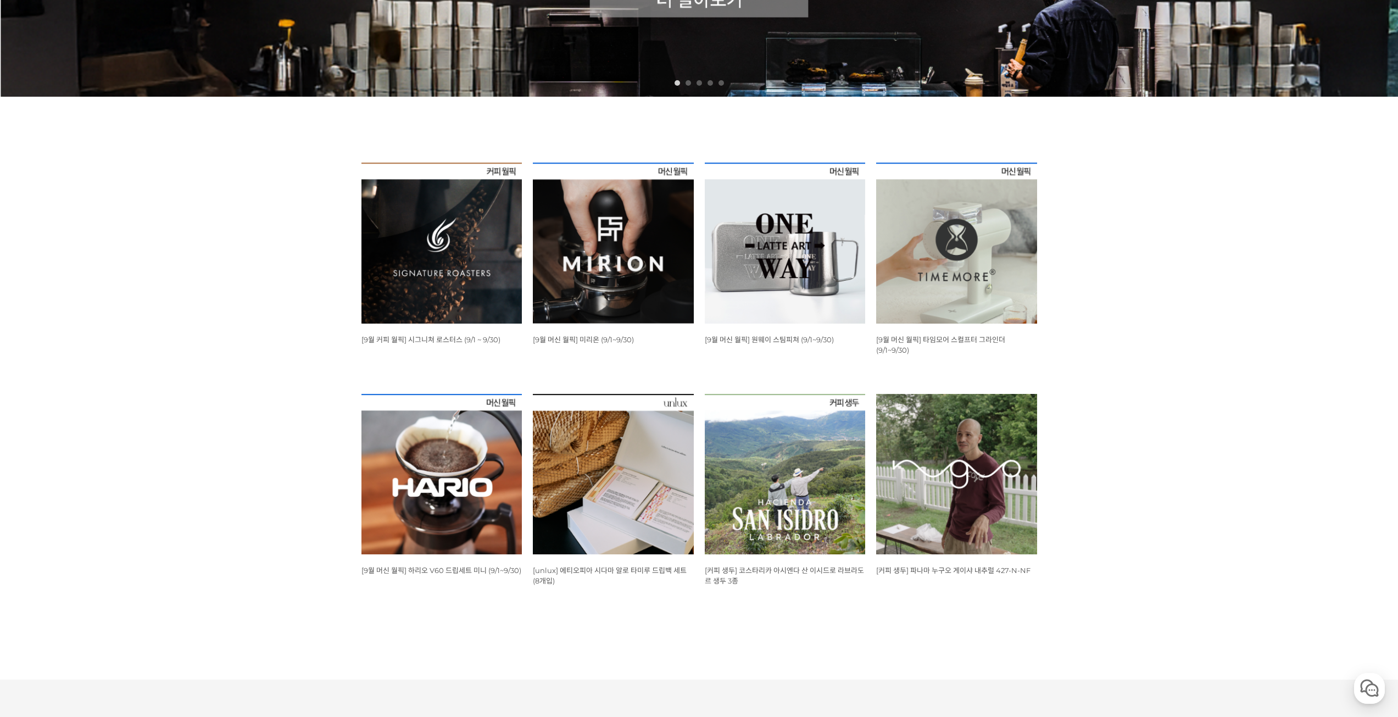
click at [753, 249] on img at bounding box center [785, 243] width 161 height 161
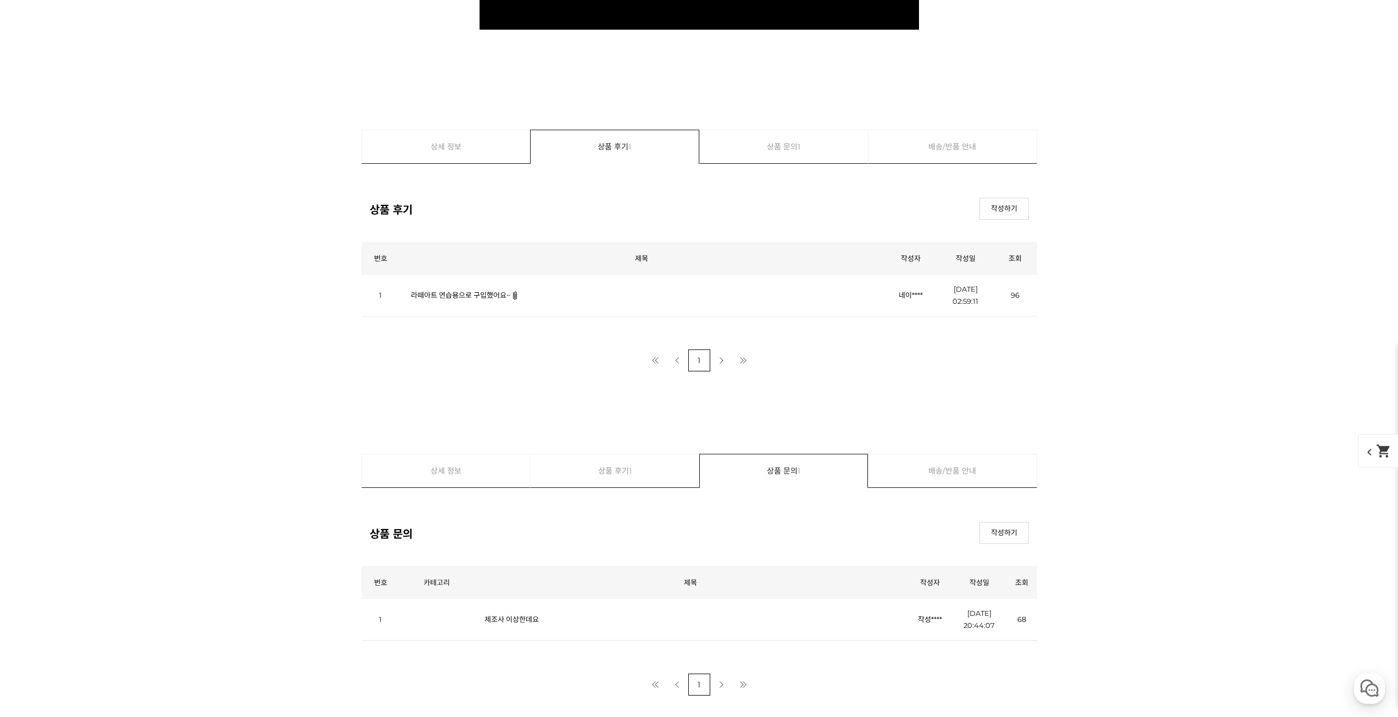
scroll to position [6693, 0]
